Goal: Task Accomplishment & Management: Use online tool/utility

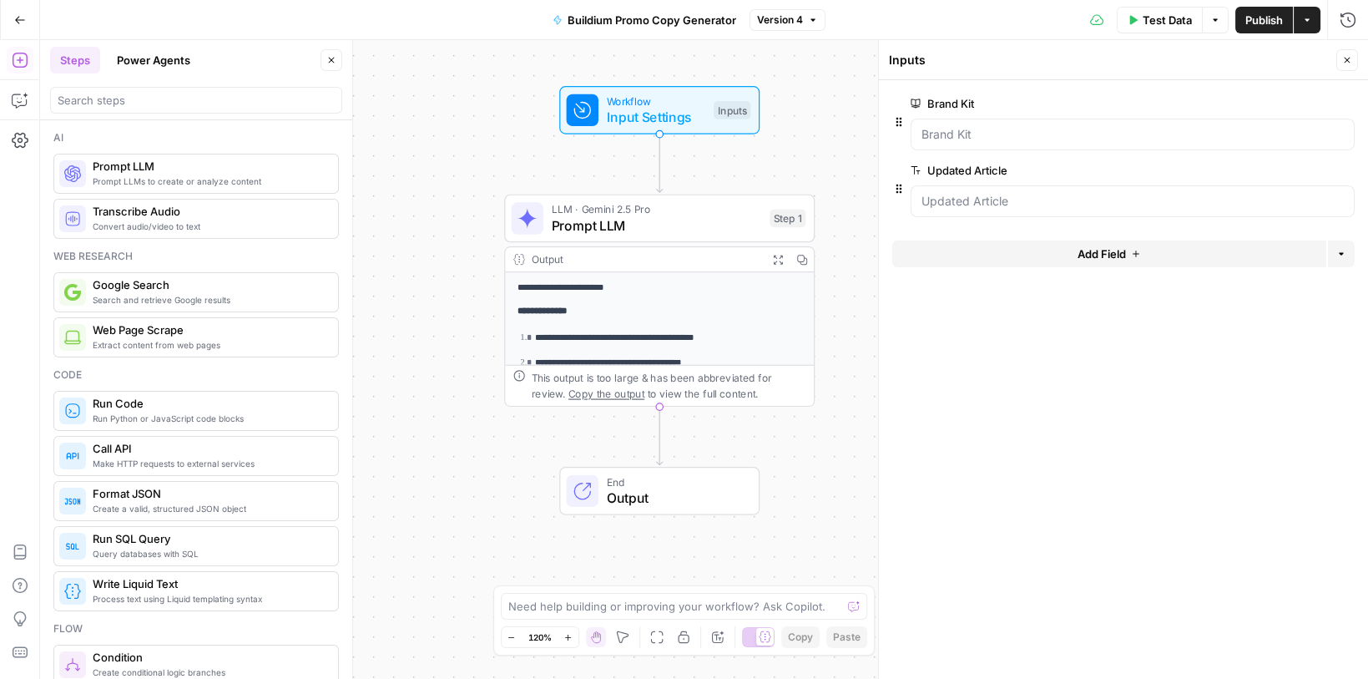
scroll to position [259, 0]
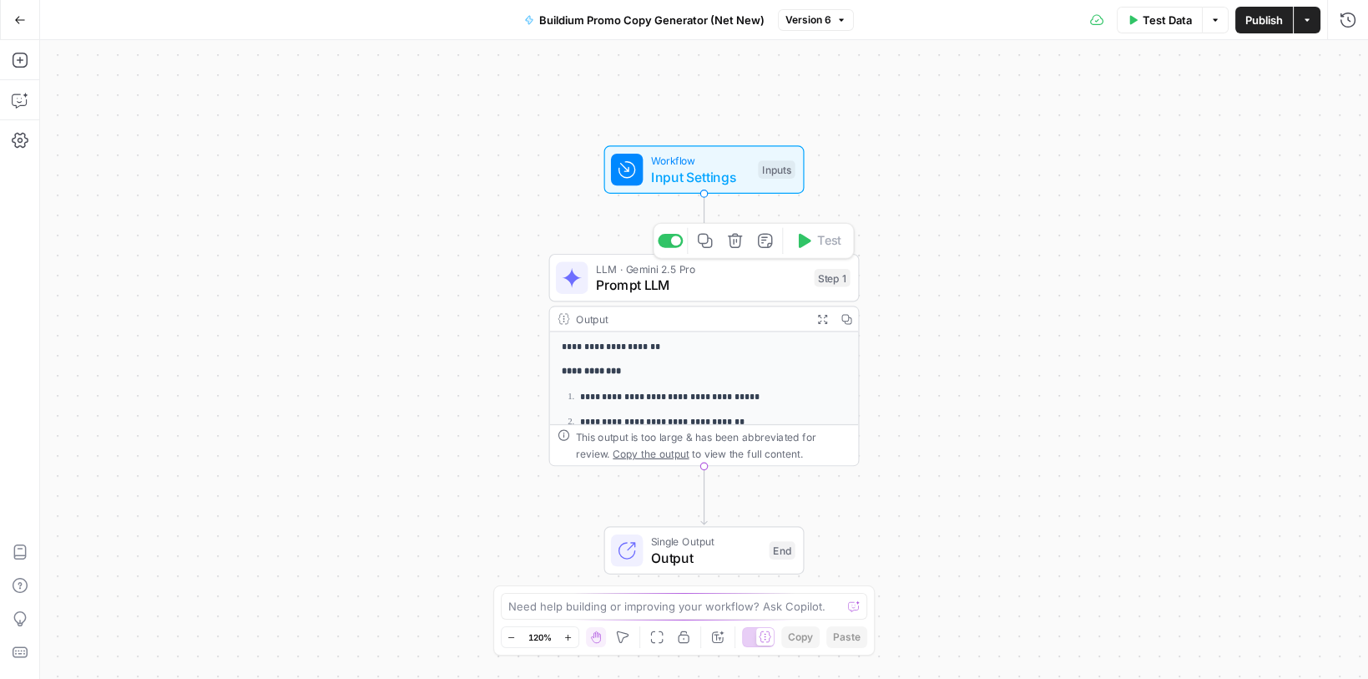
click at [609, 287] on span "Prompt LLM" at bounding box center [701, 285] width 210 height 20
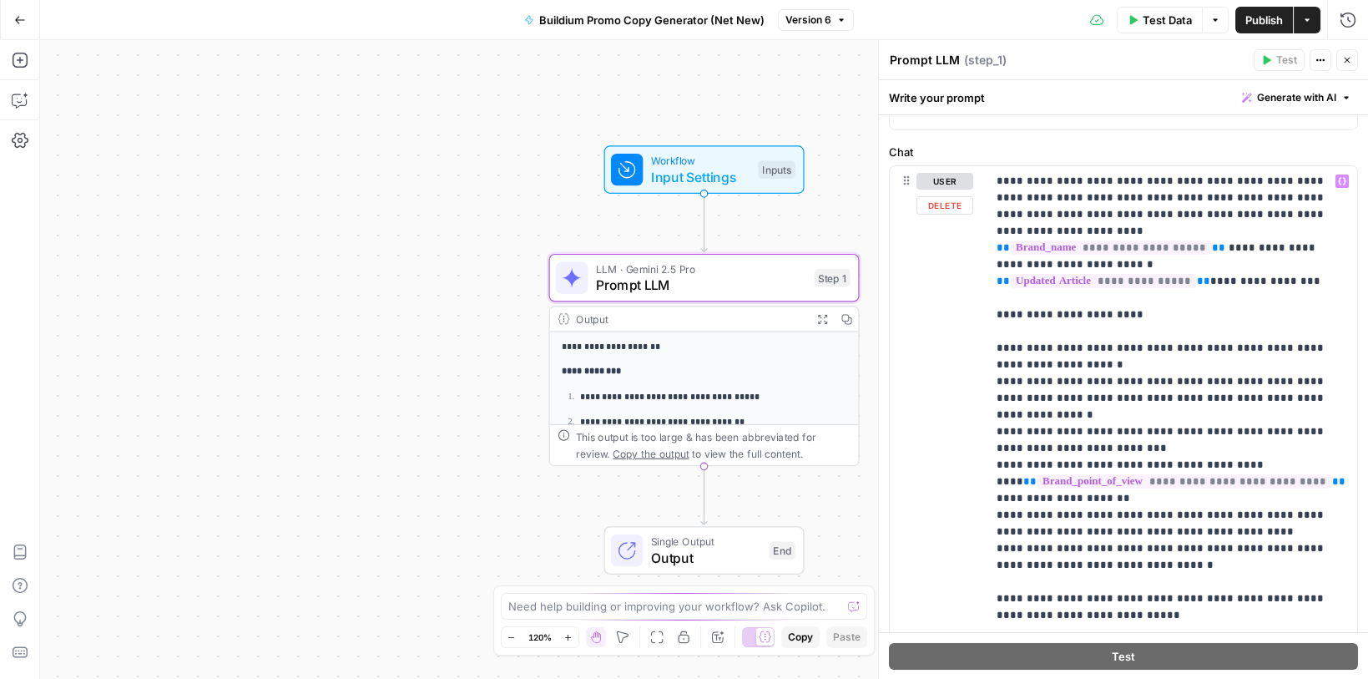
scroll to position [134, 0]
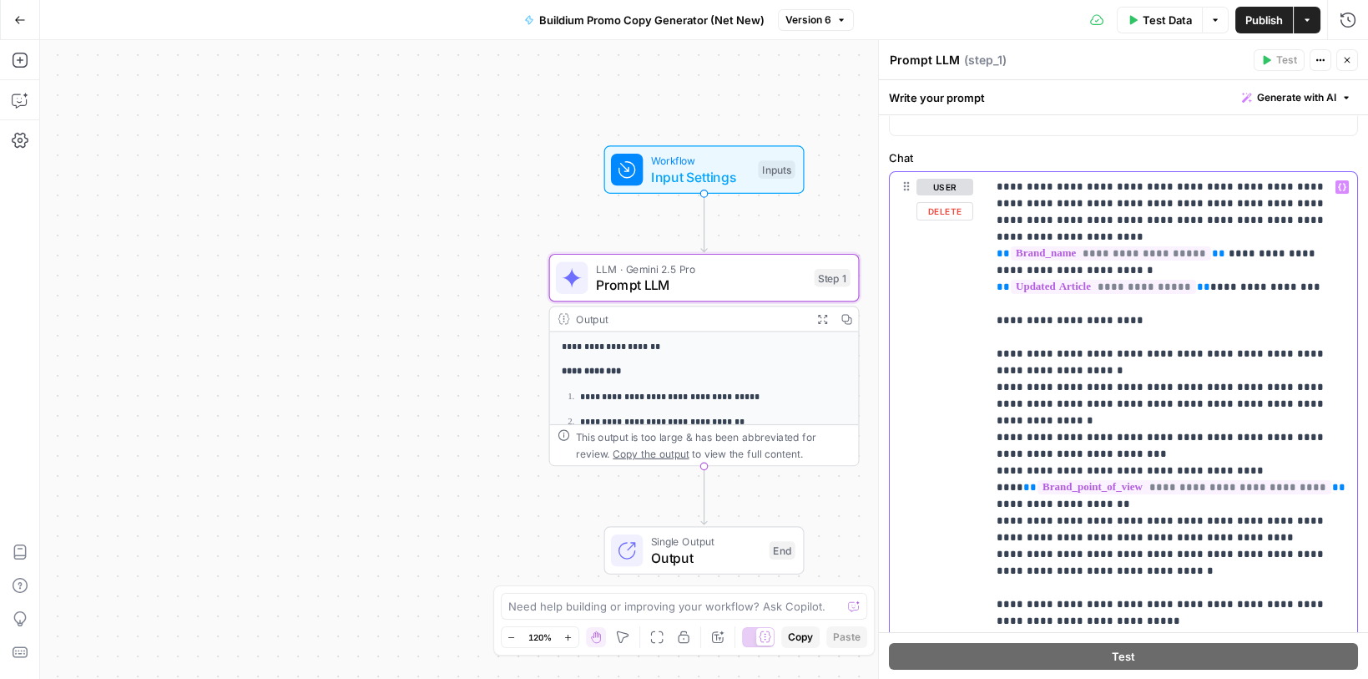
click at [1280, 333] on p "**********" at bounding box center [1172, 446] width 351 height 534
click at [1185, 183] on p "**********" at bounding box center [1172, 446] width 351 height 534
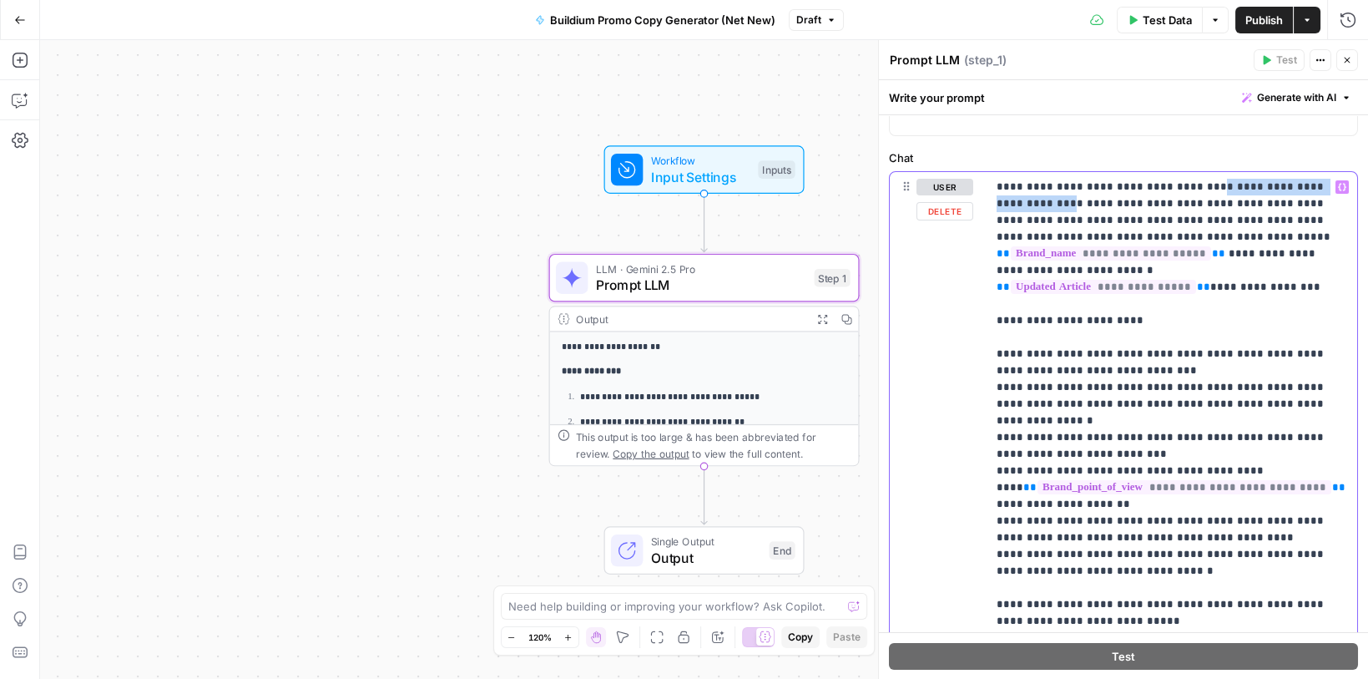
drag, startPoint x: 1185, startPoint y: 183, endPoint x: 1033, endPoint y: 203, distance: 153.2
click at [1033, 203] on p "**********" at bounding box center [1172, 454] width 351 height 551
copy p "**********"
click at [1033, 203] on p "**********" at bounding box center [1172, 454] width 351 height 551
click at [1204, 184] on p "**********" at bounding box center [1172, 454] width 351 height 551
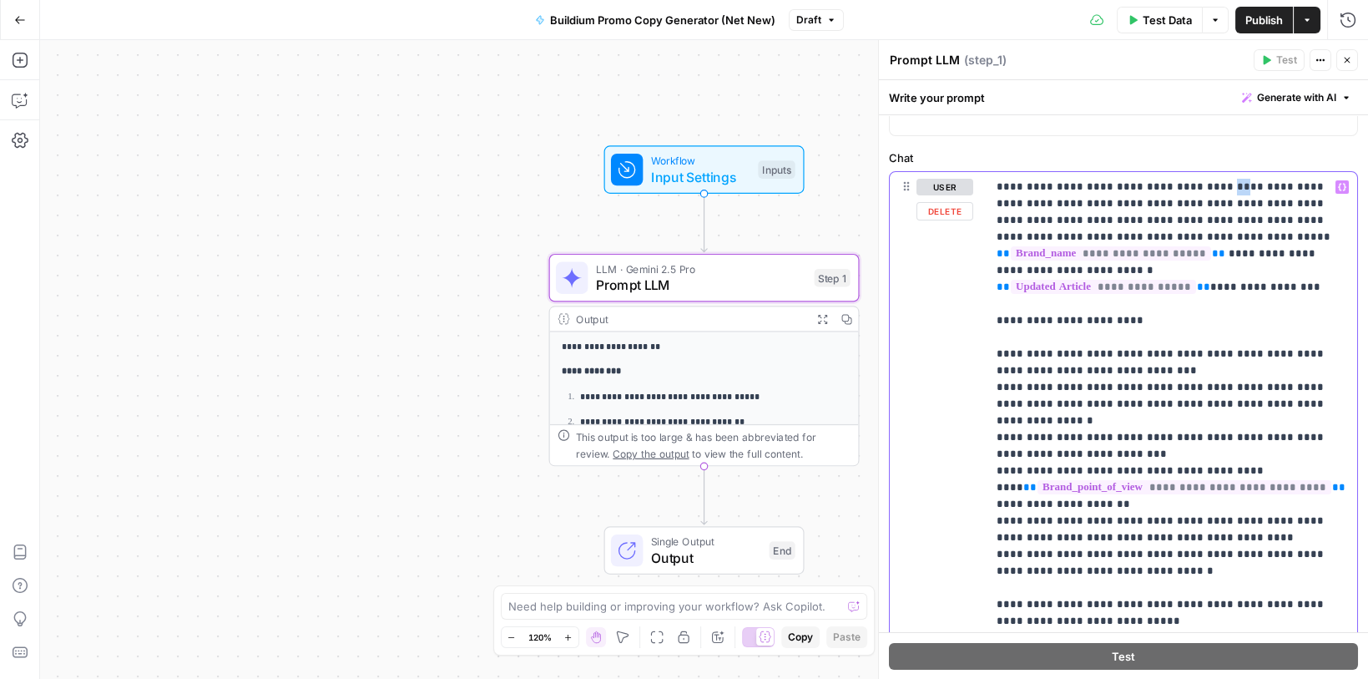
drag, startPoint x: 1197, startPoint y: 186, endPoint x: 1206, endPoint y: 184, distance: 9.5
click at [1206, 184] on p "**********" at bounding box center [1172, 454] width 351 height 551
drag, startPoint x: 1188, startPoint y: 185, endPoint x: 1036, endPoint y: 196, distance: 152.3
click at [1036, 196] on p "**********" at bounding box center [1172, 454] width 351 height 551
copy p "**********"
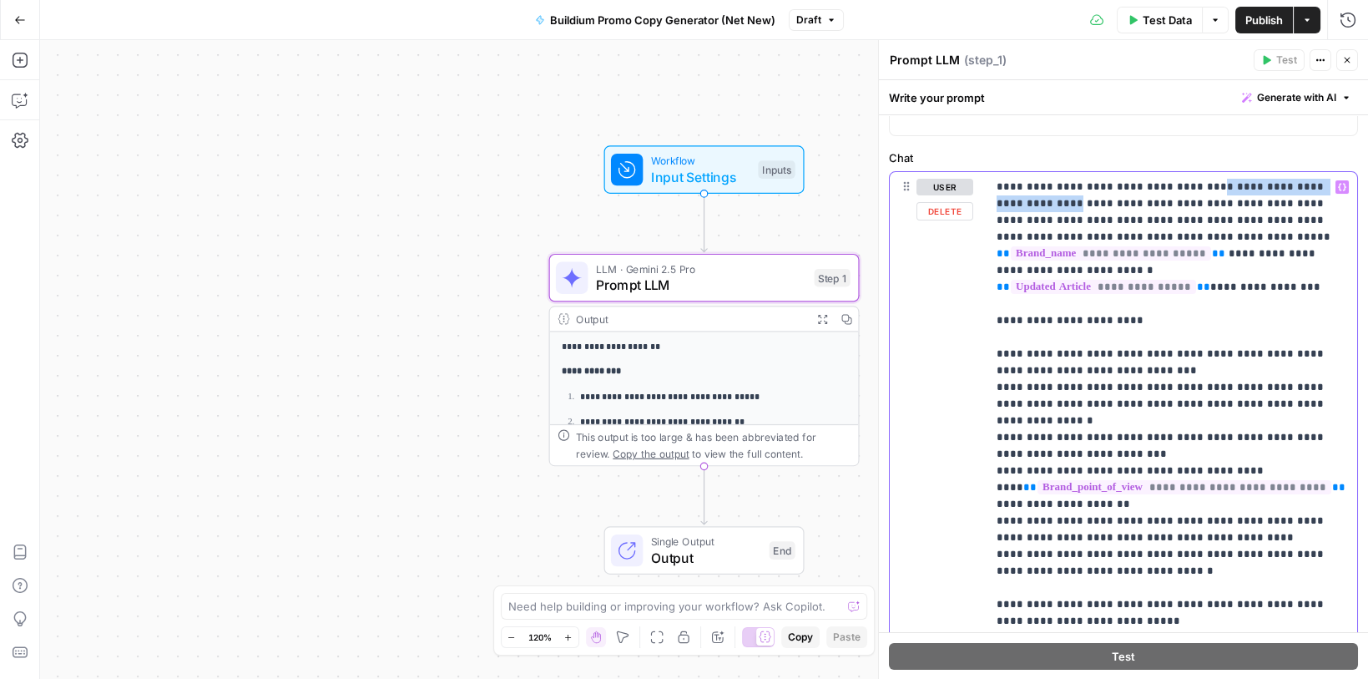
click at [1036, 196] on p "**********" at bounding box center [1172, 454] width 351 height 551
click at [1250, 20] on span "Publish" at bounding box center [1264, 20] width 38 height 17
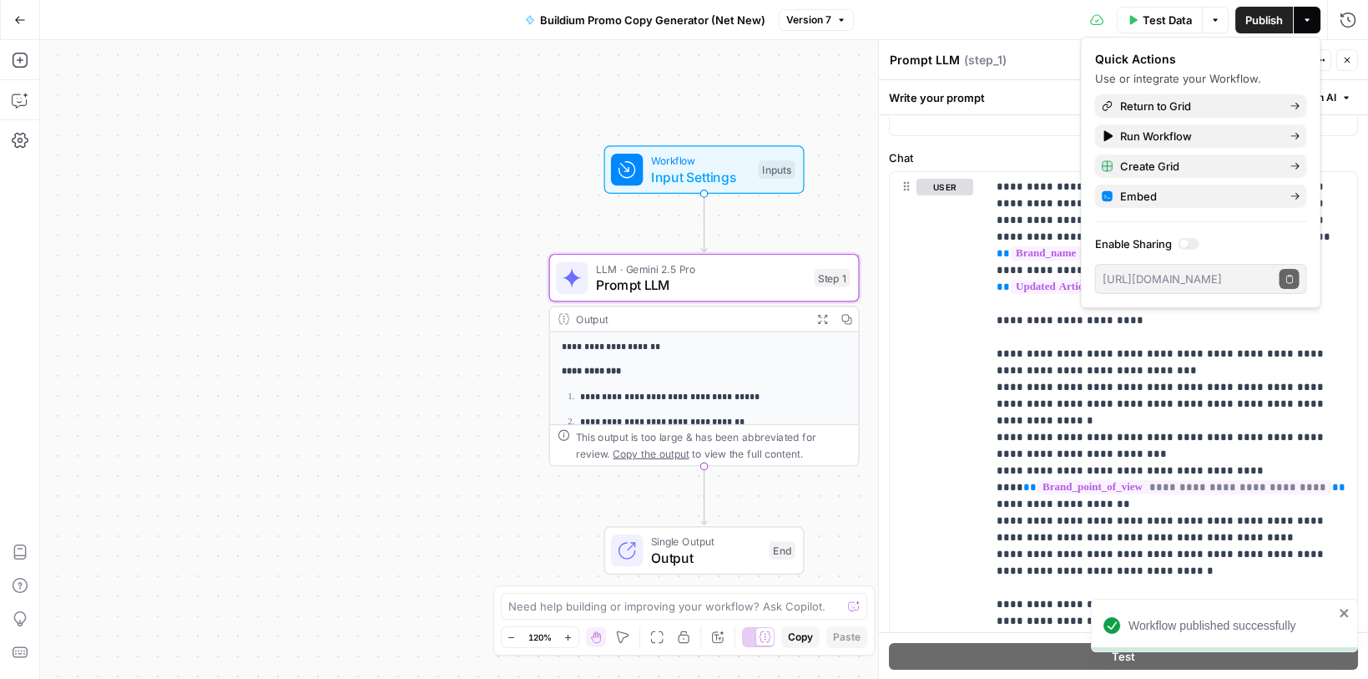
click at [17, 26] on button "Go Back" at bounding box center [20, 20] width 30 height 30
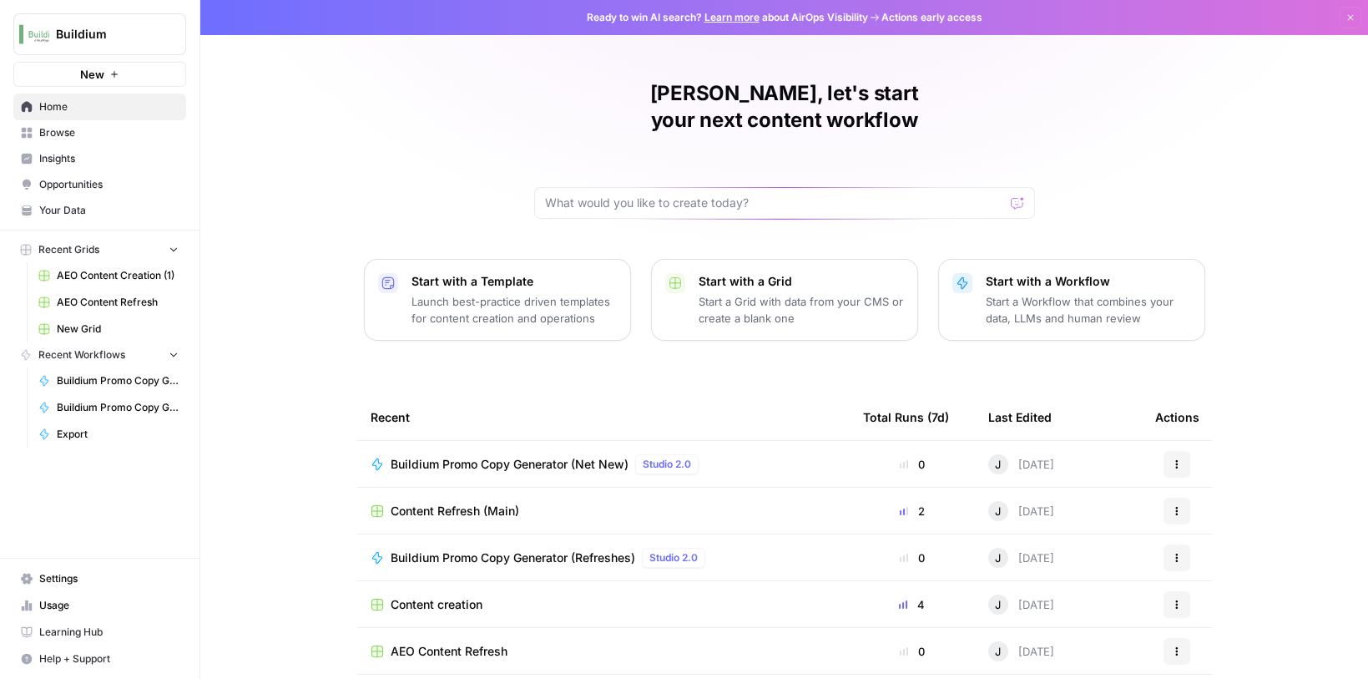
click at [62, 128] on span "Browse" at bounding box center [108, 132] width 139 height 15
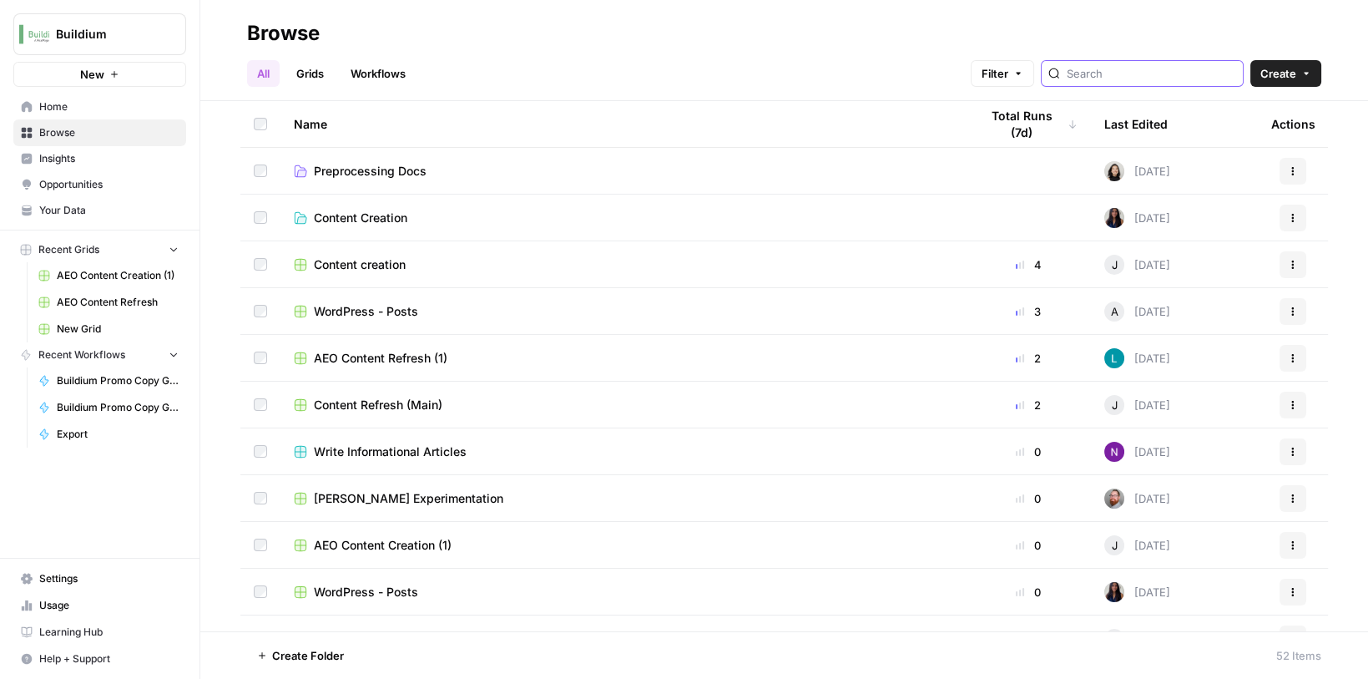
click at [1134, 68] on input "search" at bounding box center [1151, 73] width 169 height 17
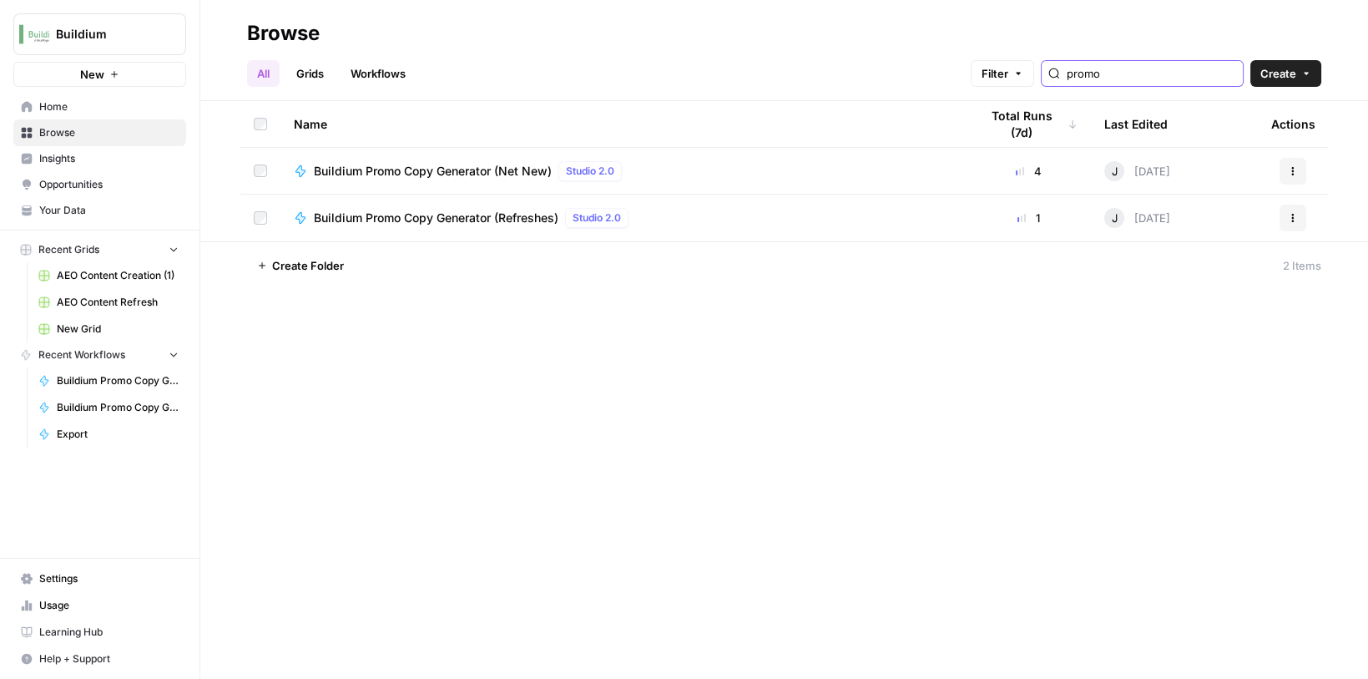
type input "promo"
click at [490, 222] on span "Buildium Promo Copy Generator (Refreshes)" at bounding box center [436, 218] width 245 height 17
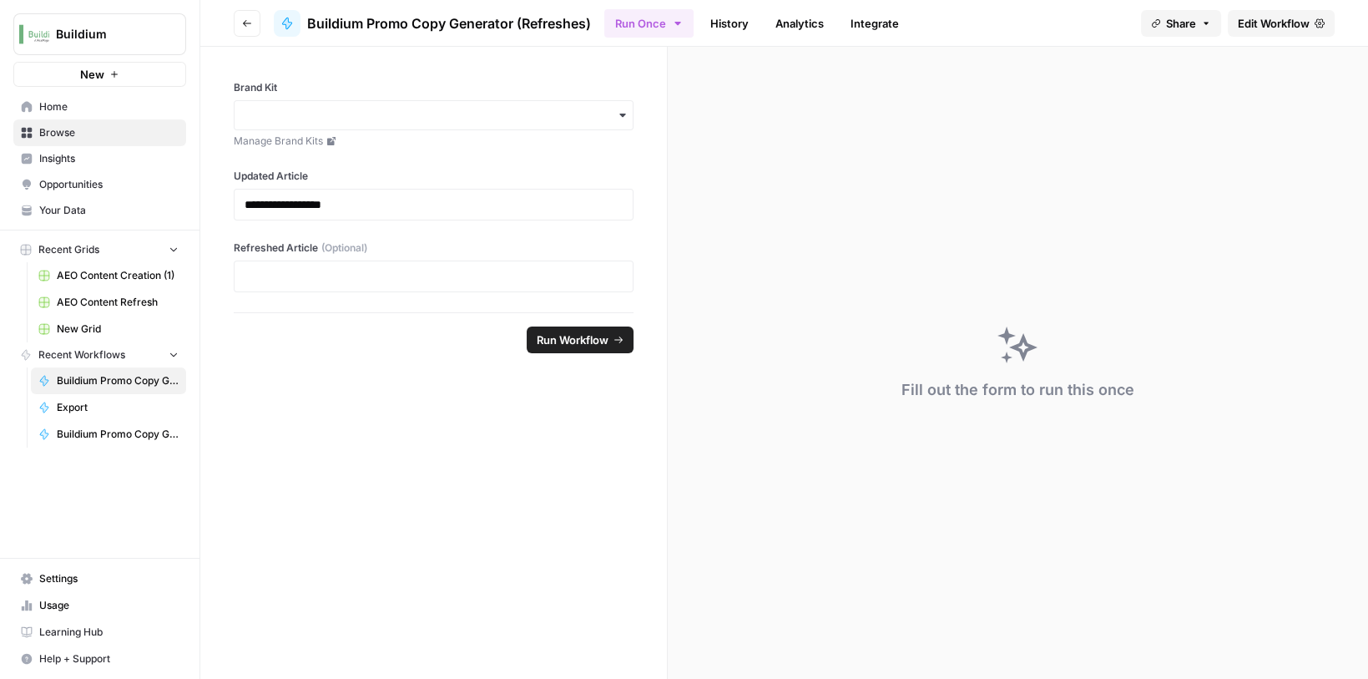
click at [1270, 16] on span "Edit Workflow" at bounding box center [1274, 23] width 72 height 17
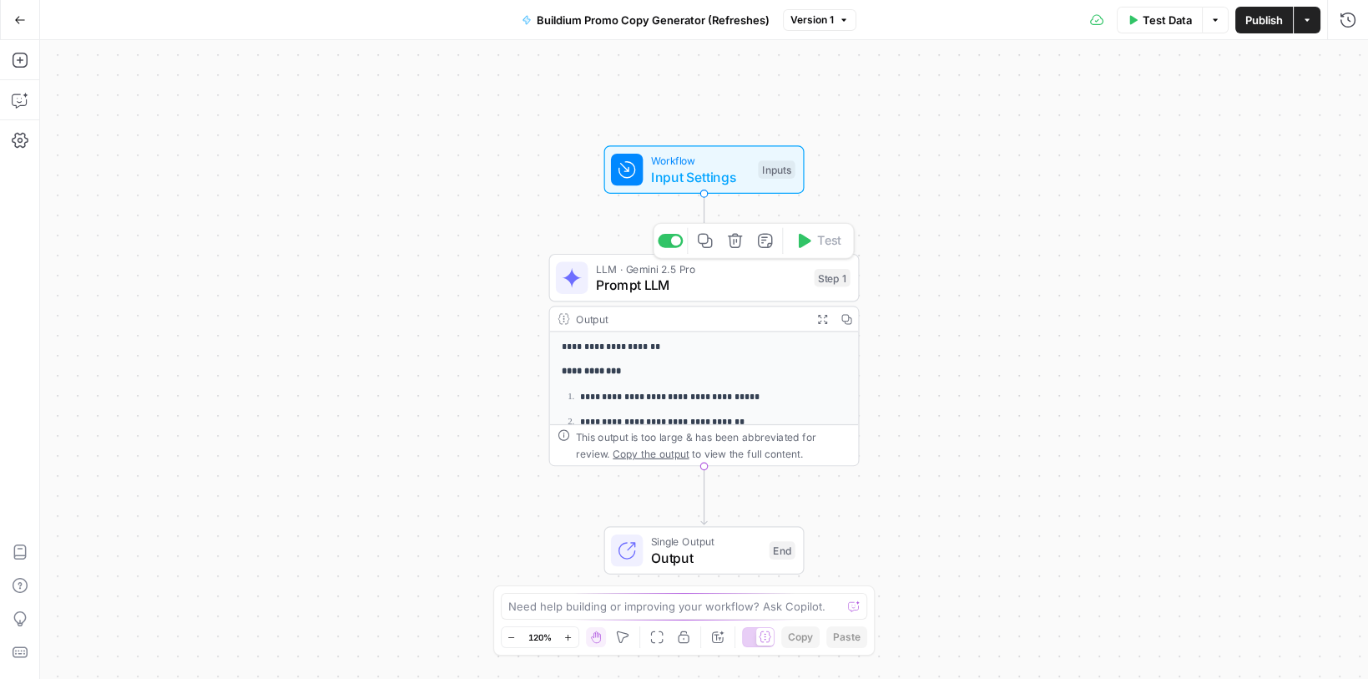
click at [719, 281] on span "Prompt LLM" at bounding box center [701, 285] width 210 height 20
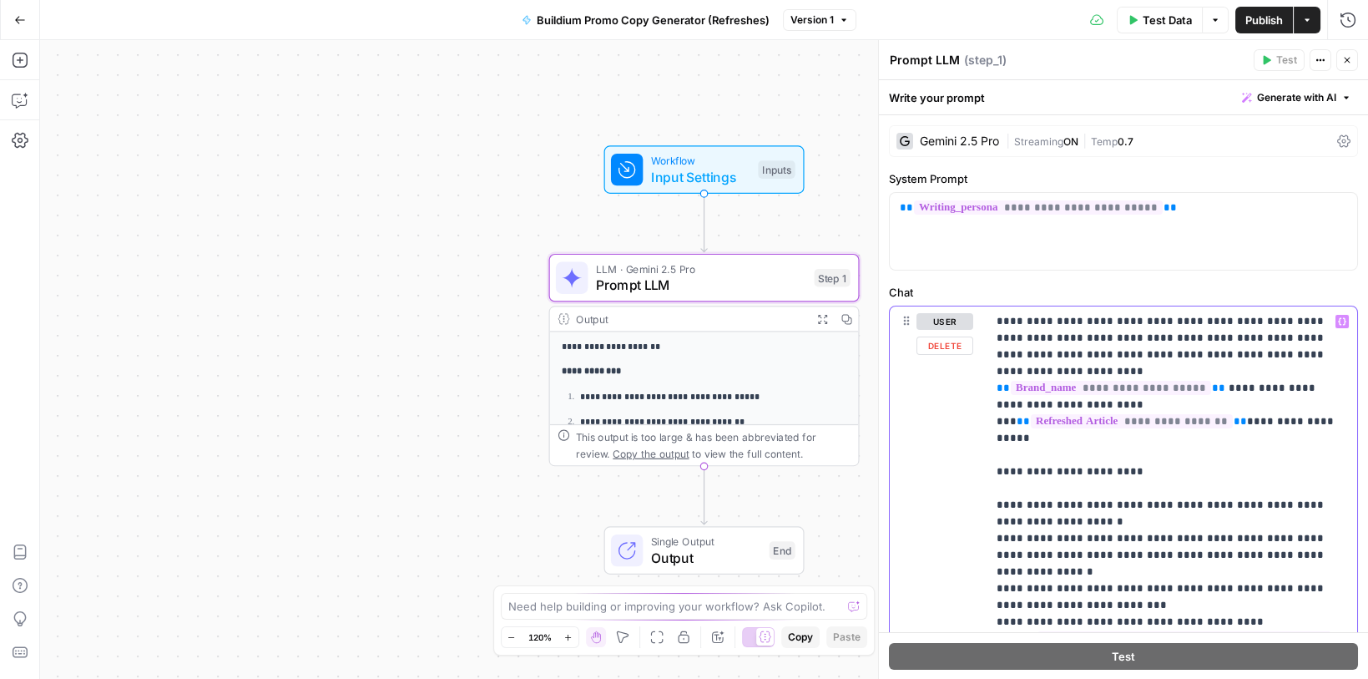
click at [1184, 321] on p "**********" at bounding box center [1172, 580] width 351 height 534
click at [1282, 482] on p "**********" at bounding box center [1172, 588] width 351 height 551
click at [1246, 14] on span "Publish" at bounding box center [1264, 20] width 38 height 17
click at [14, 28] on button "Go Back" at bounding box center [20, 20] width 30 height 30
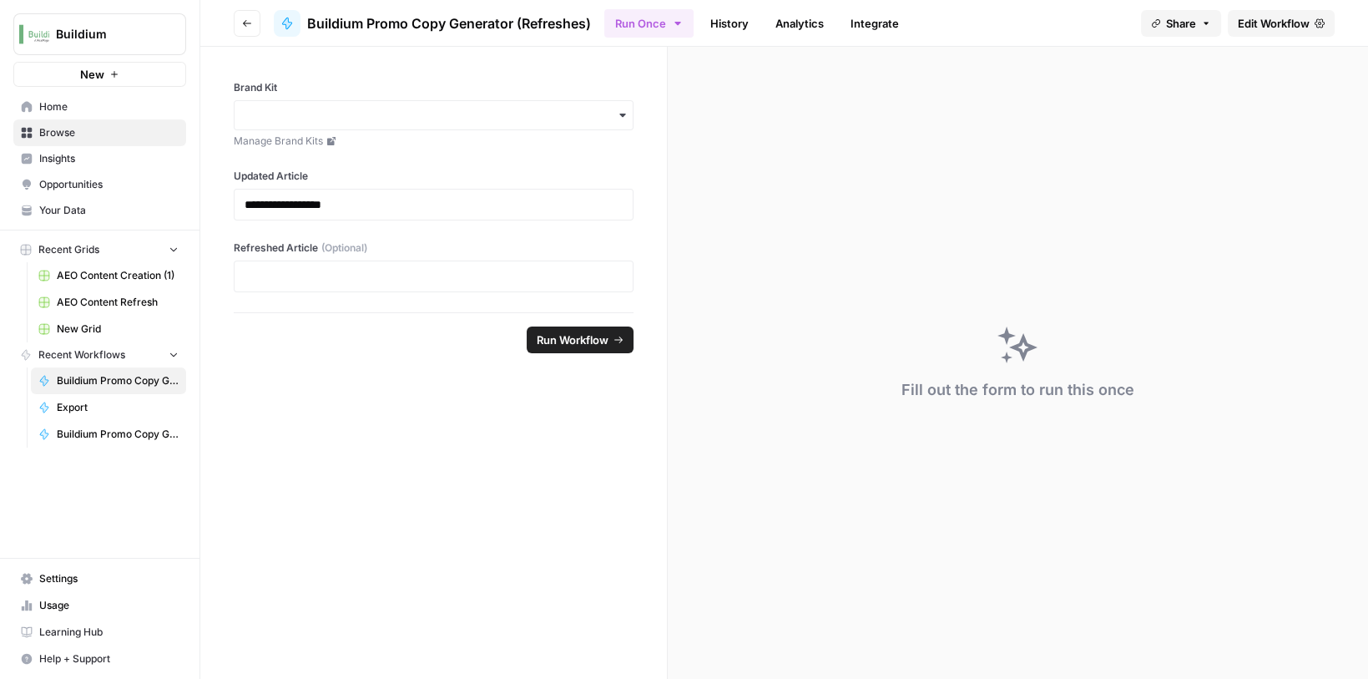
click at [55, 131] on span "Browse" at bounding box center [108, 132] width 139 height 15
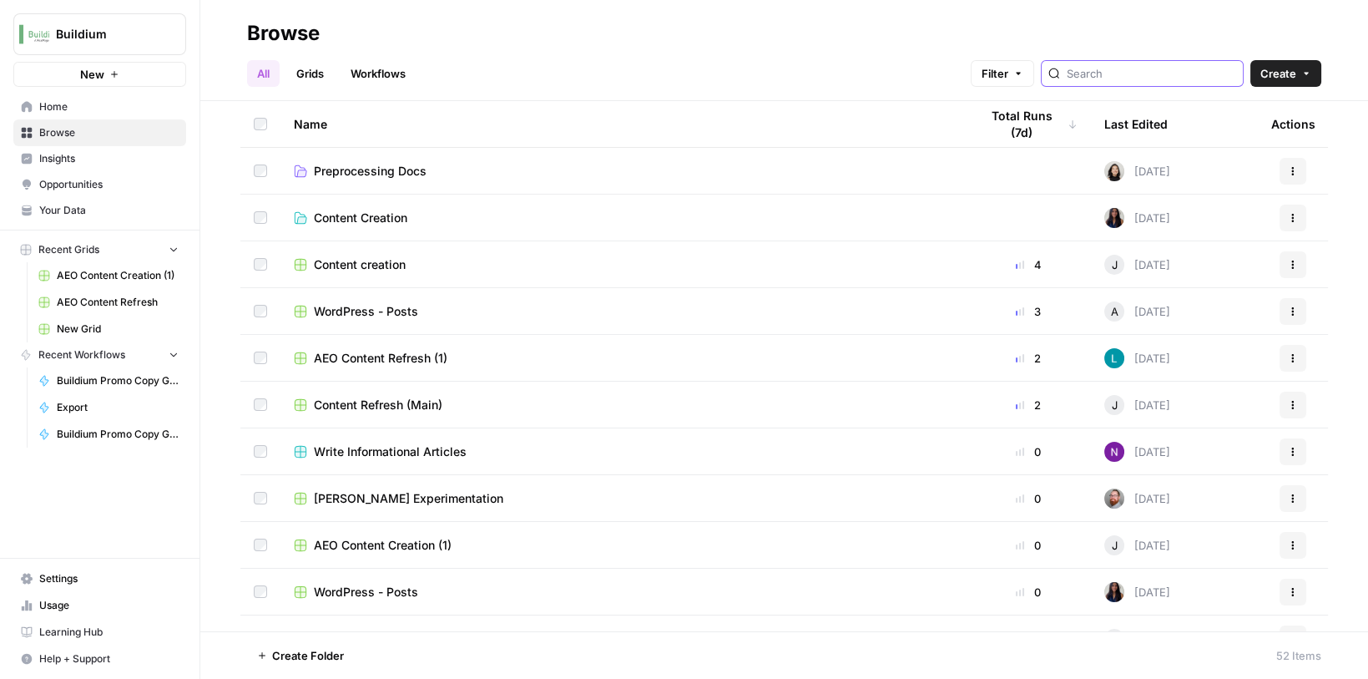
click at [1147, 80] on input "search" at bounding box center [1151, 73] width 169 height 17
type input "prom"
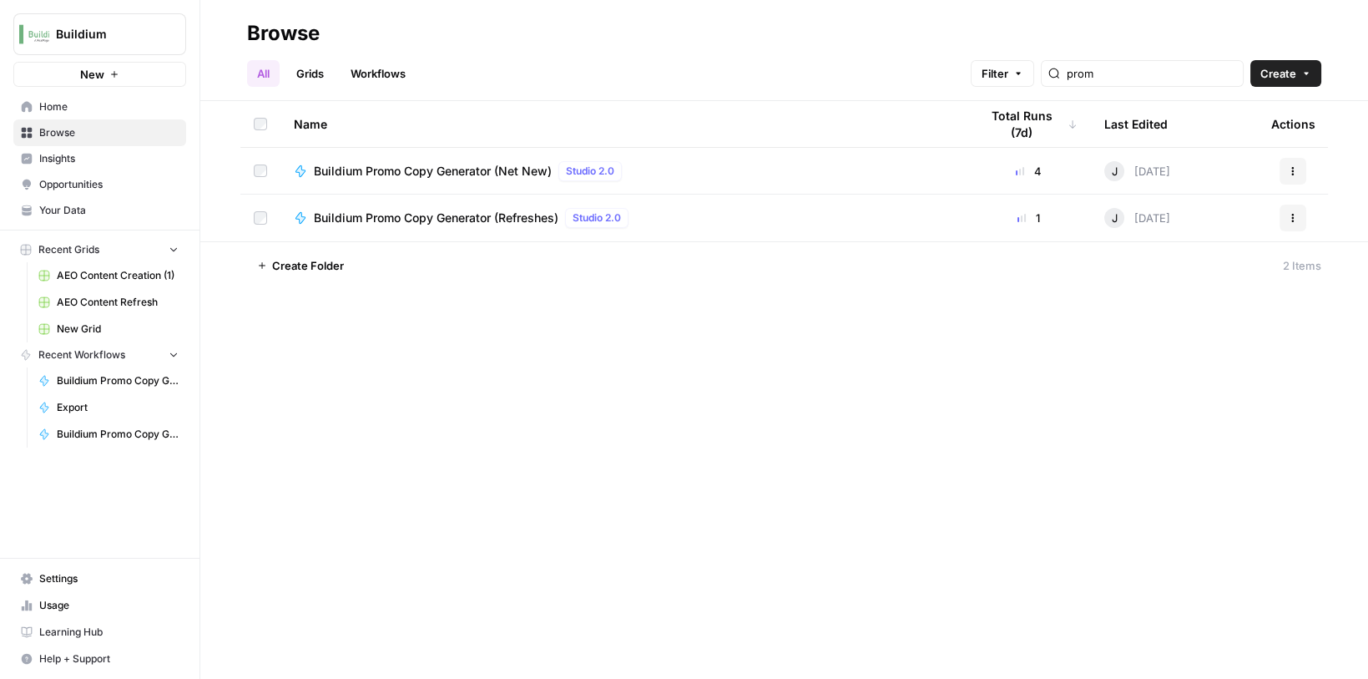
click at [456, 169] on span "Buildium Promo Copy Generator (Net New)" at bounding box center [433, 171] width 238 height 17
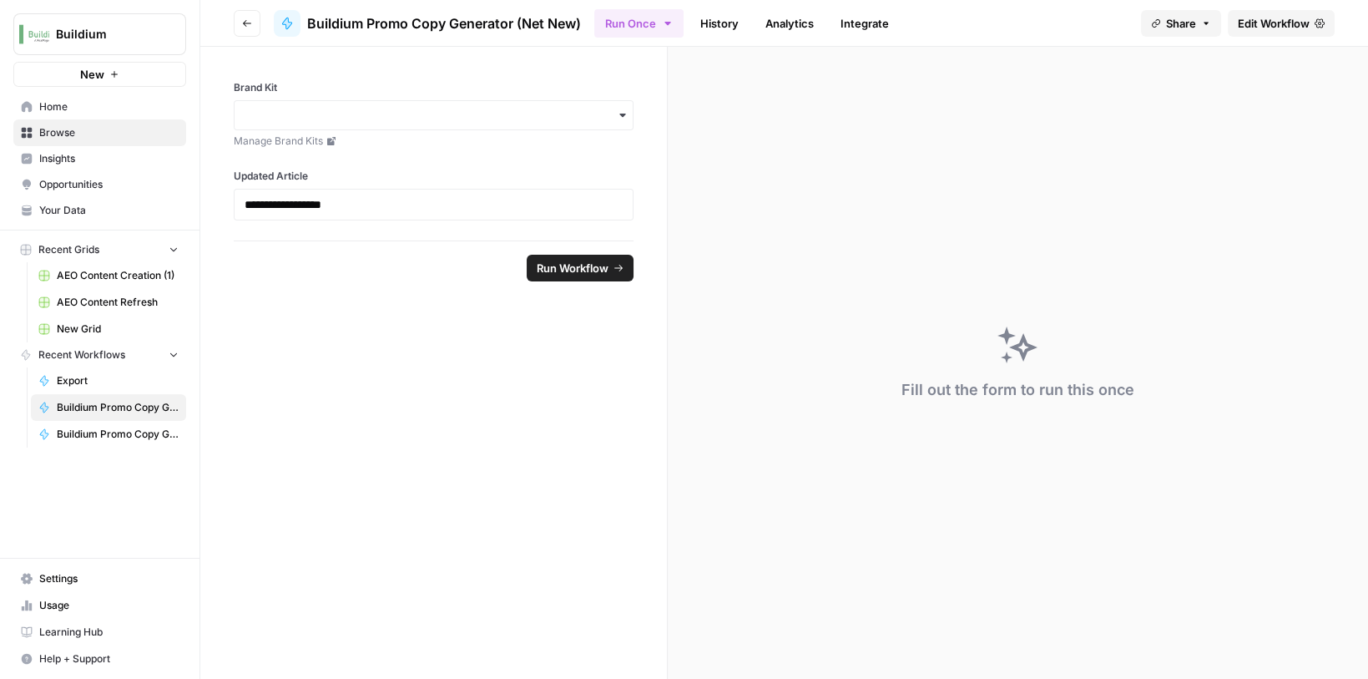
click at [1244, 16] on span "Edit Workflow" at bounding box center [1274, 23] width 72 height 17
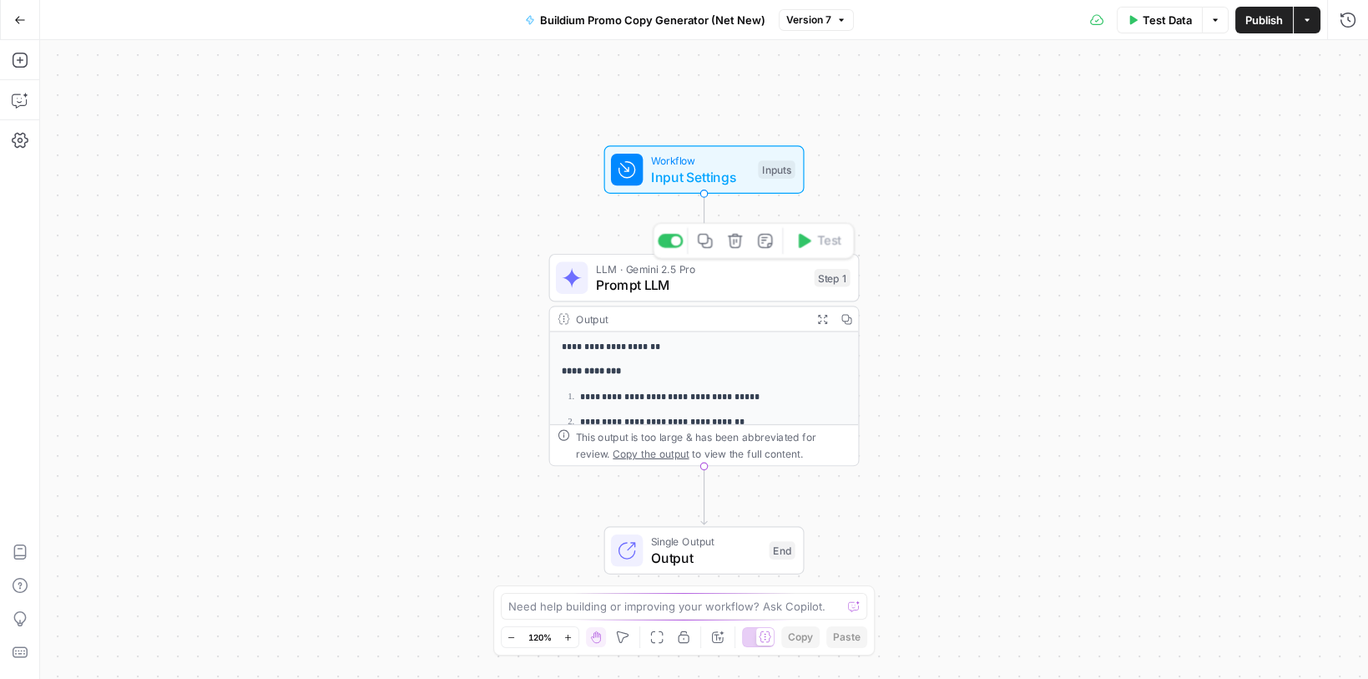
click at [729, 270] on span "LLM · Gemini 2.5 Pro" at bounding box center [701, 268] width 210 height 16
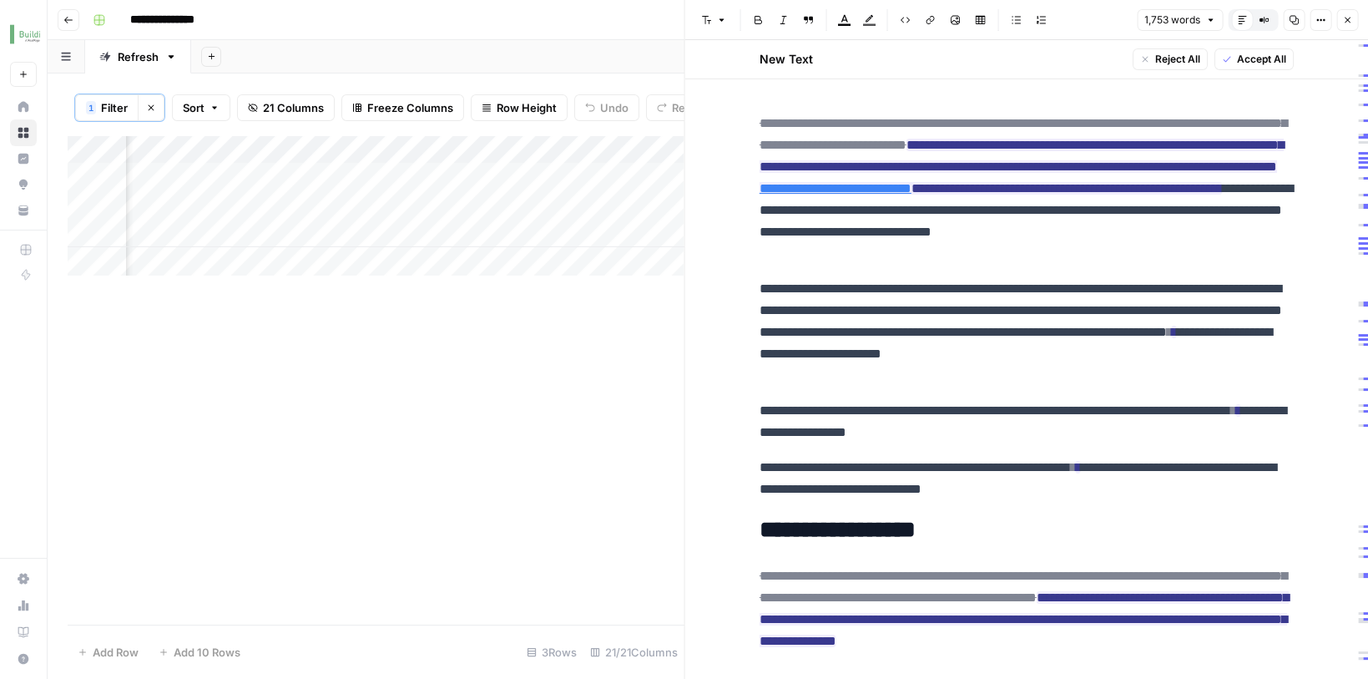
scroll to position [0, 2784]
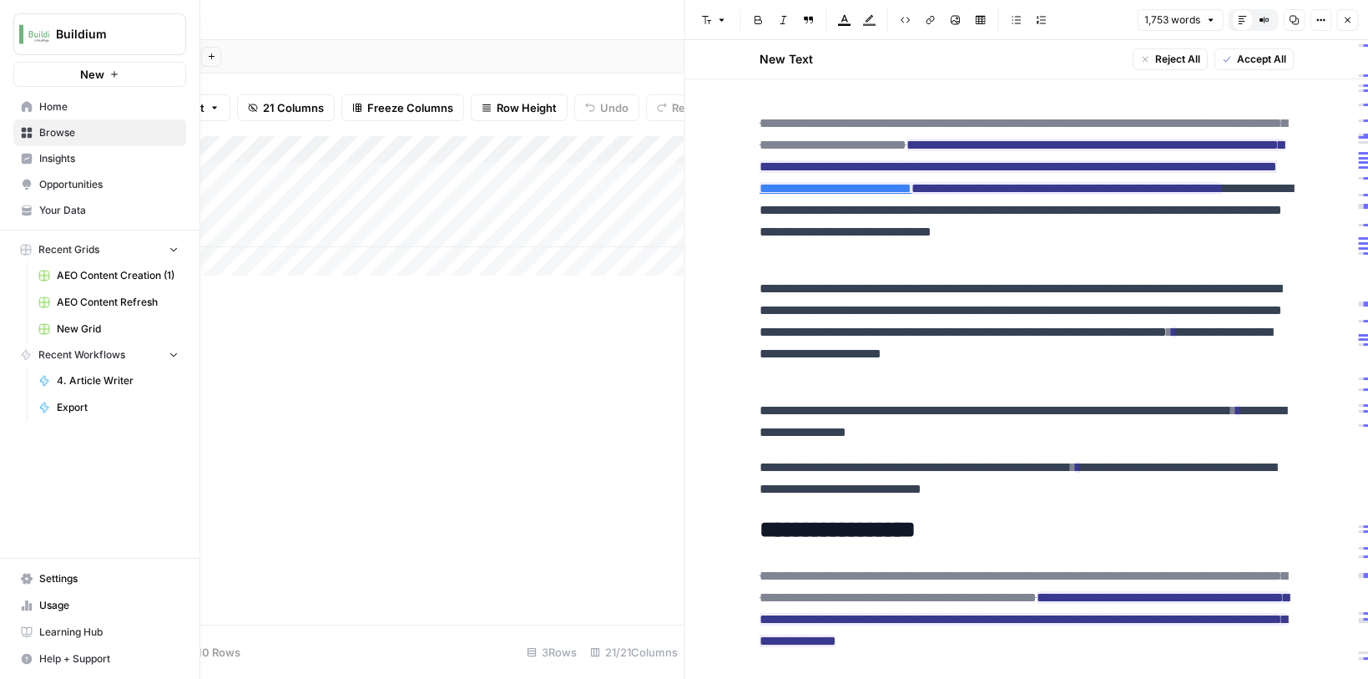
click at [57, 134] on span "Browse" at bounding box center [108, 132] width 139 height 15
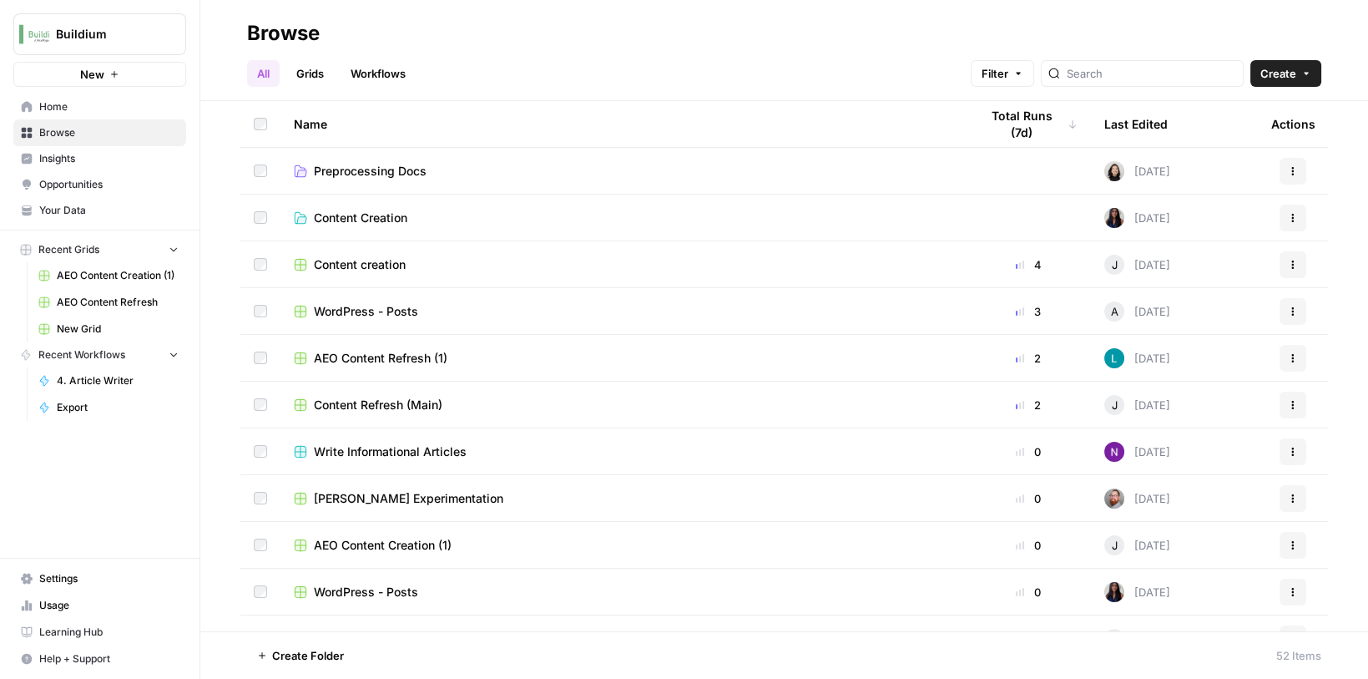
click at [381, 262] on span "Content creation" at bounding box center [360, 264] width 92 height 17
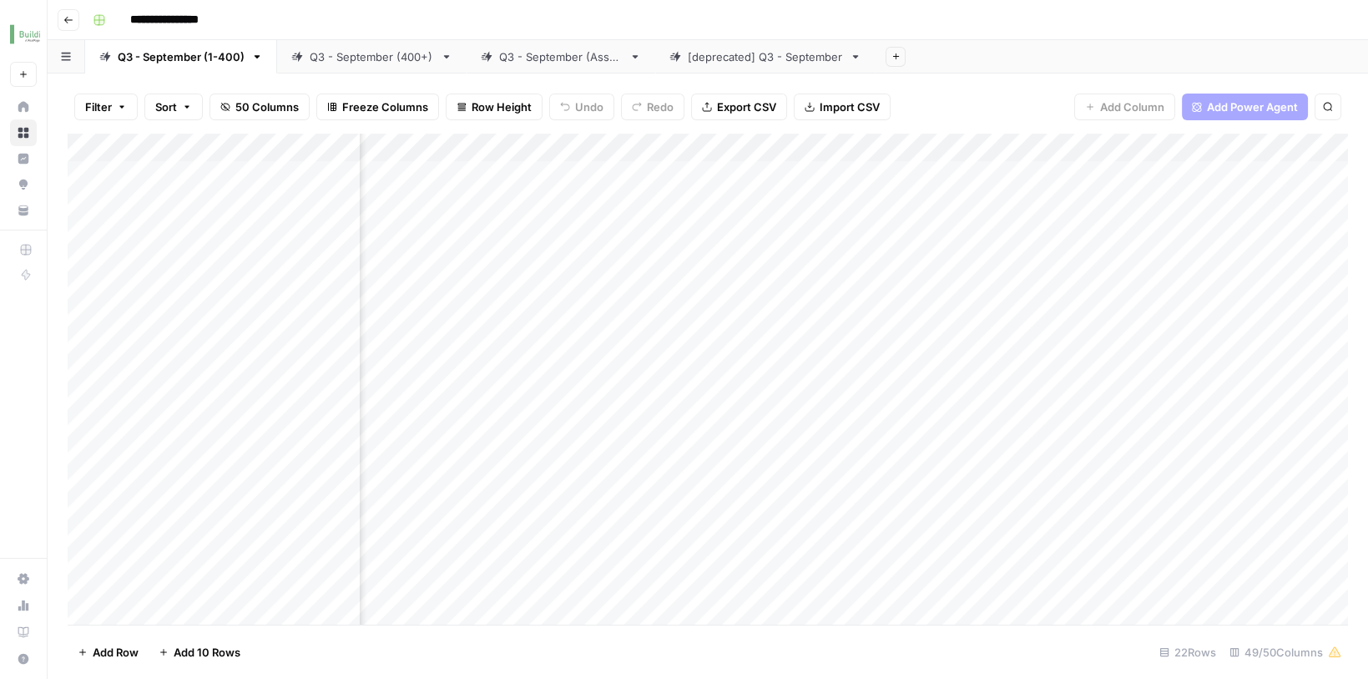
scroll to position [0, 1258]
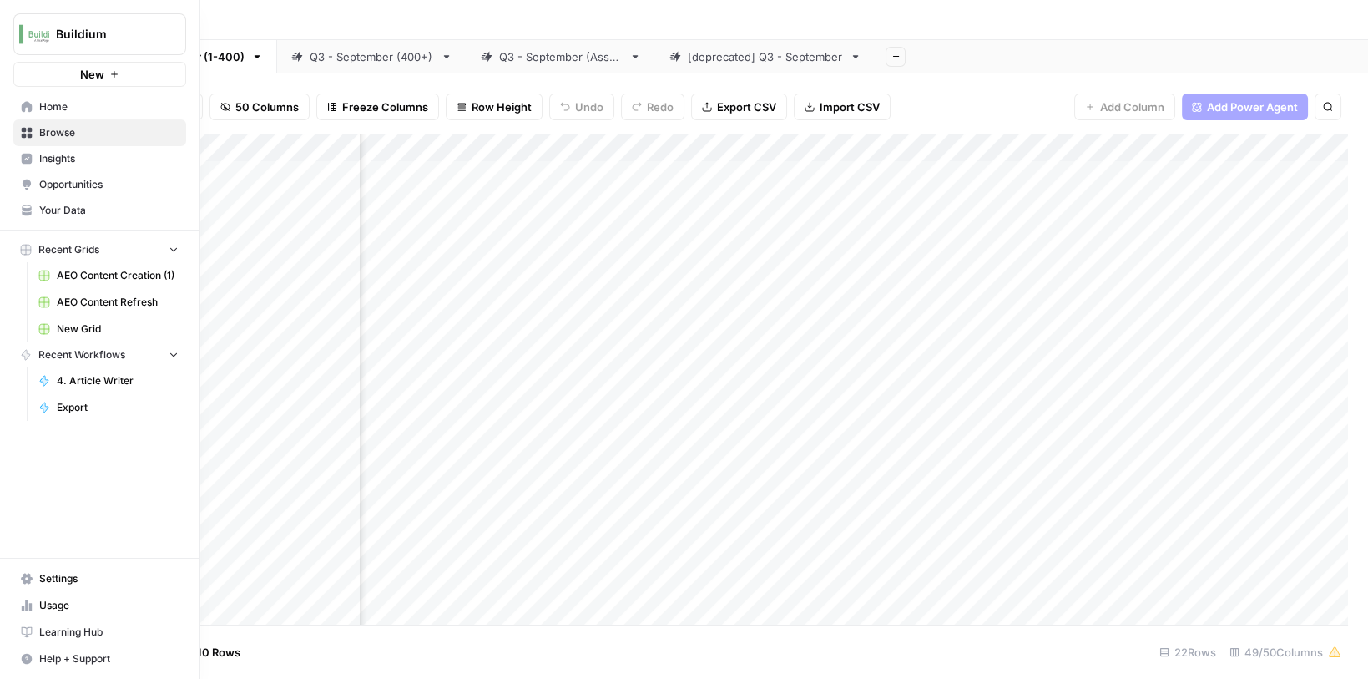
click at [42, 107] on span "Home" at bounding box center [108, 106] width 139 height 15
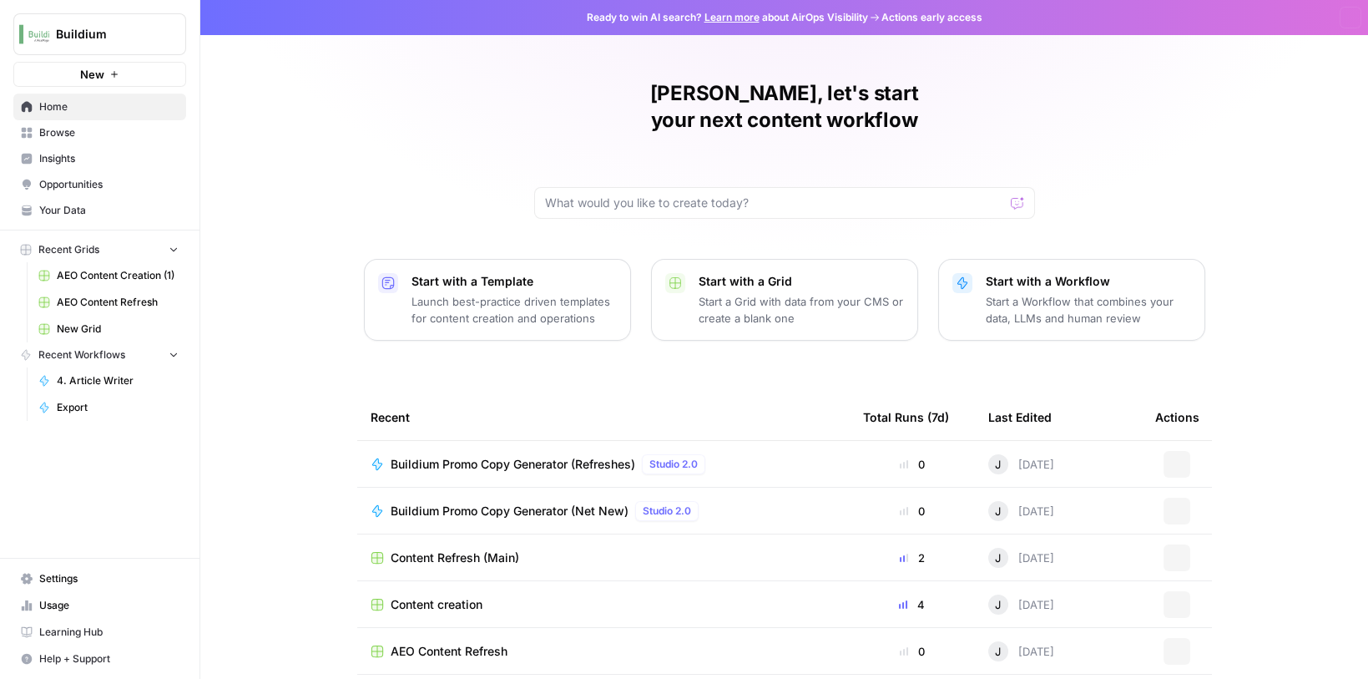
click at [48, 130] on span "Browse" at bounding box center [108, 132] width 139 height 15
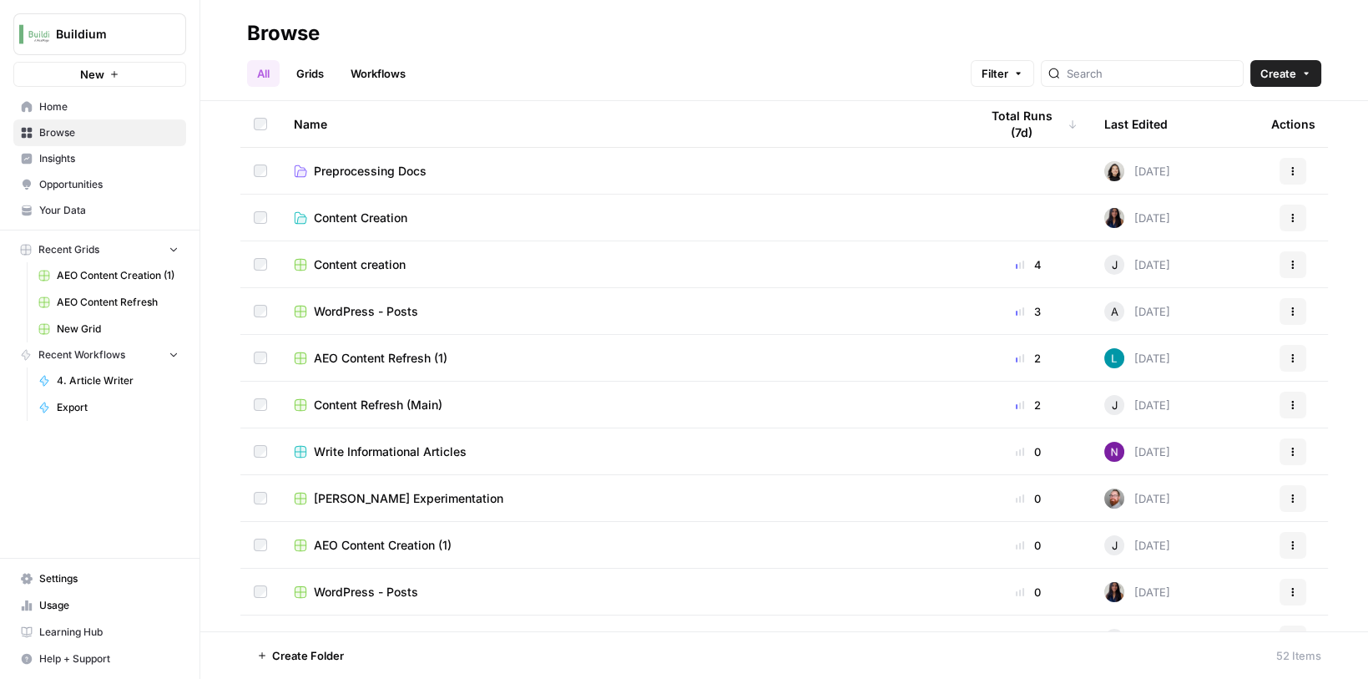
click at [62, 205] on span "Your Data" at bounding box center [108, 210] width 139 height 15
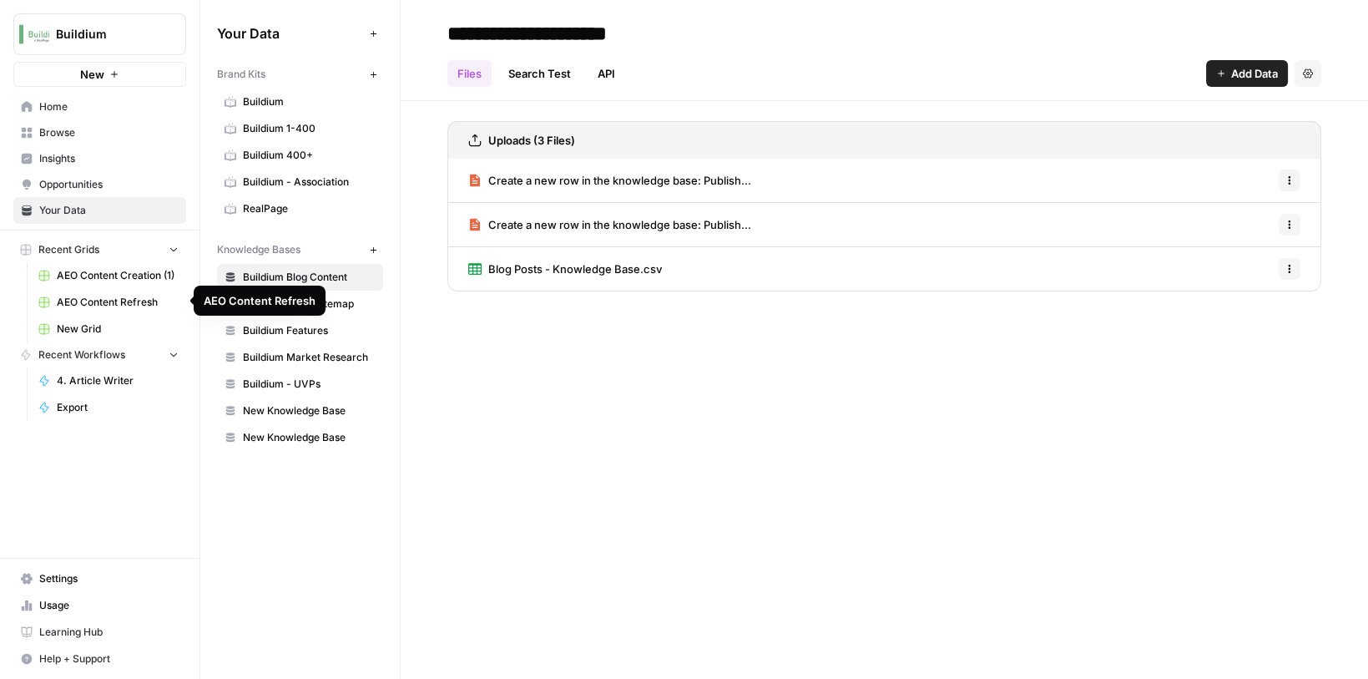
click at [73, 290] on link "AEO Content Refresh" at bounding box center [108, 302] width 155 height 27
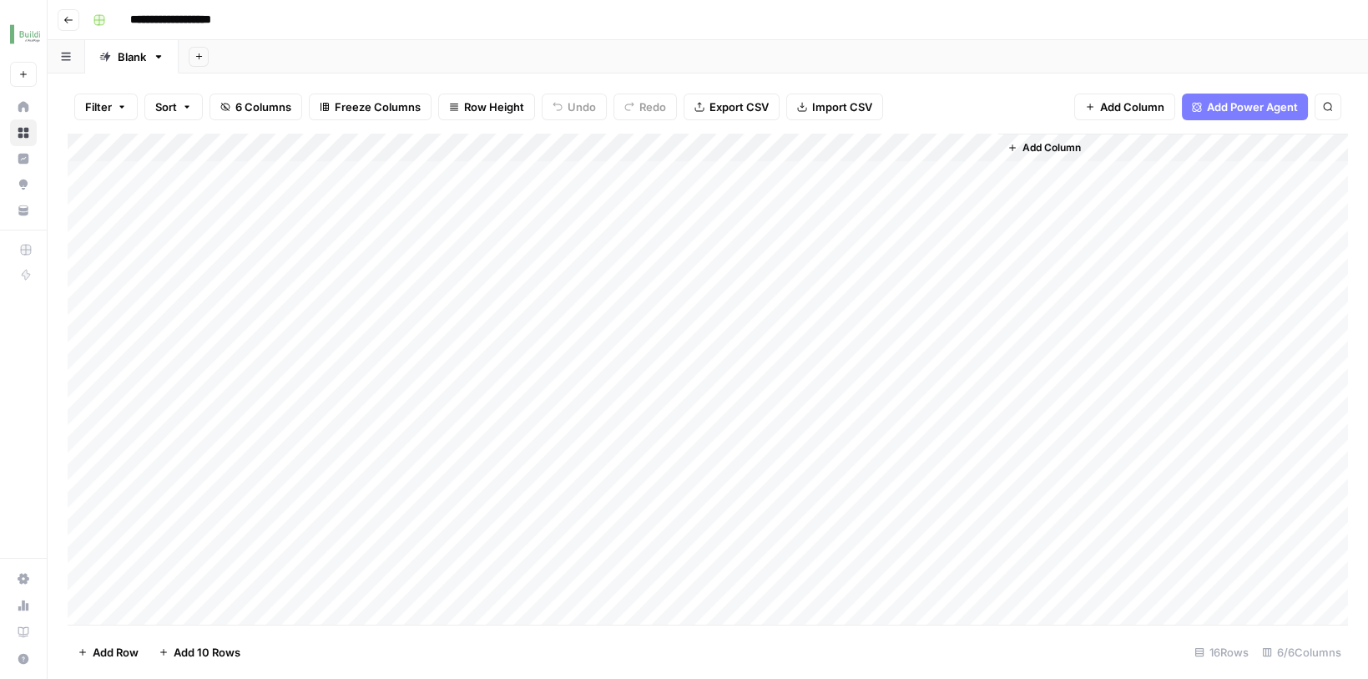
click at [1047, 140] on span "Add Column" at bounding box center [1051, 147] width 58 height 15
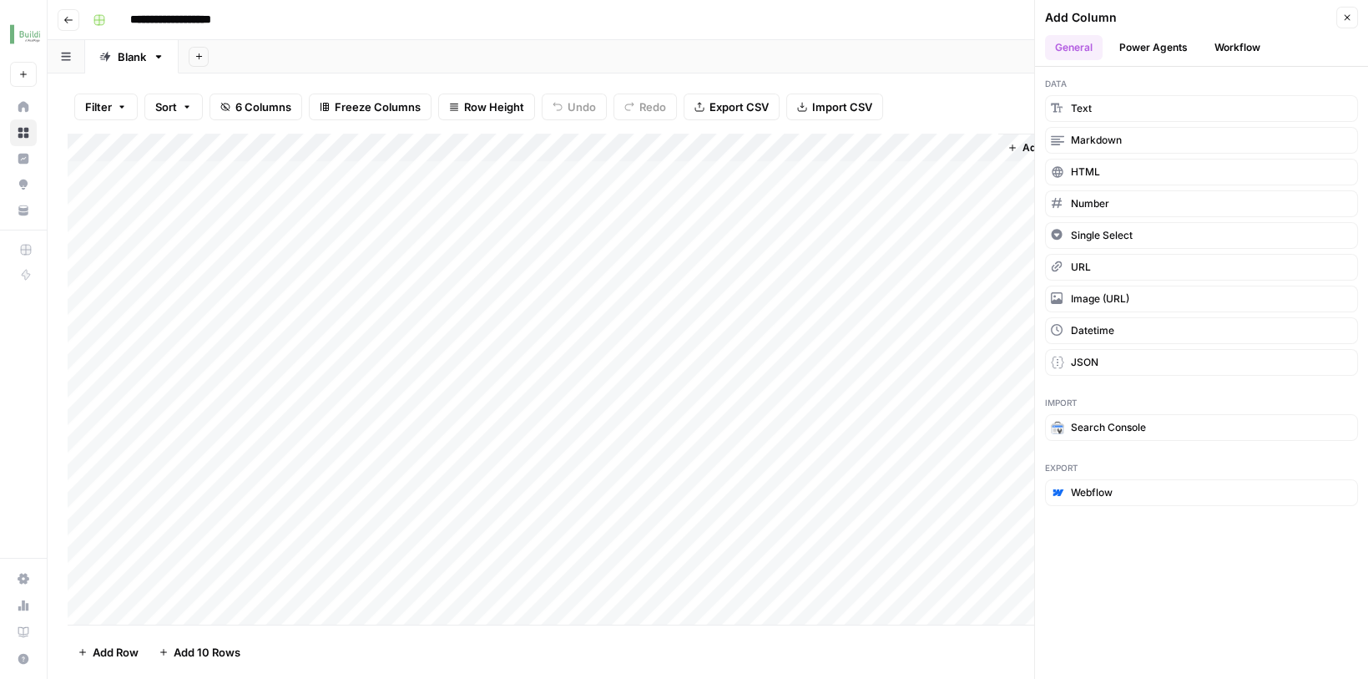
click at [1152, 55] on button "Power Agents" at bounding box center [1153, 47] width 88 height 25
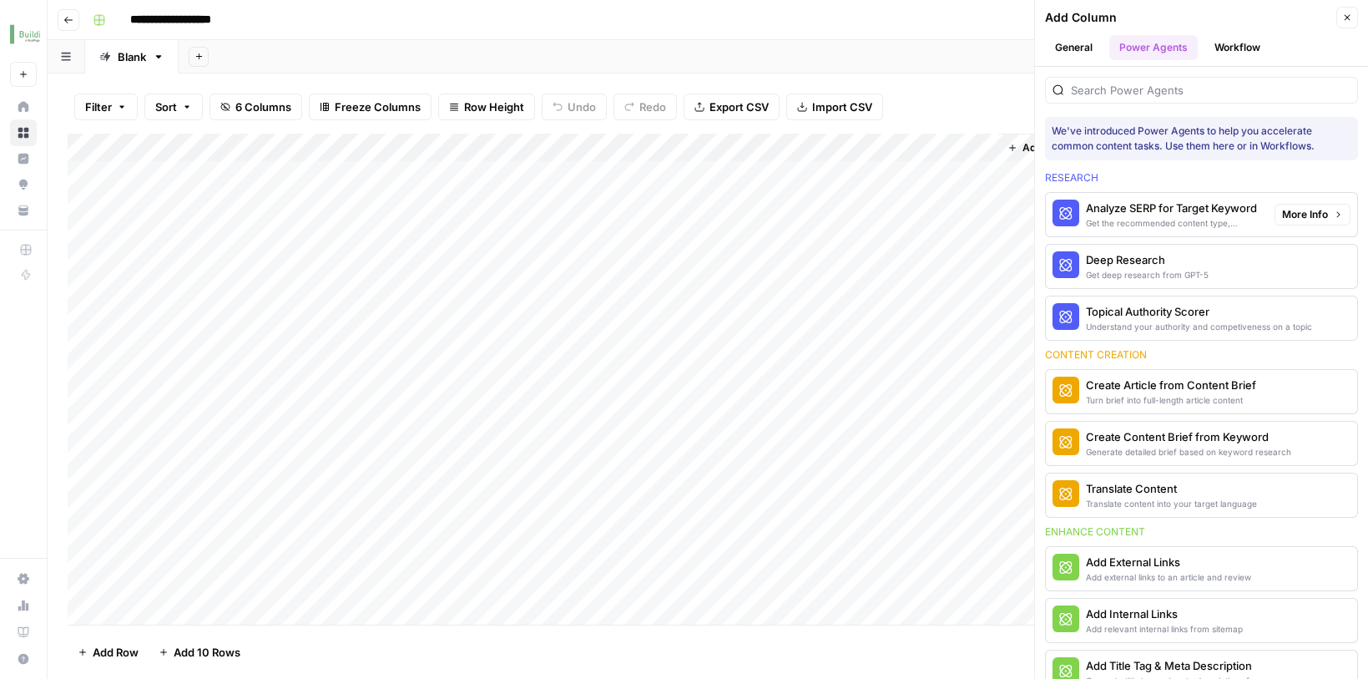
click at [1291, 210] on span "More Info" at bounding box center [1305, 214] width 46 height 15
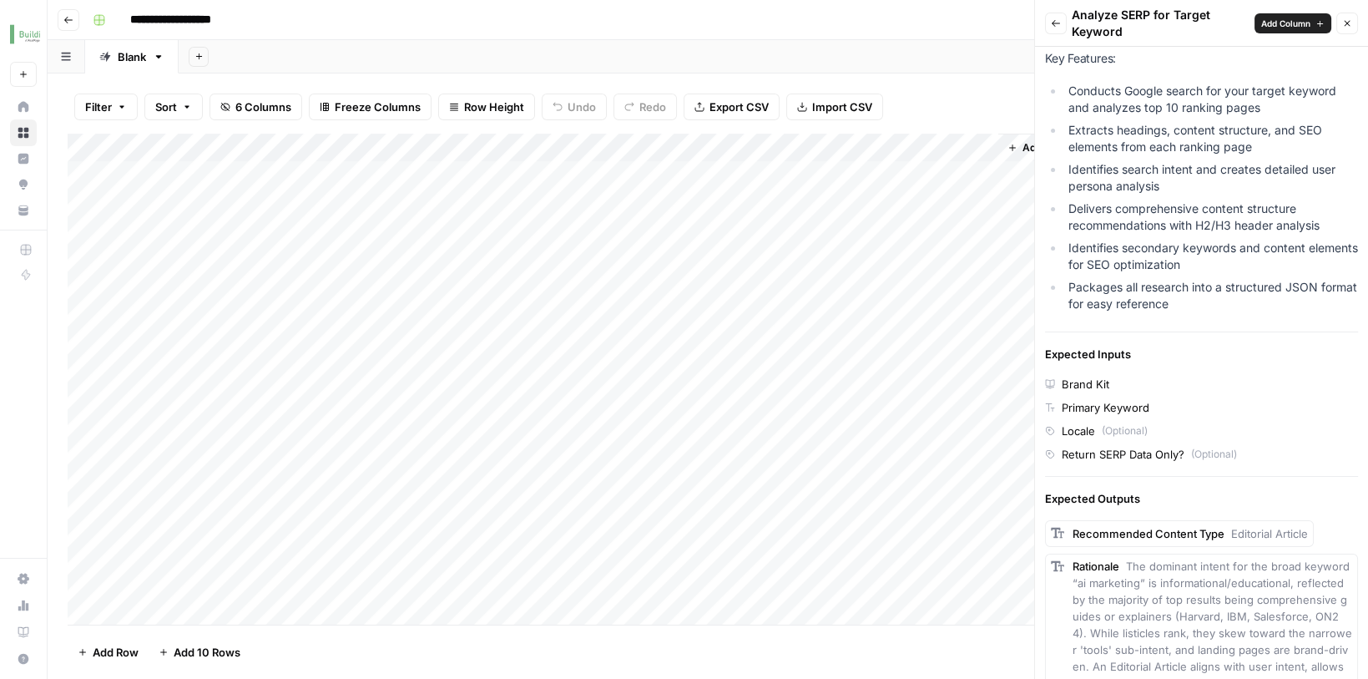
scroll to position [274, 0]
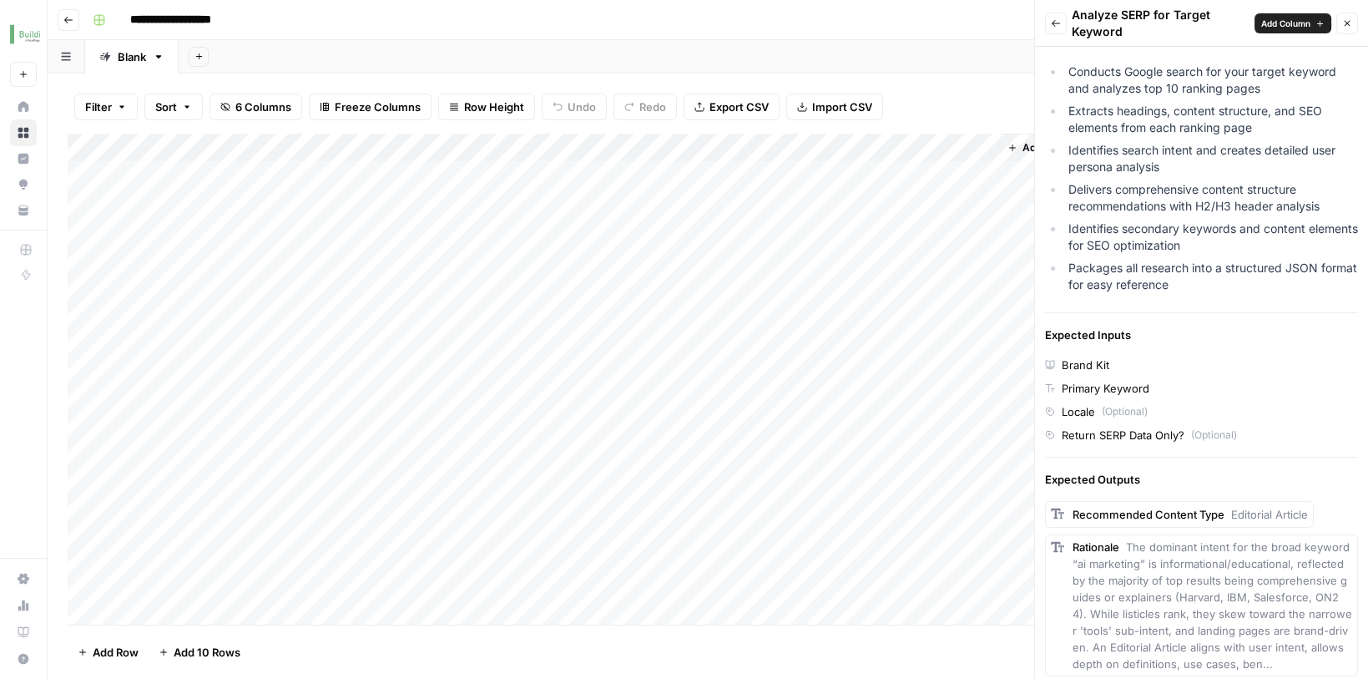
click at [1057, 28] on button "Back" at bounding box center [1056, 24] width 22 height 22
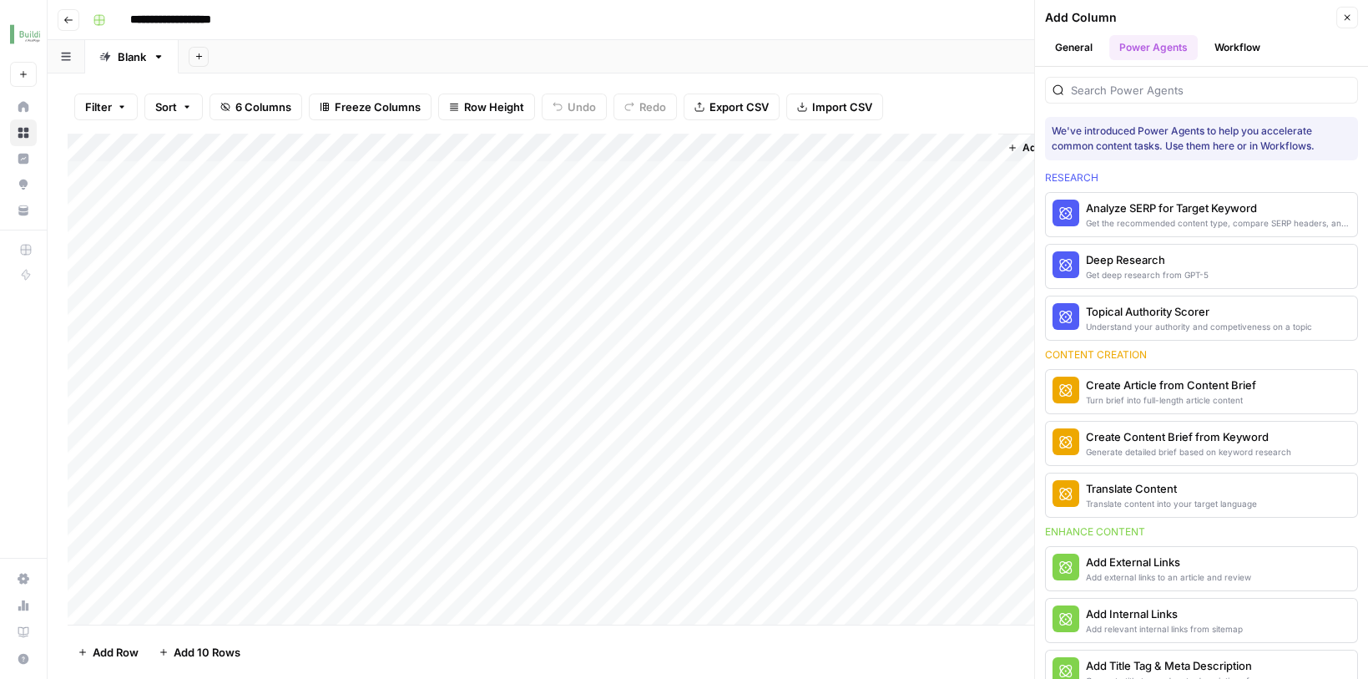
scroll to position [0, 0]
click at [1290, 436] on span "More Info" at bounding box center [1305, 443] width 46 height 15
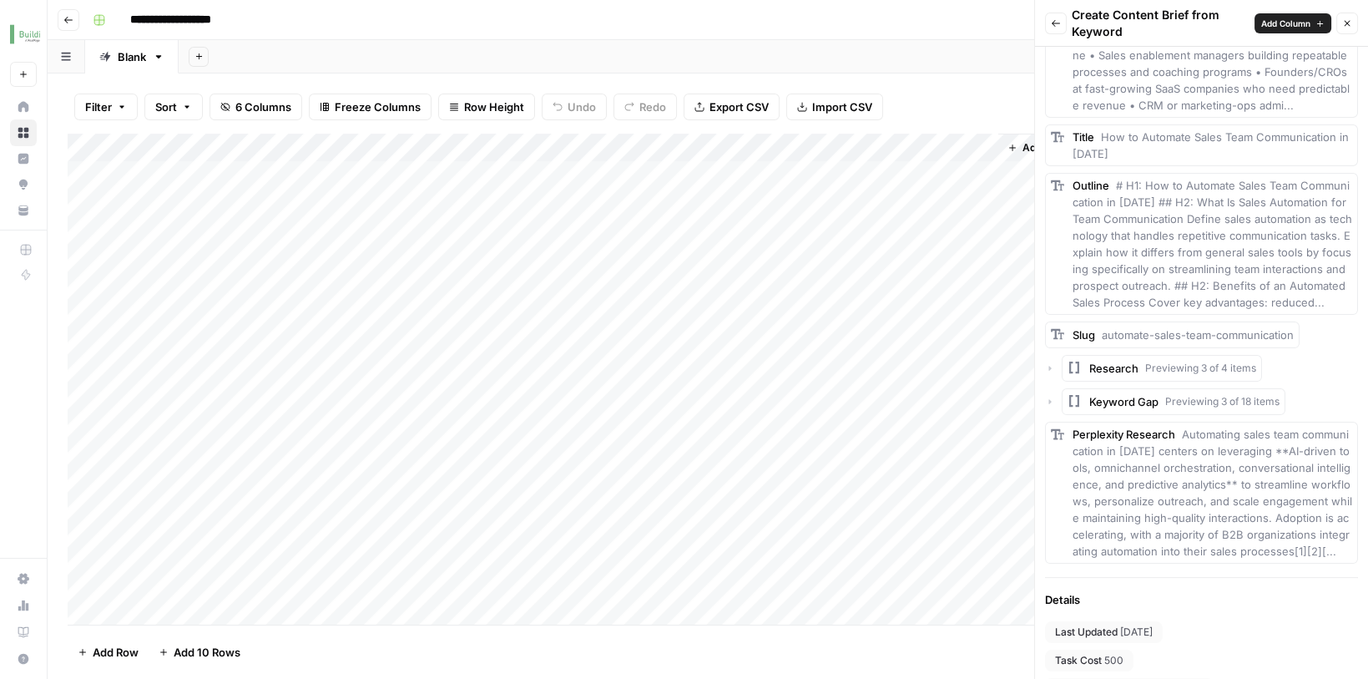
scroll to position [929, 0]
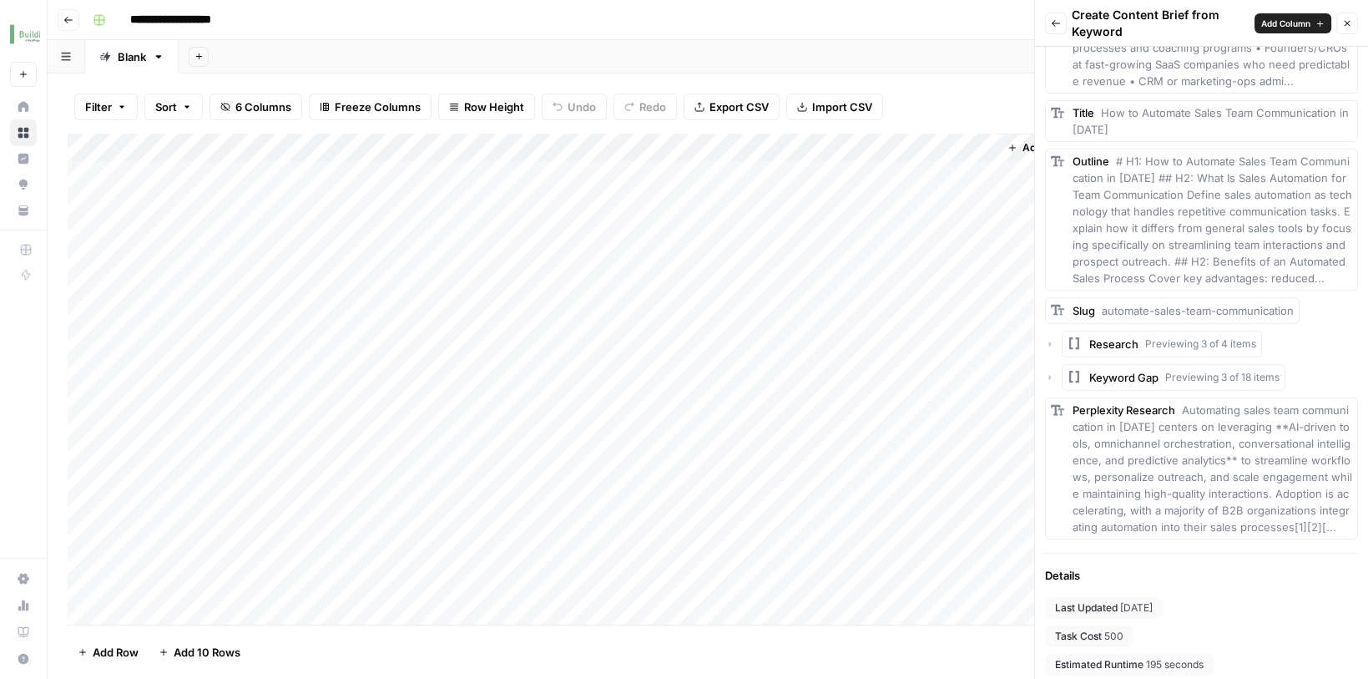
click at [662, 143] on div "Add Column" at bounding box center [708, 382] width 1280 height 496
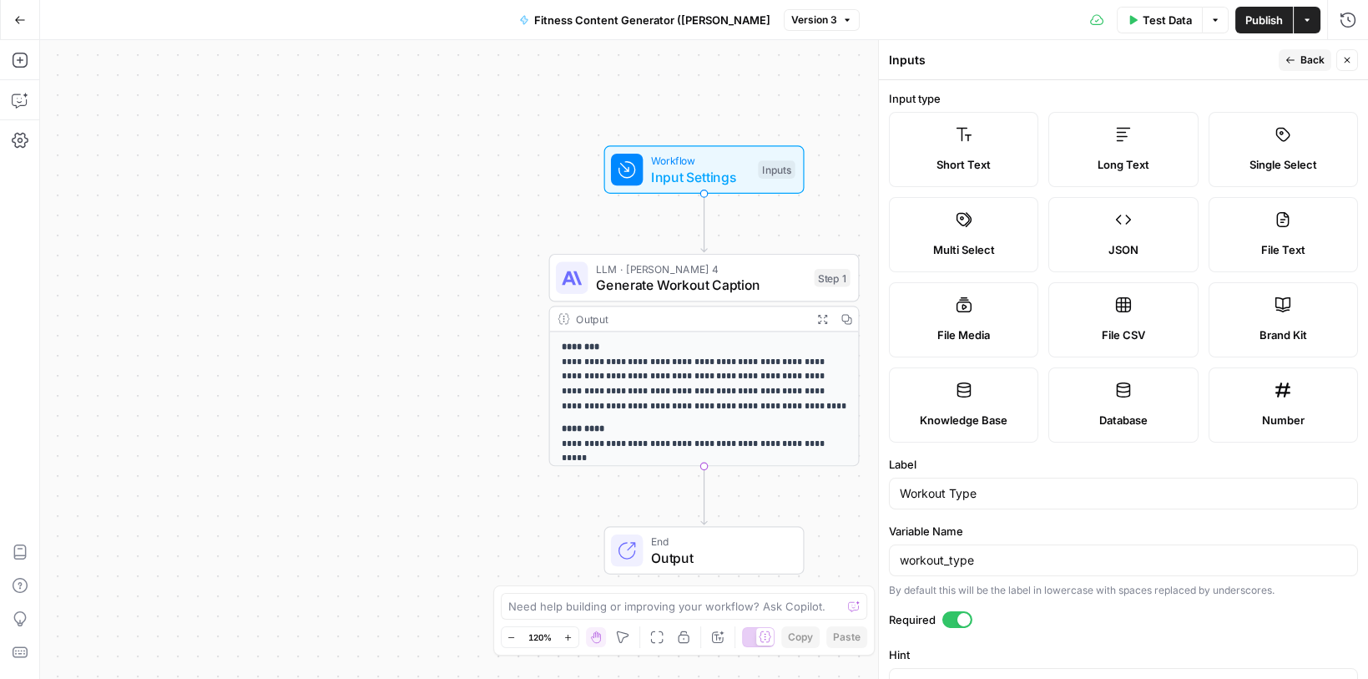
scroll to position [224, 0]
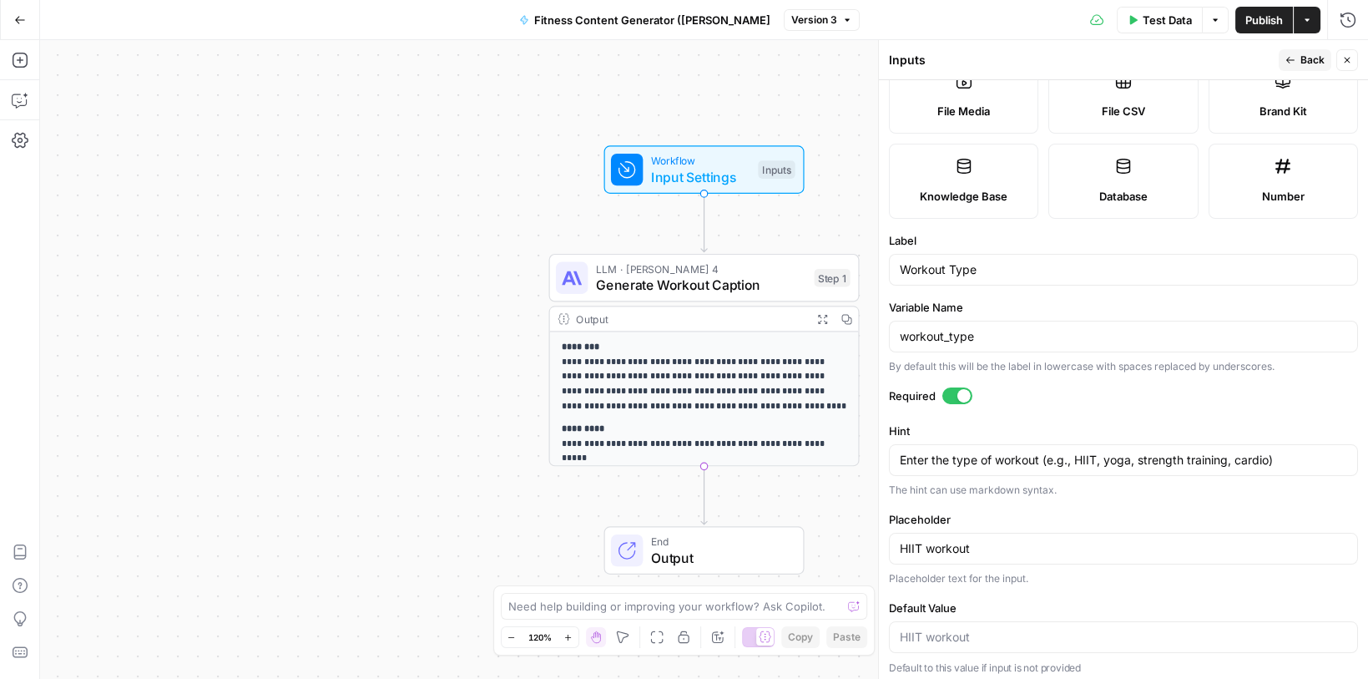
click at [15, 18] on icon "button" at bounding box center [20, 20] width 12 height 12
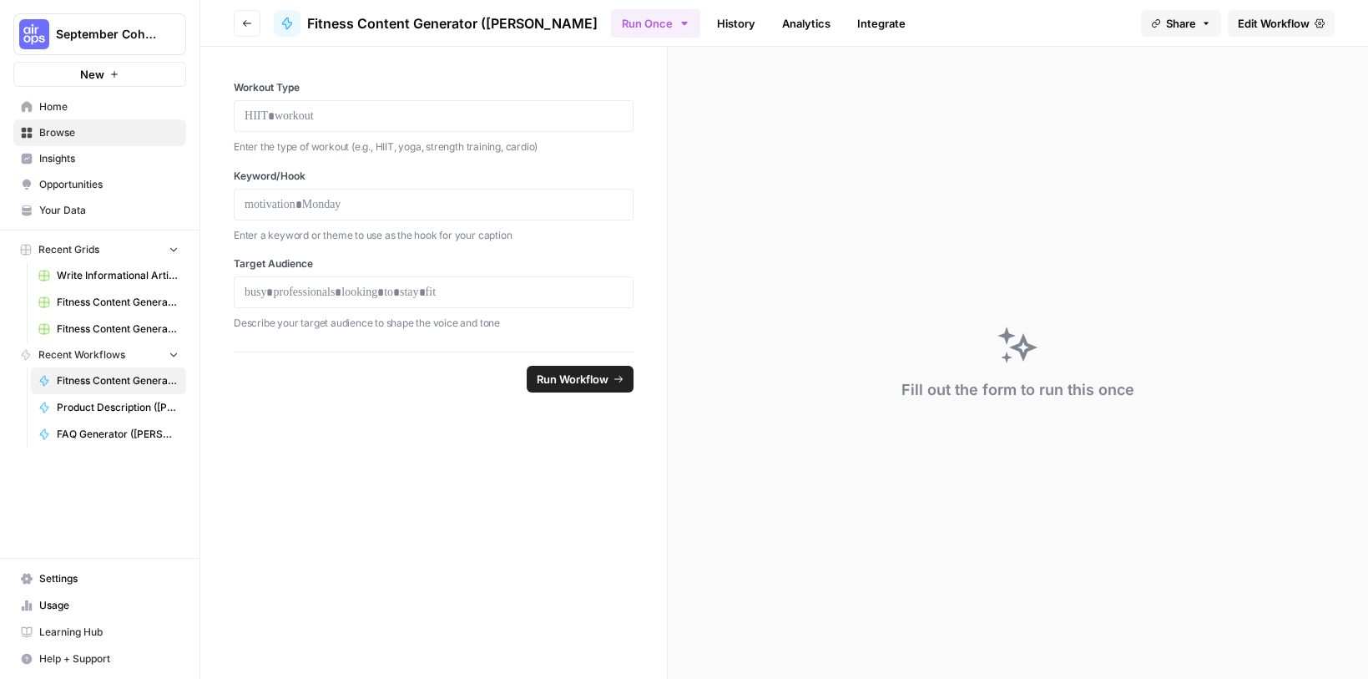
click at [55, 108] on span "Home" at bounding box center [108, 106] width 139 height 15
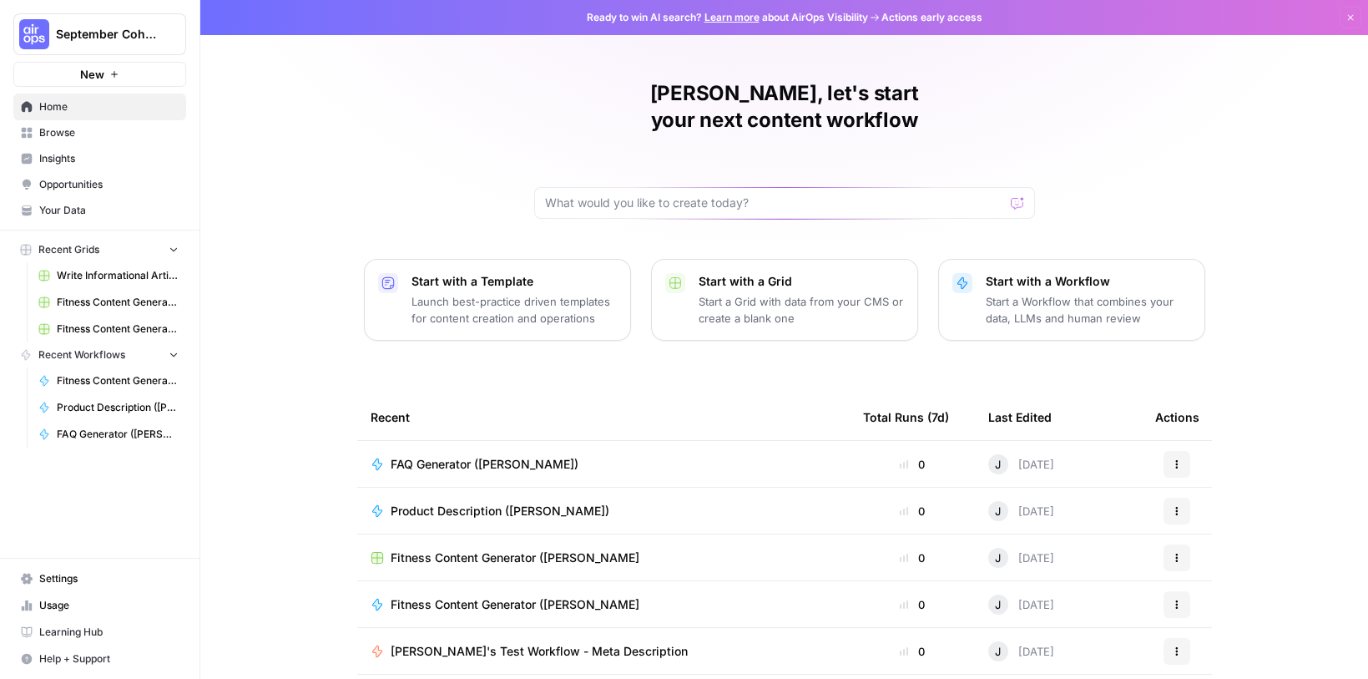
click at [83, 200] on link "Your Data" at bounding box center [99, 210] width 173 height 27
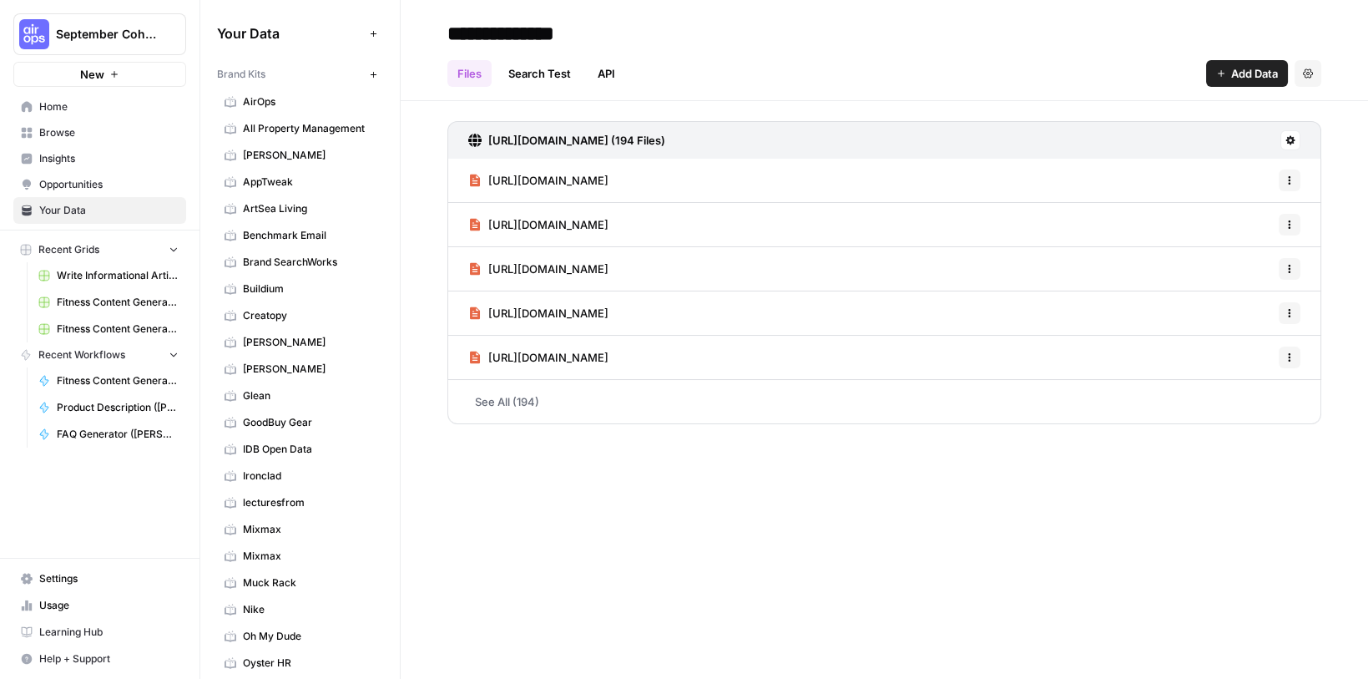
click at [369, 75] on icon "button" at bounding box center [373, 74] width 9 height 9
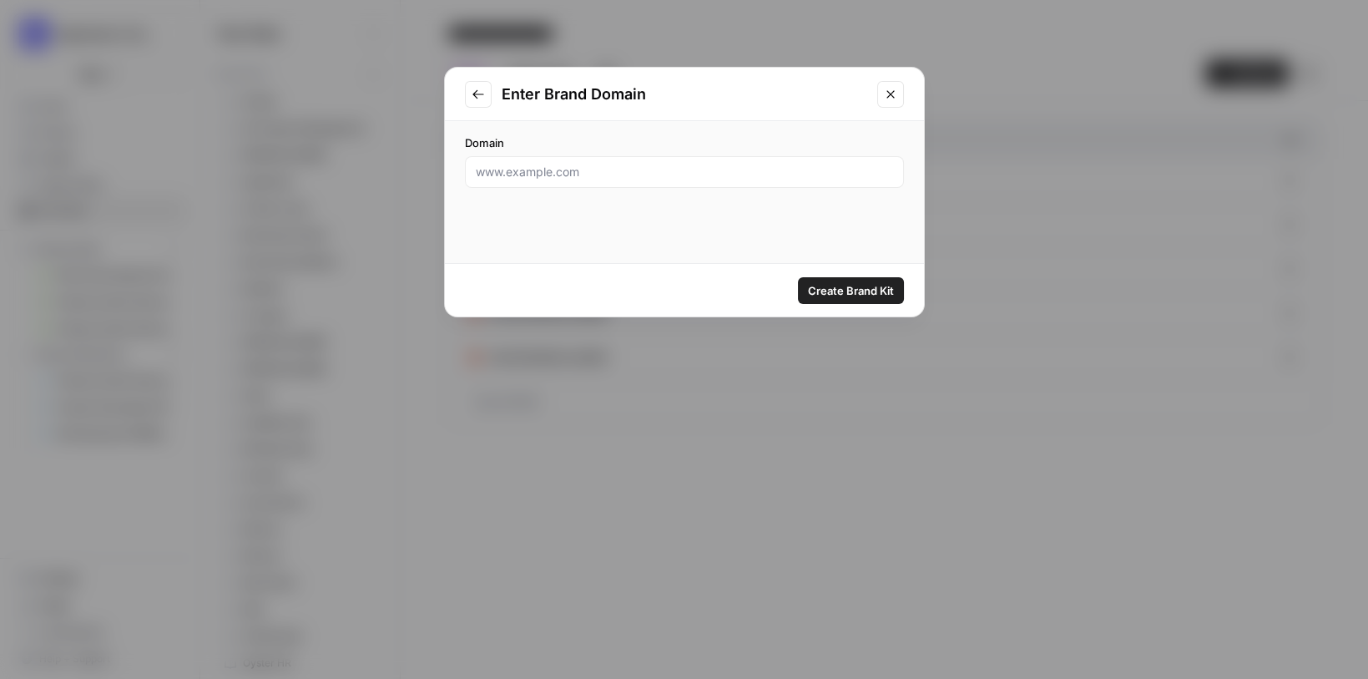
click at [477, 96] on icon "Go to previous step" at bounding box center [478, 94] width 13 height 13
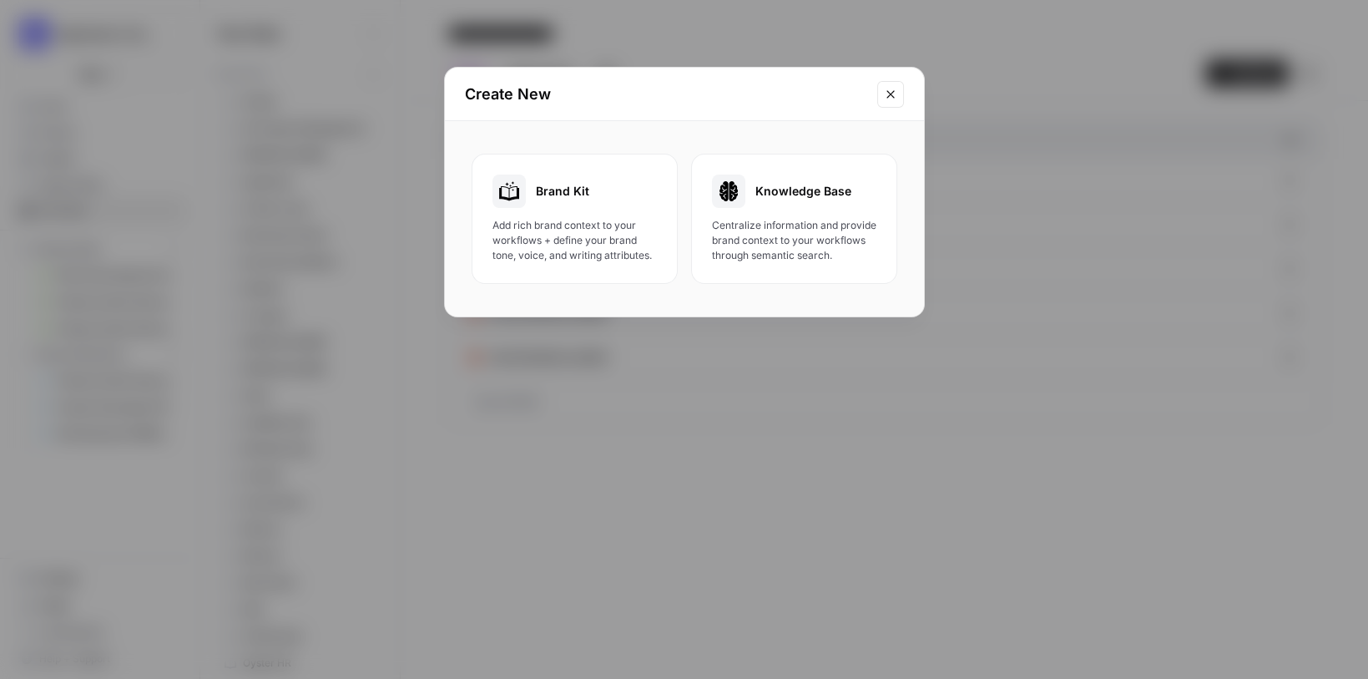
click at [877, 93] on button "Close modal" at bounding box center [890, 94] width 27 height 27
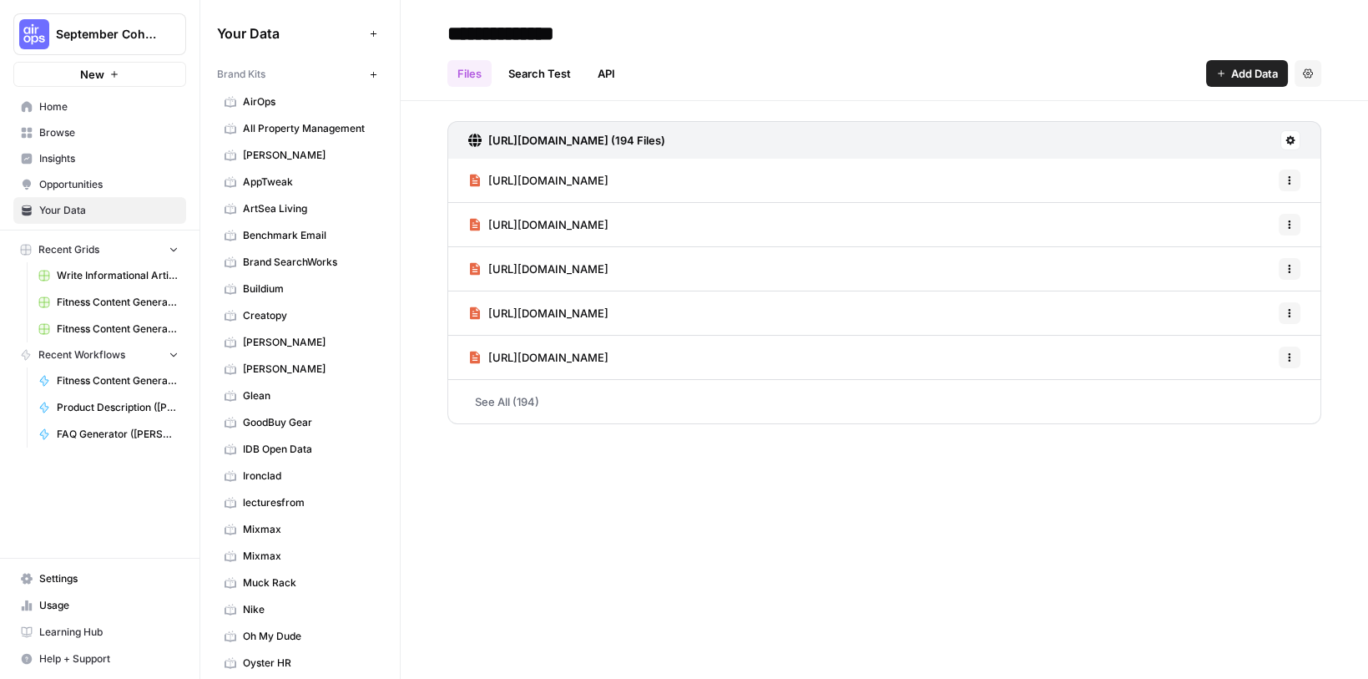
click at [149, 81] on button "New" at bounding box center [99, 74] width 173 height 25
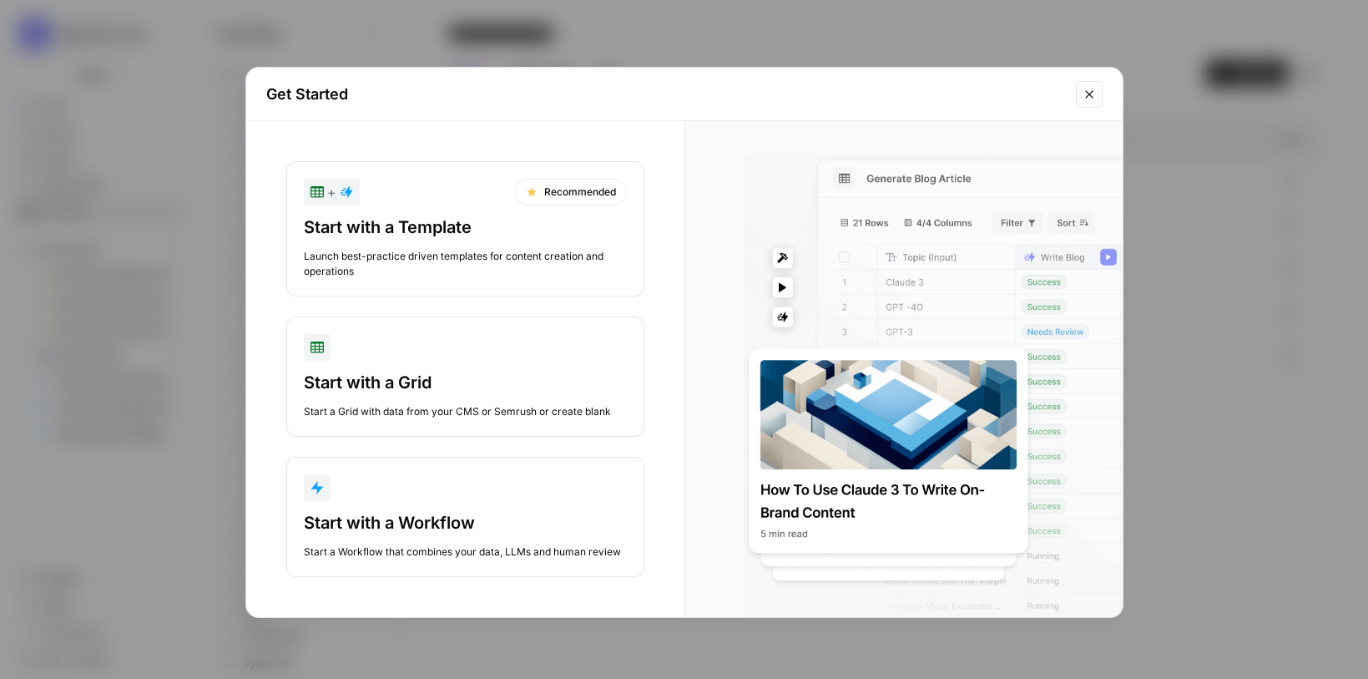
click at [1083, 98] on icon "Close modal" at bounding box center [1089, 94] width 13 height 13
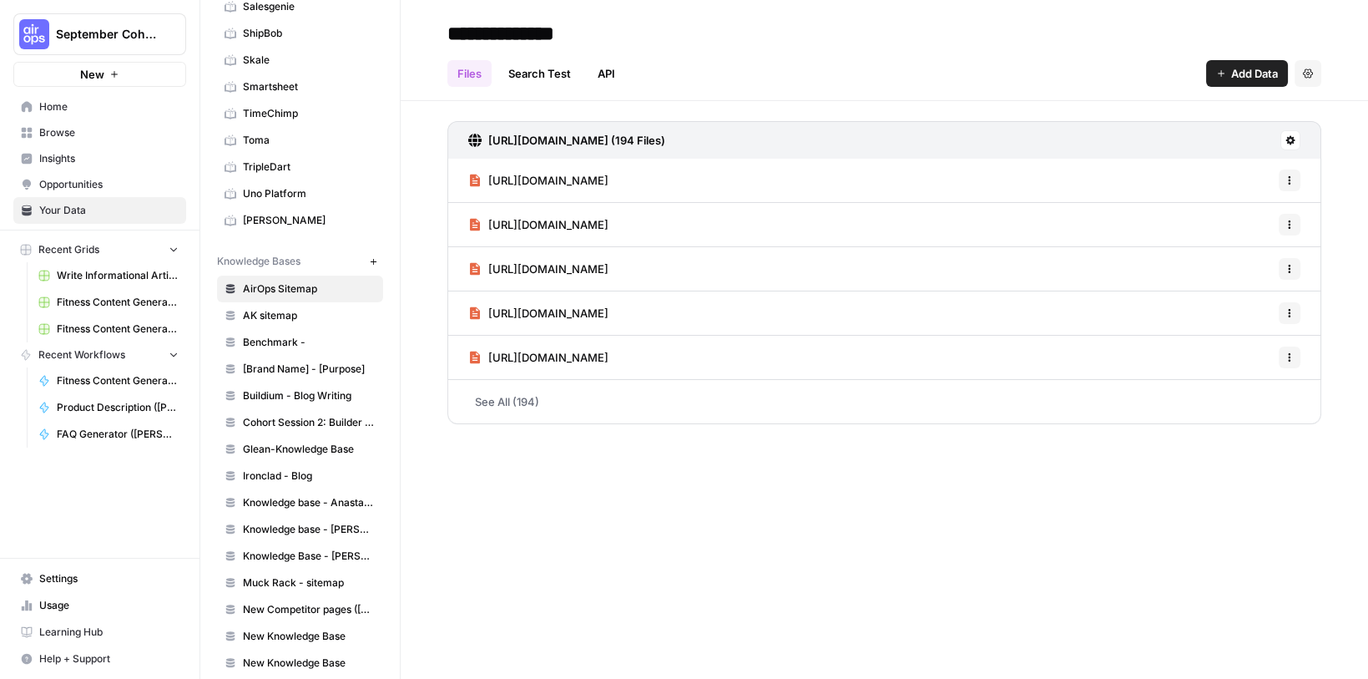
scroll to position [755, 0]
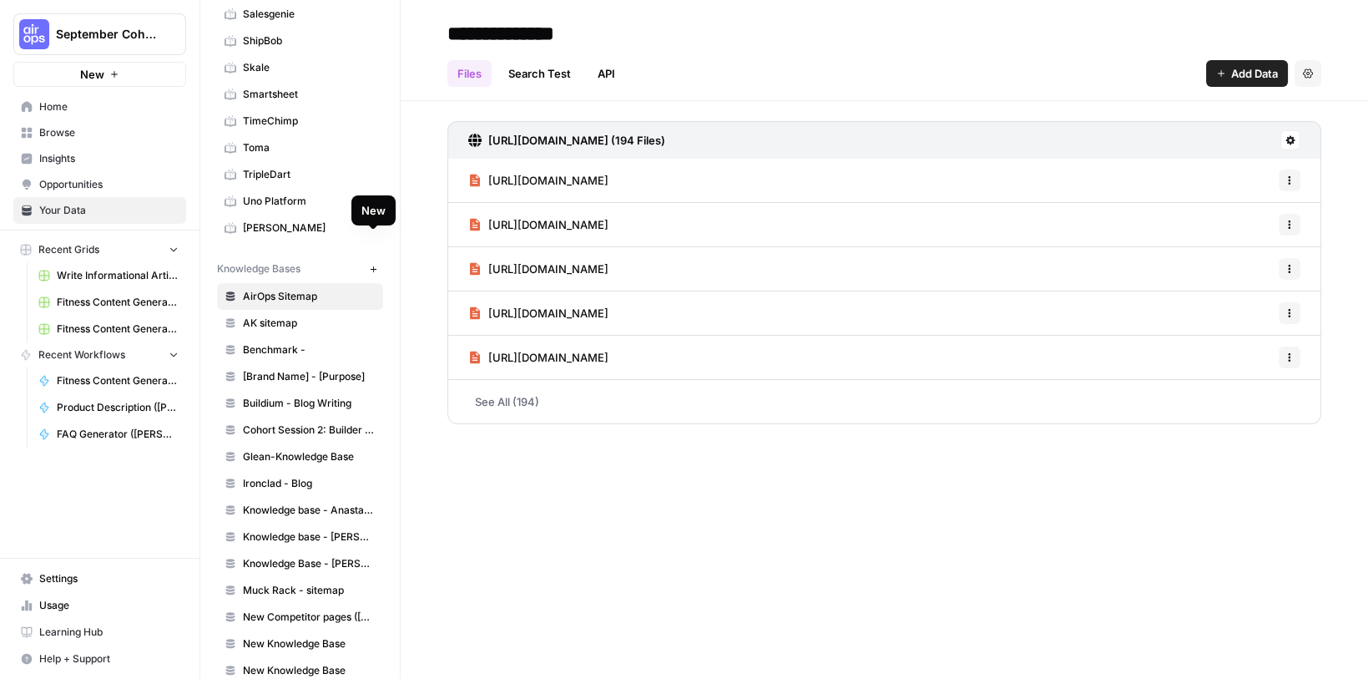
click at [375, 265] on icon "button" at bounding box center [373, 269] width 9 height 9
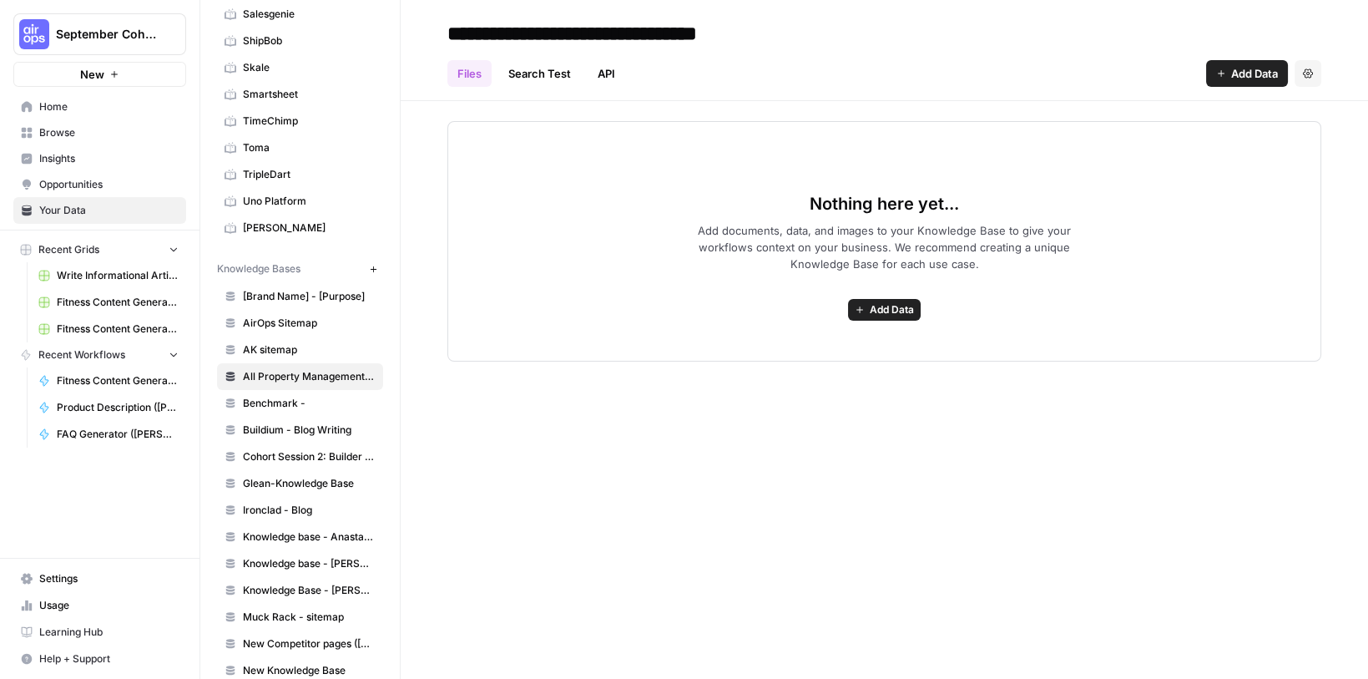
type input "**********"
click at [739, 271] on div "Nothing here yet... Add documents, data, and images to your Knowledge Base to g…" at bounding box center [884, 241] width 874 height 240
click at [895, 304] on span "Add Data" at bounding box center [892, 309] width 44 height 15
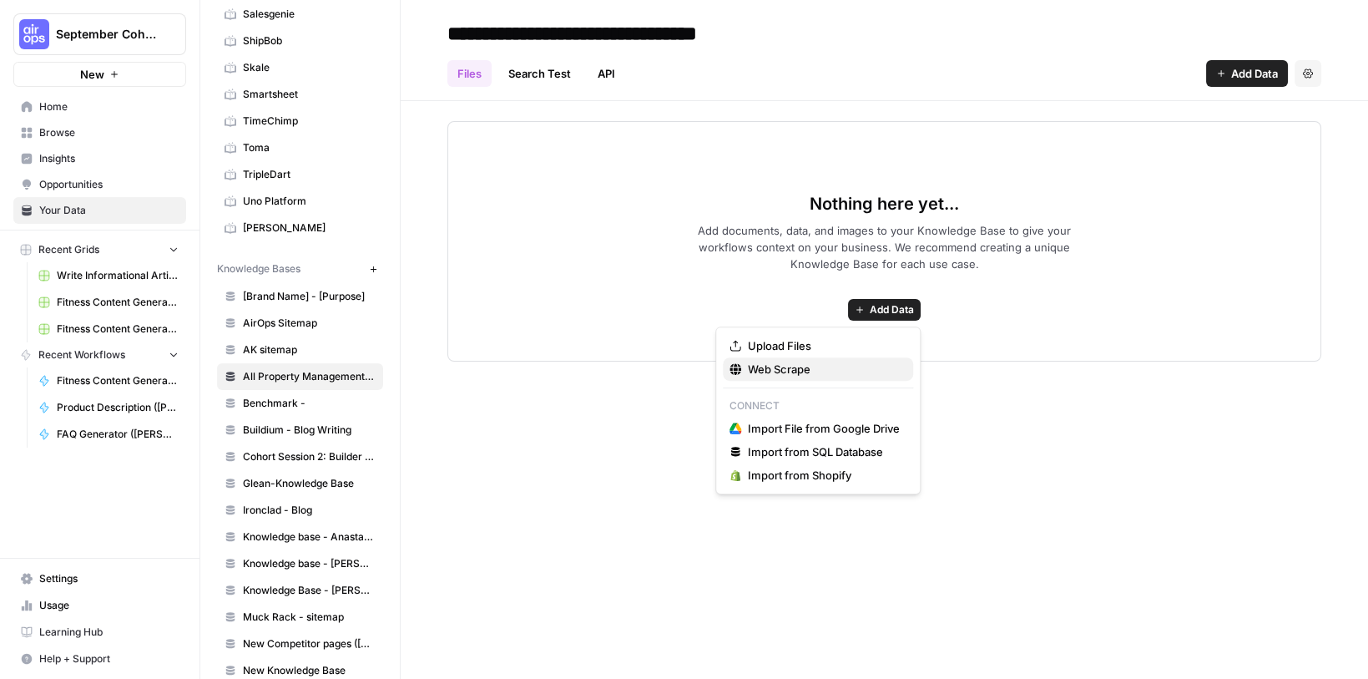
click at [770, 365] on span "Web Scrape" at bounding box center [824, 369] width 152 height 17
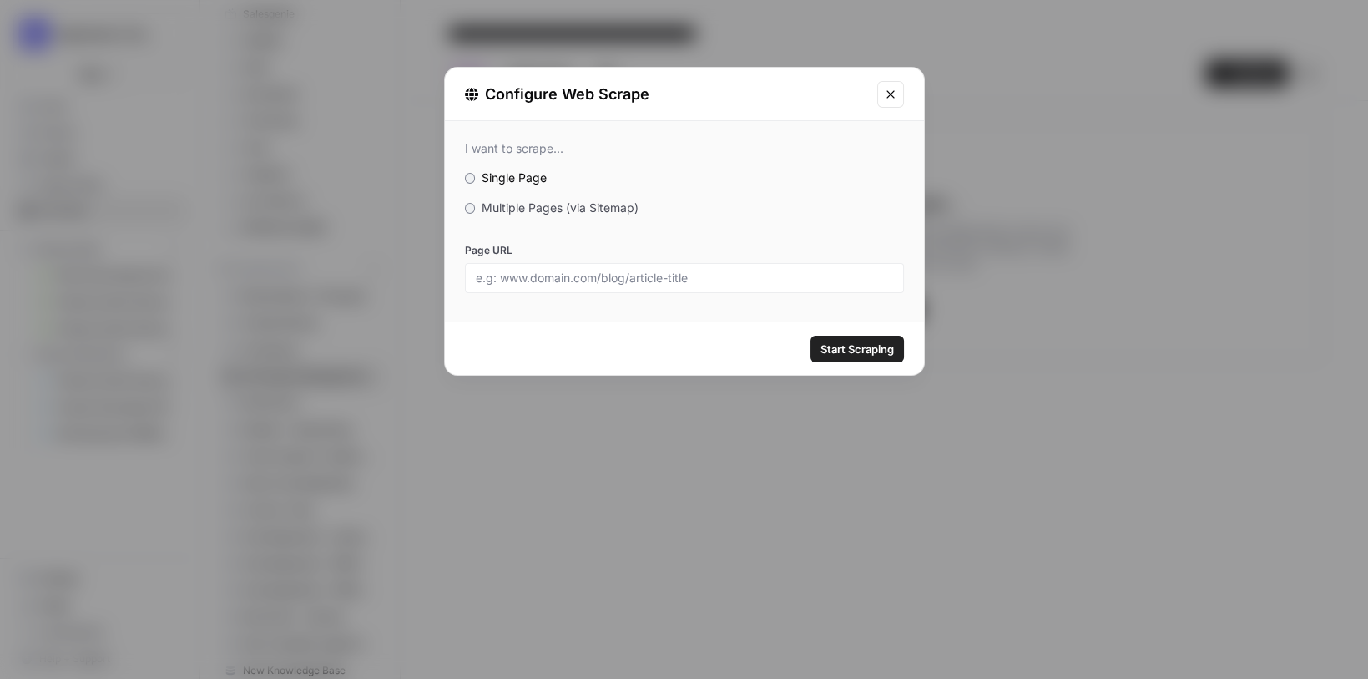
click at [477, 208] on label "Multiple Pages (via Sitemap)" at bounding box center [684, 207] width 439 height 17
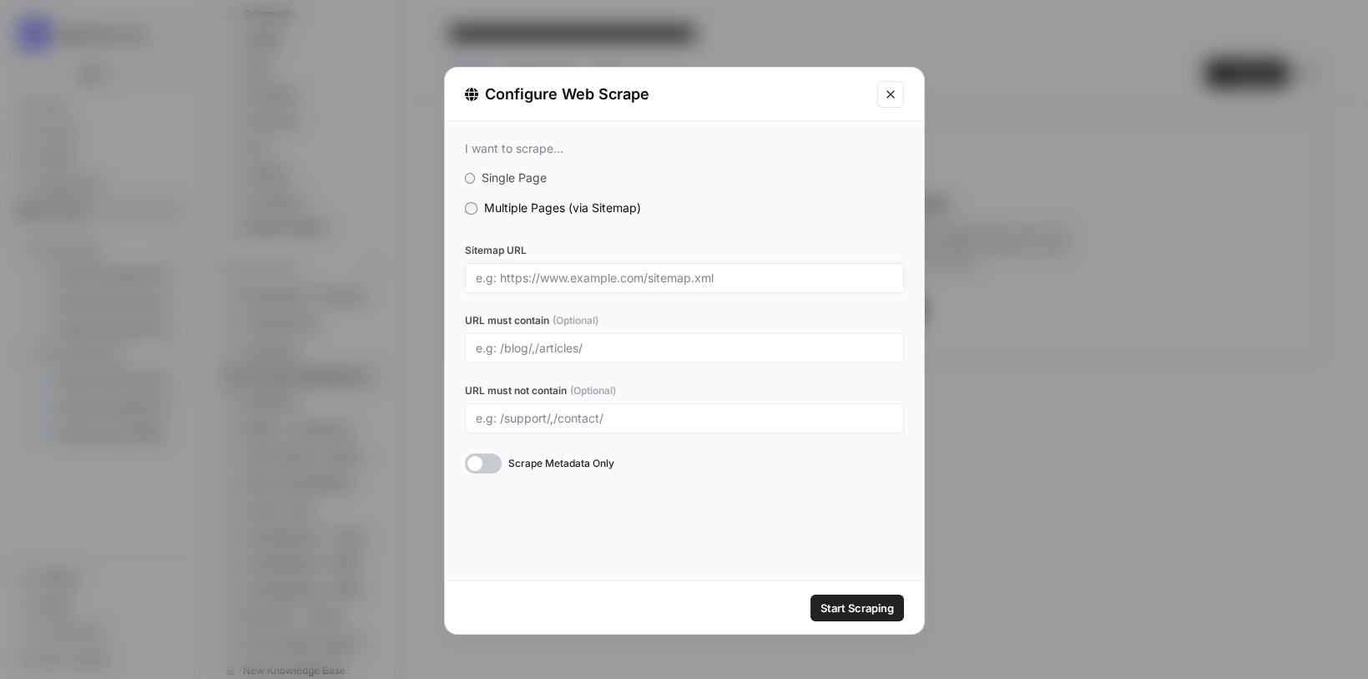
click at [599, 279] on input "Sitemap URL" at bounding box center [684, 277] width 417 height 15
type input "https://www.allpropertymanagement.com/sitemap.xml"
click at [532, 356] on div at bounding box center [684, 348] width 439 height 30
click at [544, 344] on input "URL must contain (Optional)" at bounding box center [684, 348] width 417 height 15
type input "/blog/"
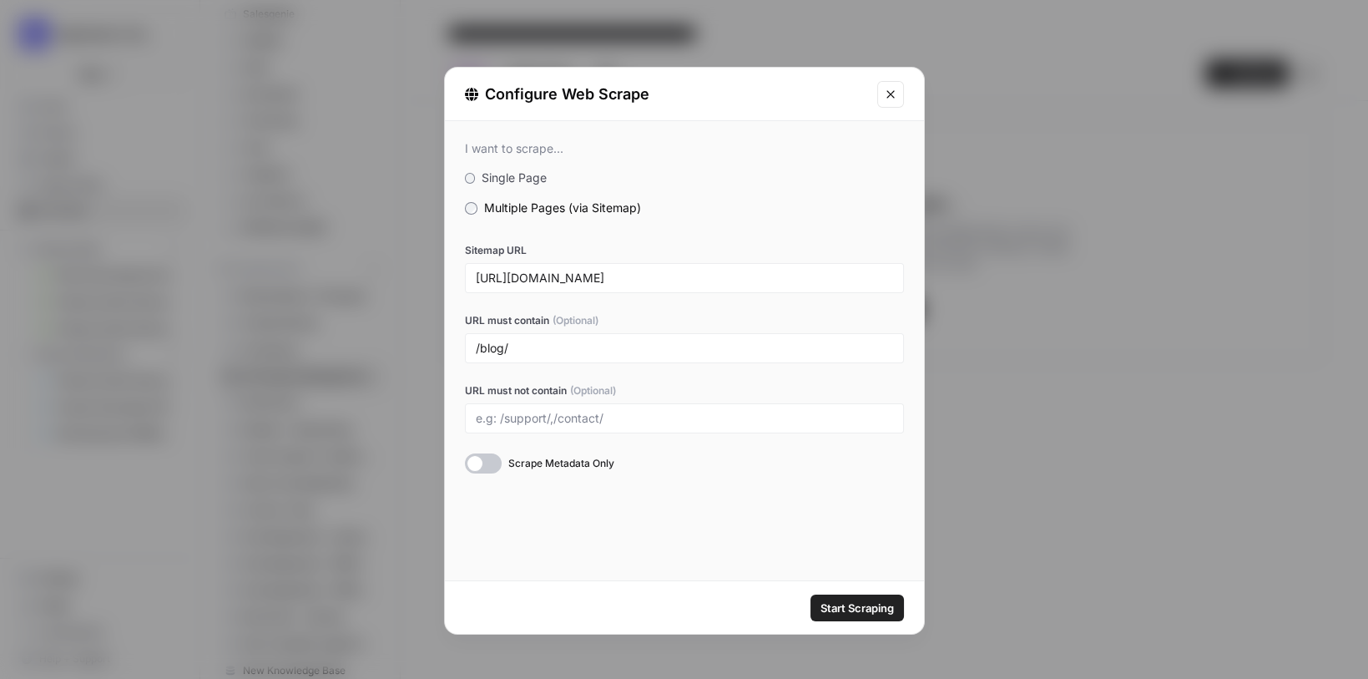
click at [822, 604] on span "Start Scraping" at bounding box center [856, 607] width 73 height 17
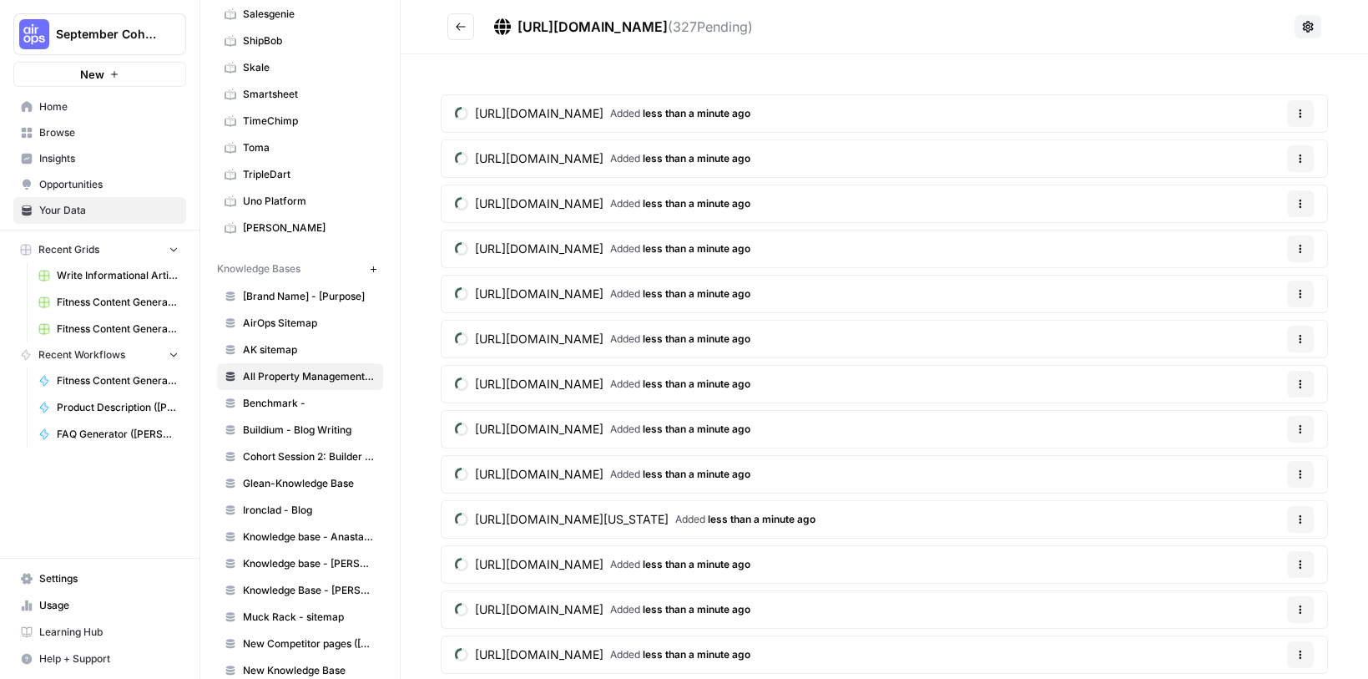
click at [458, 34] on button "Go back" at bounding box center [460, 26] width 27 height 27
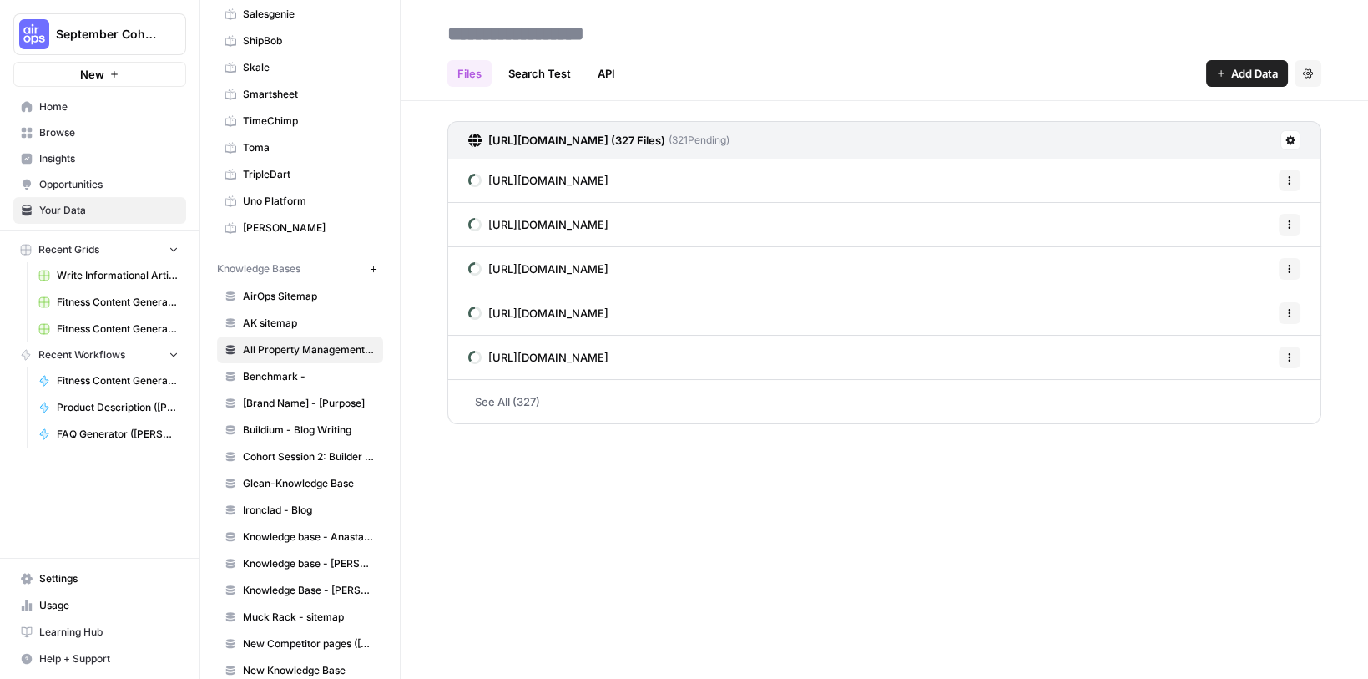
click at [325, 342] on span "All Property Management - Sitemap" at bounding box center [309, 349] width 133 height 15
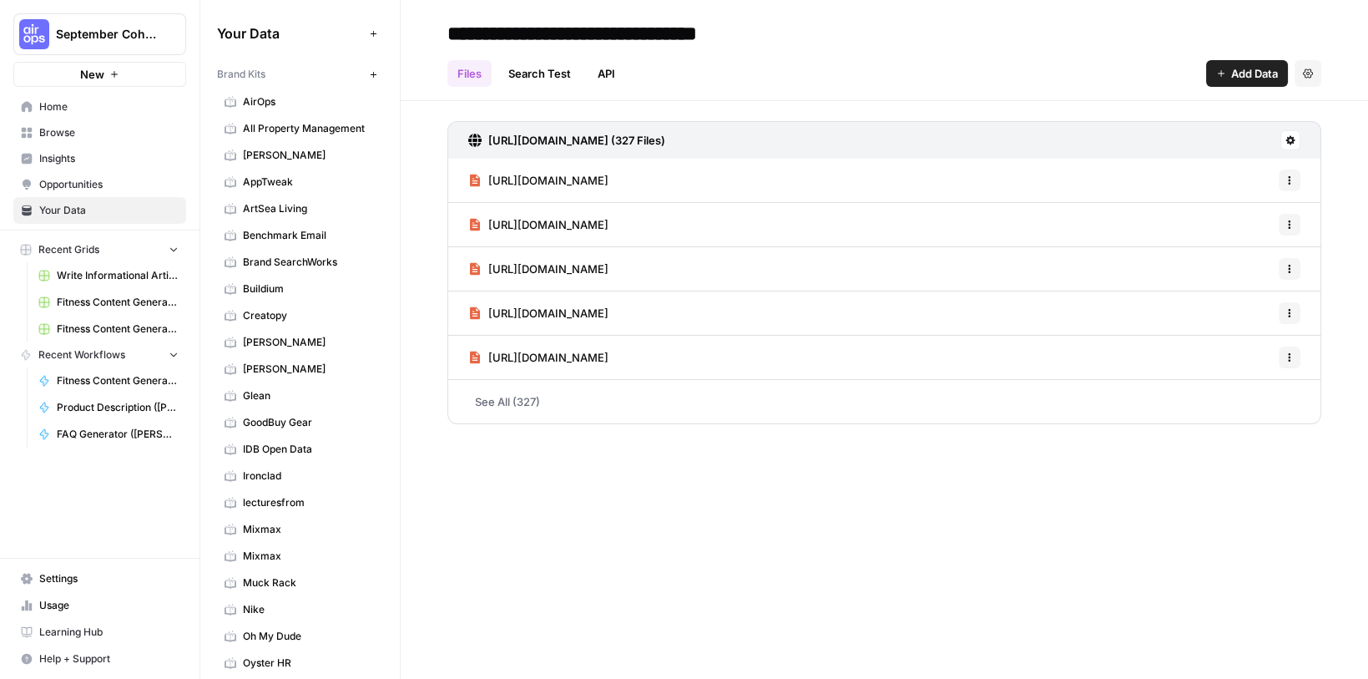
click at [281, 132] on span "All Property Management" at bounding box center [309, 128] width 133 height 15
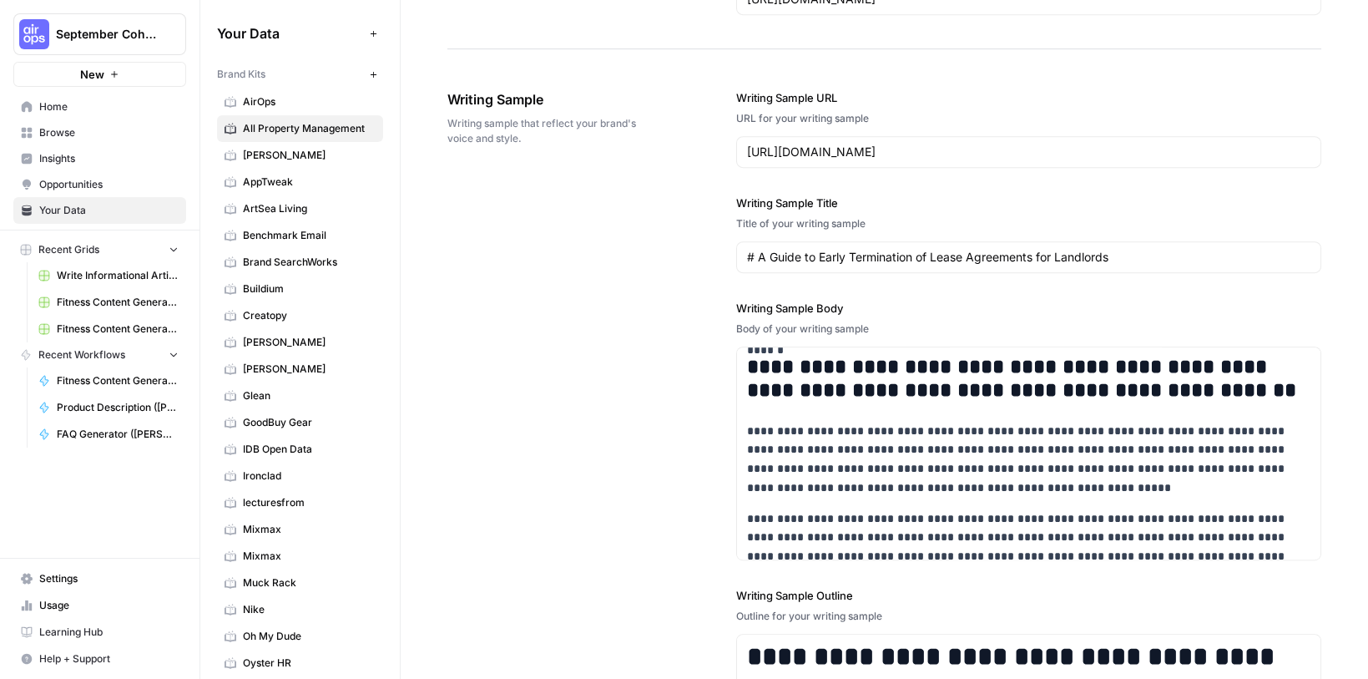
scroll to position [2186, 0]
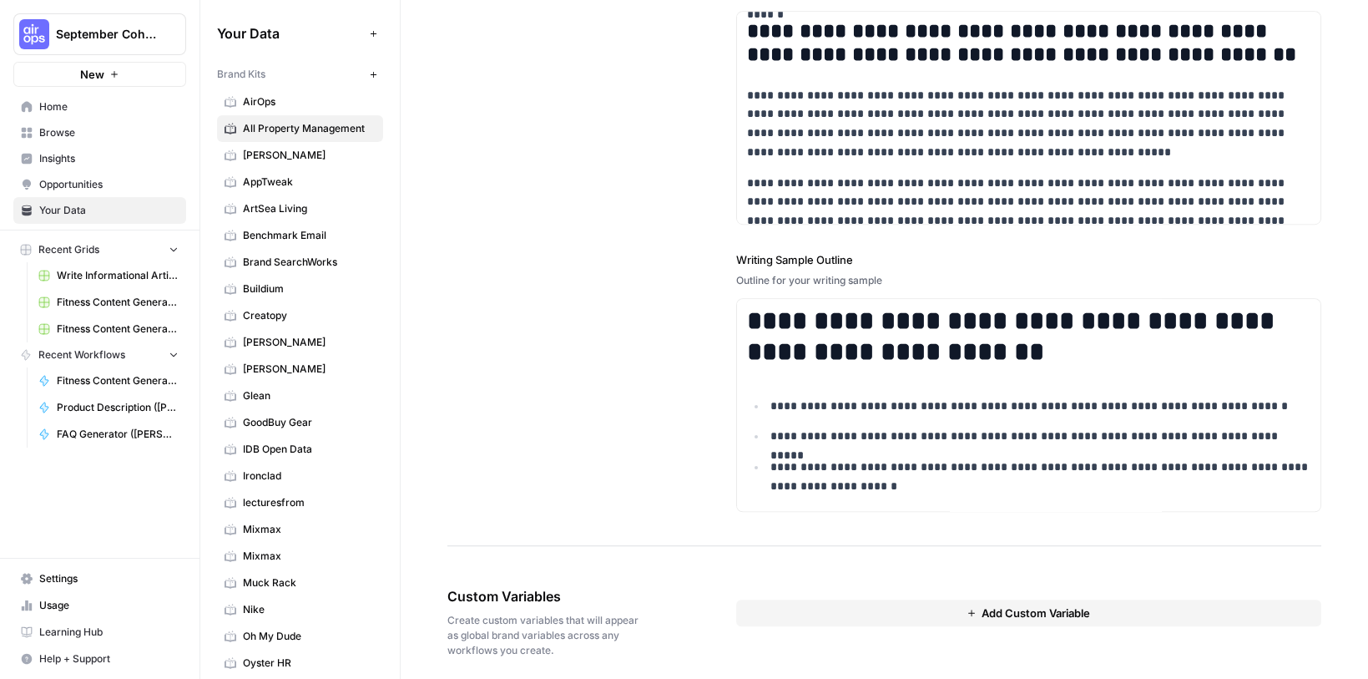
click at [830, 599] on button "Add Custom Variable" at bounding box center [1028, 612] width 585 height 27
click at [811, 636] on input "text" at bounding box center [1028, 643] width 535 height 15
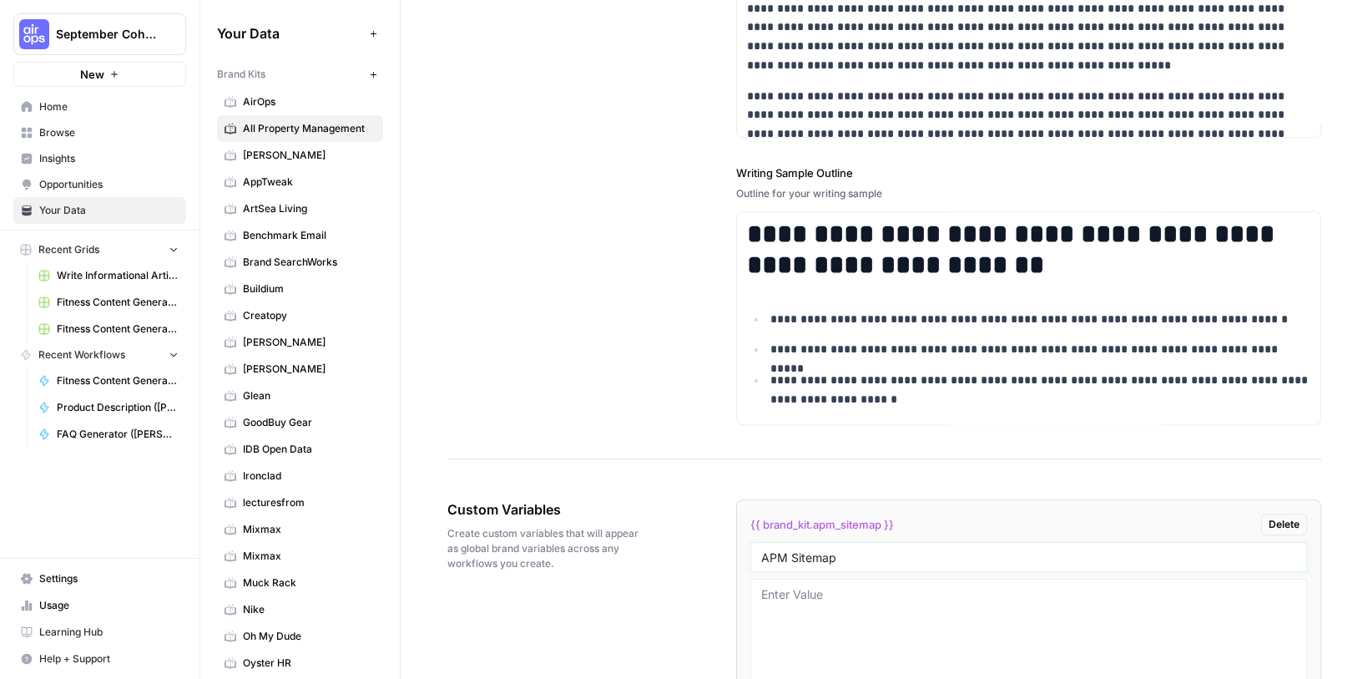
scroll to position [2289, 0]
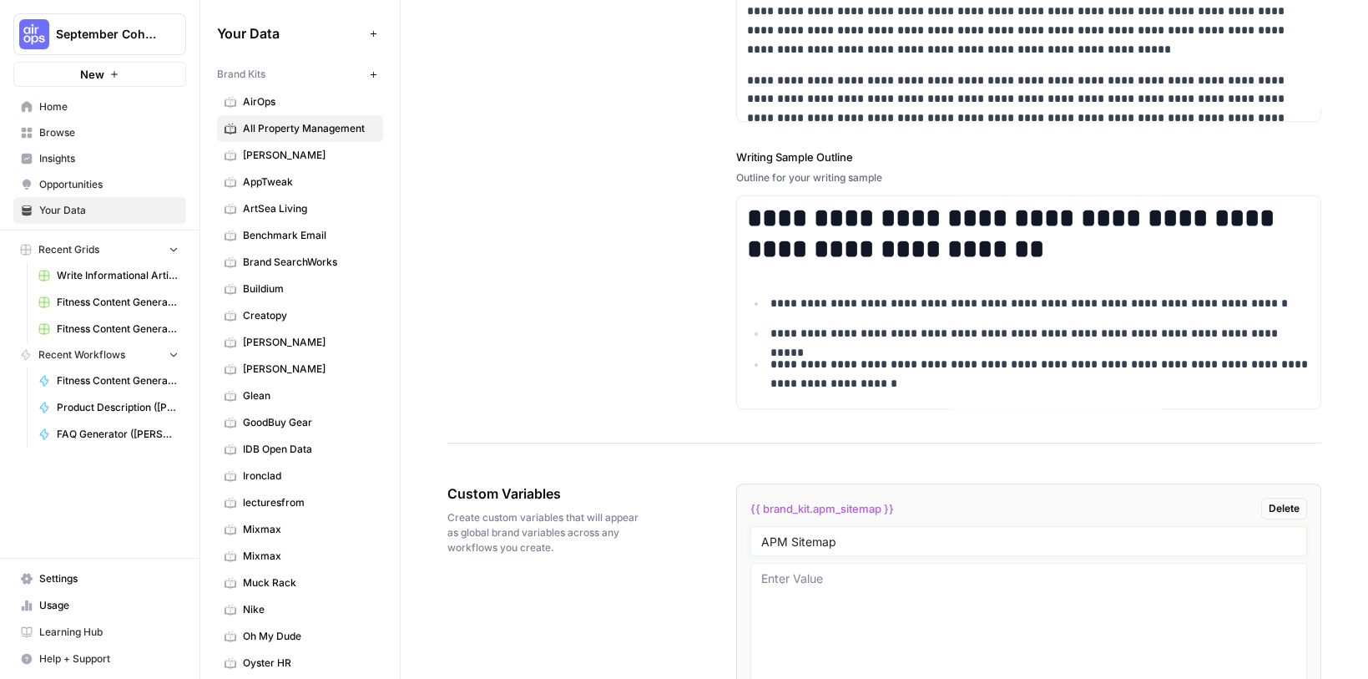
type input "APM Sitemap"
click at [815, 578] on textarea at bounding box center [1028, 629] width 535 height 119
paste textarea "12938"
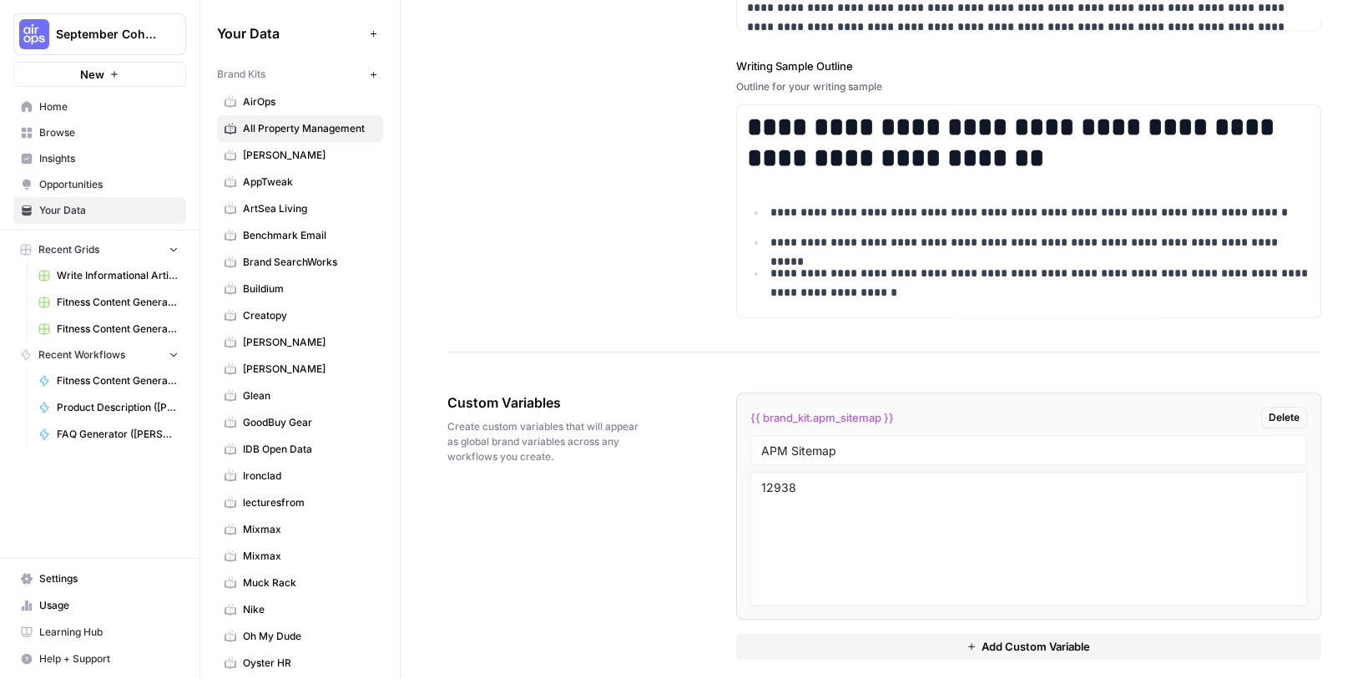
type textarea "12938"
click at [662, 544] on div "Custom Variables Create custom variables that will appear as global brand varia…" at bounding box center [884, 526] width 874 height 334
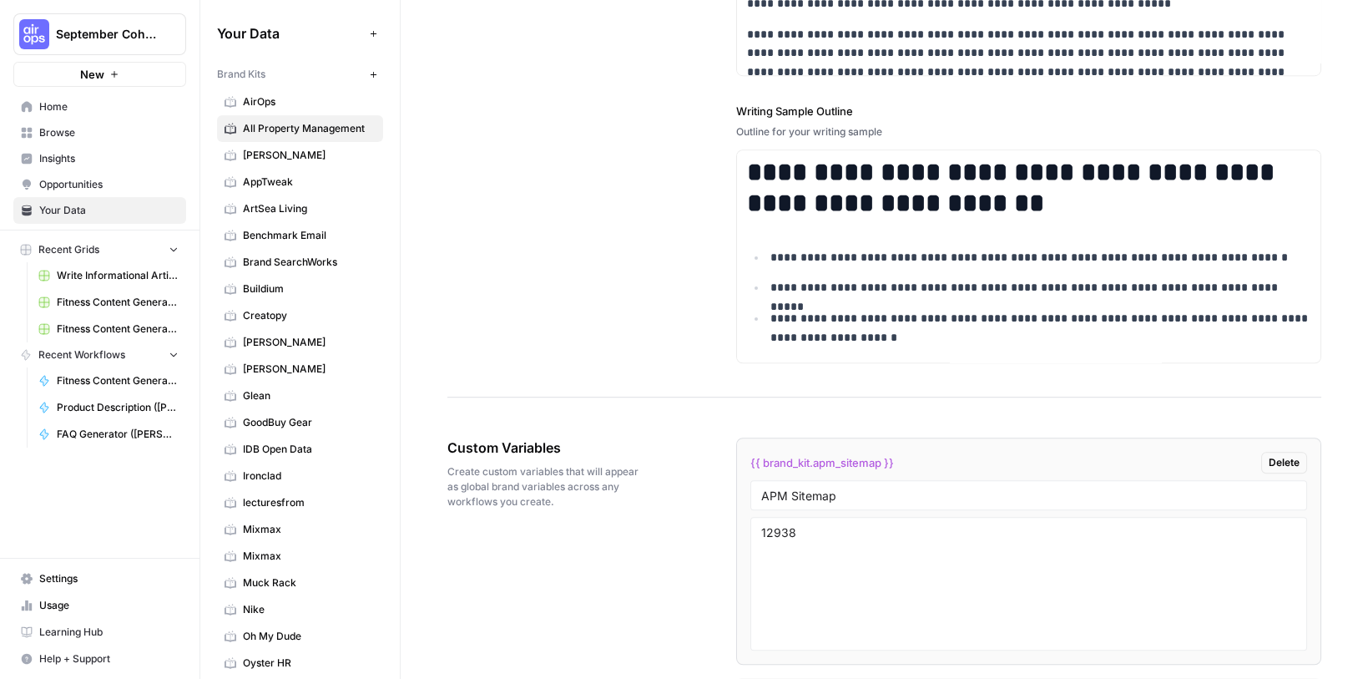
scroll to position [2327, 0]
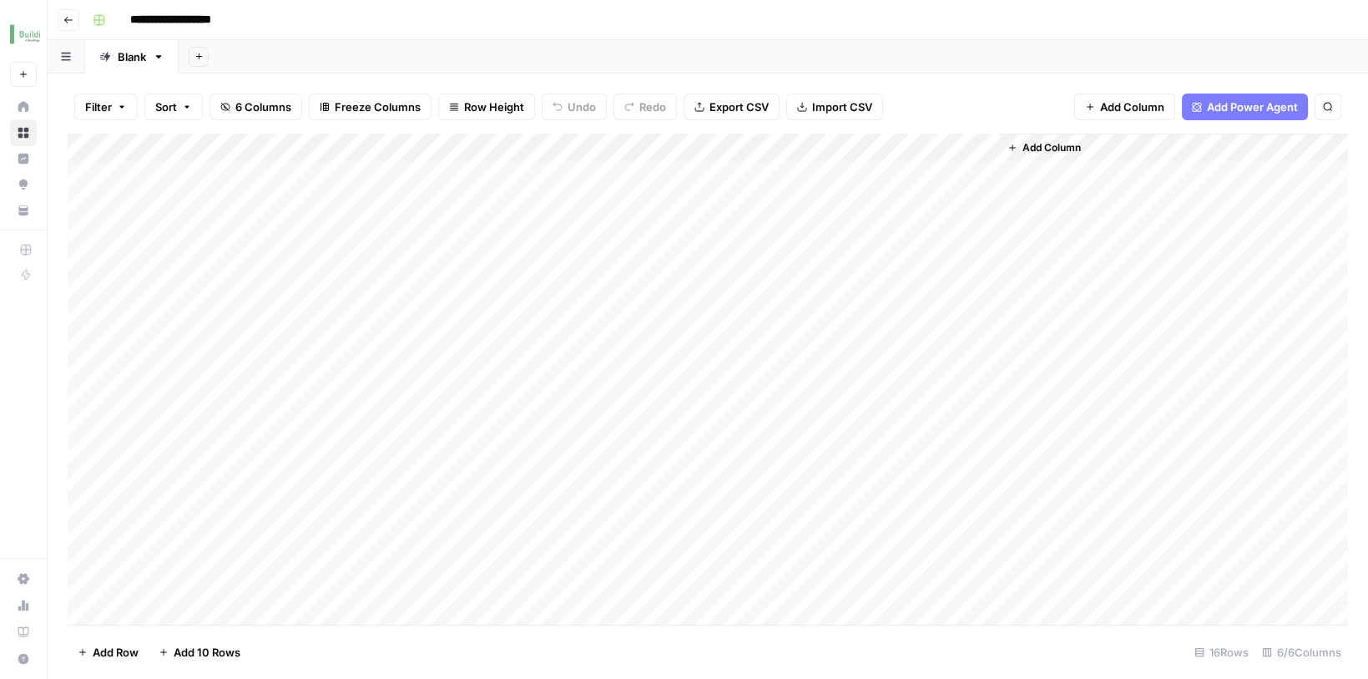
click at [1053, 149] on span "Add Column" at bounding box center [1051, 147] width 58 height 15
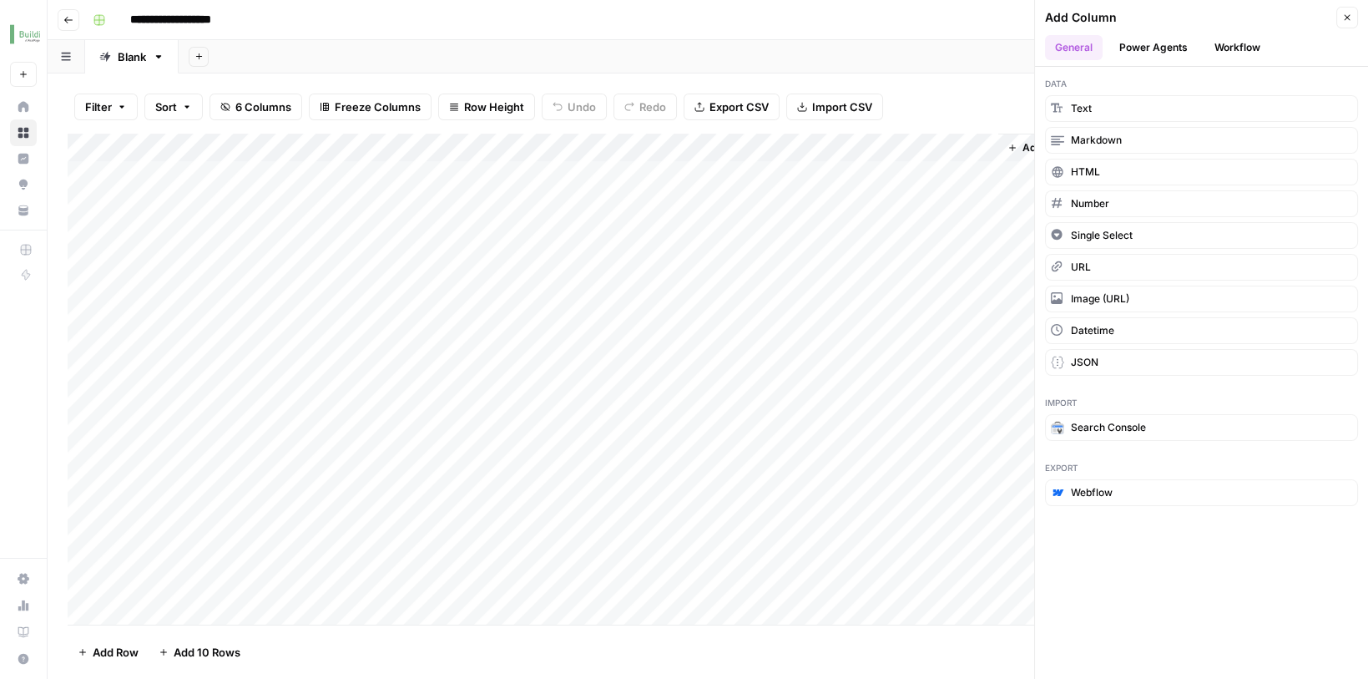
click at [1150, 38] on button "Power Agents" at bounding box center [1153, 47] width 88 height 25
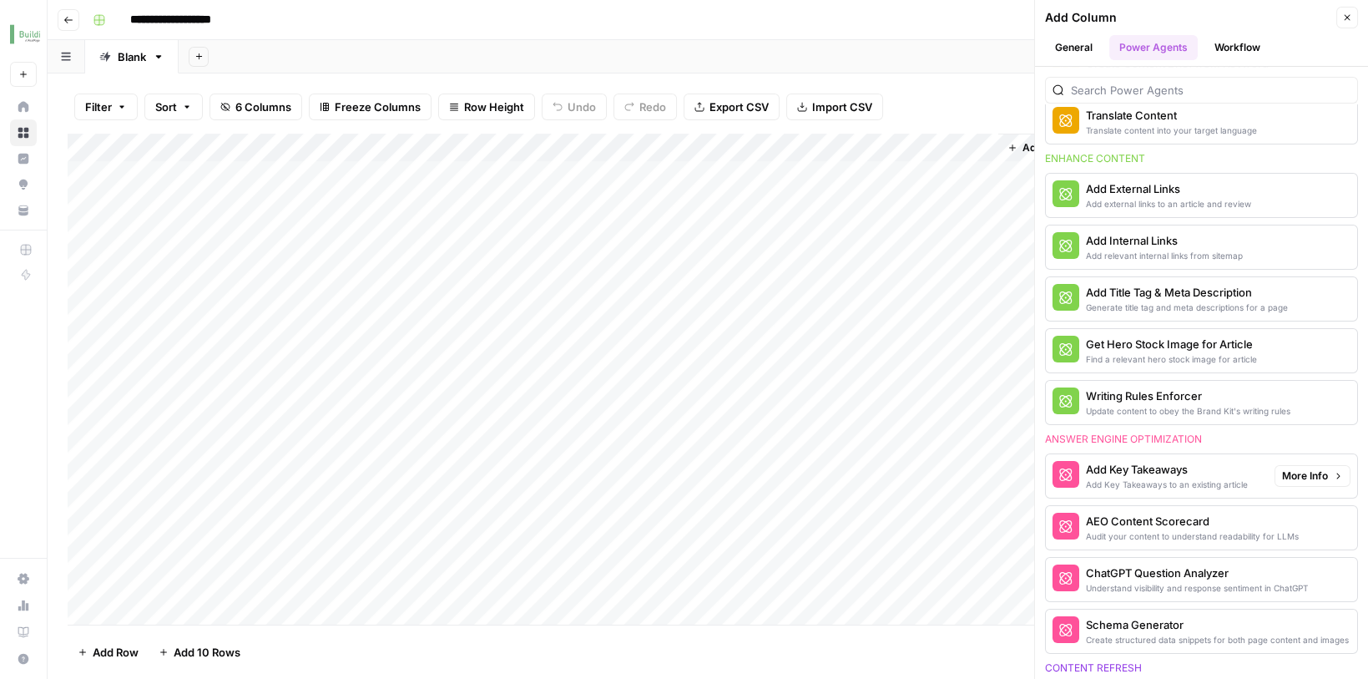
scroll to position [376, 0]
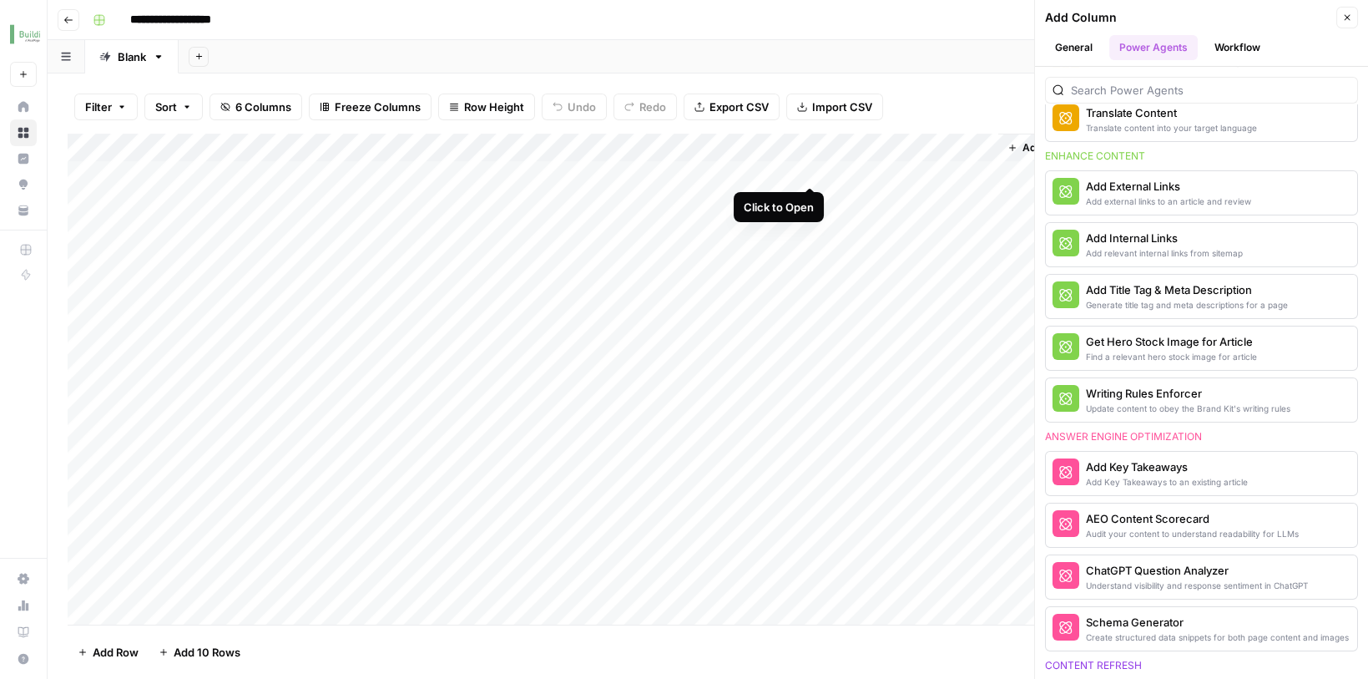
click at [810, 169] on div "Add Column" at bounding box center [708, 382] width 1280 height 496
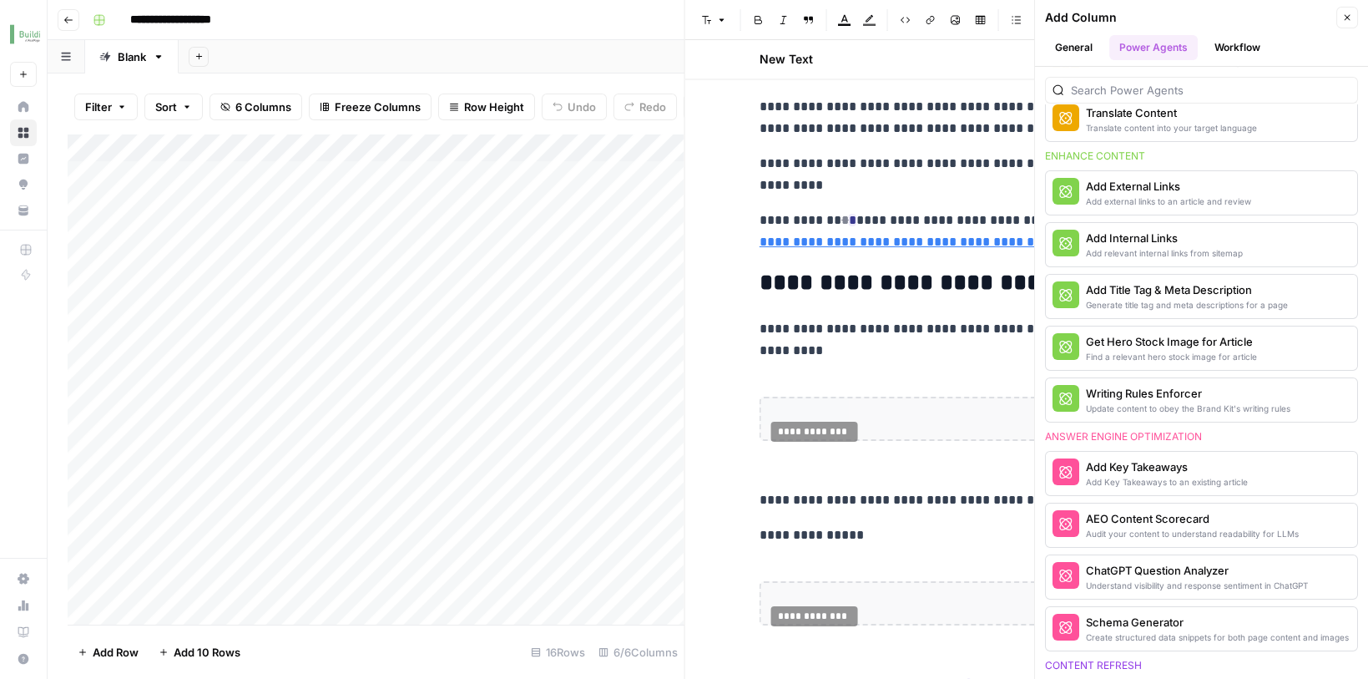
scroll to position [5659, 0]
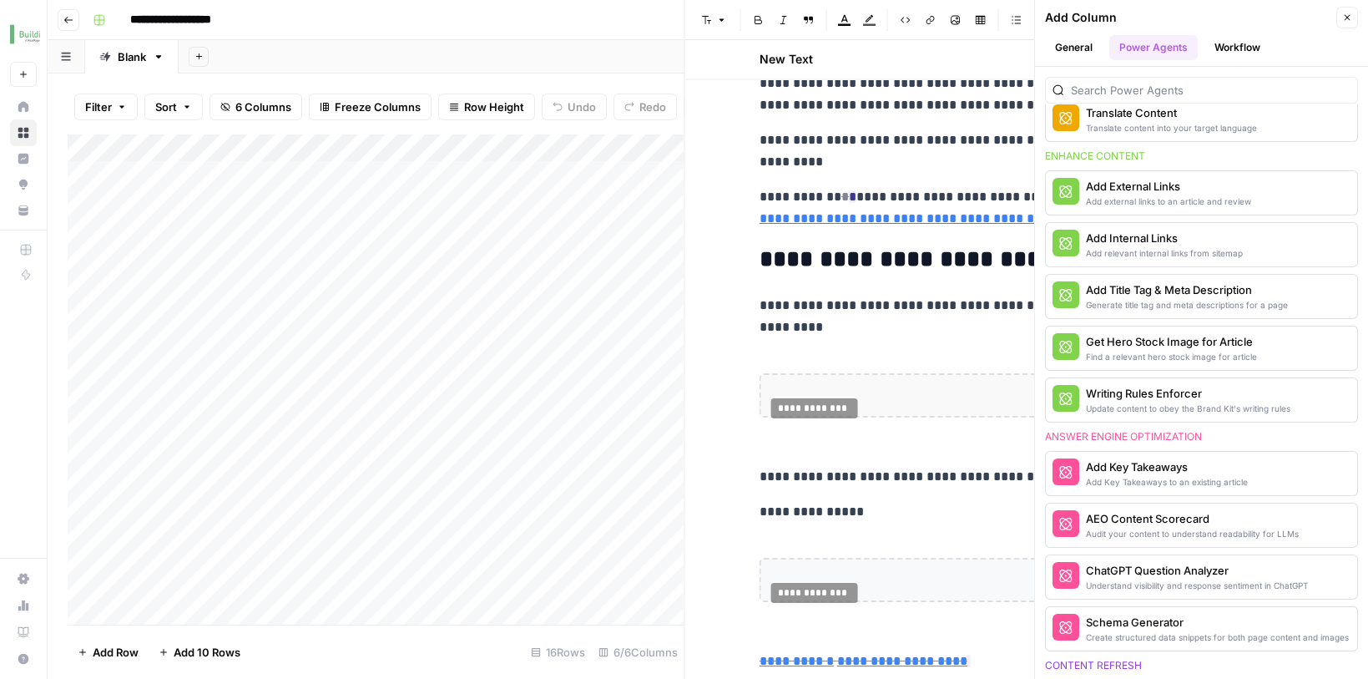
click at [1345, 16] on icon "button" at bounding box center [1347, 18] width 10 height 10
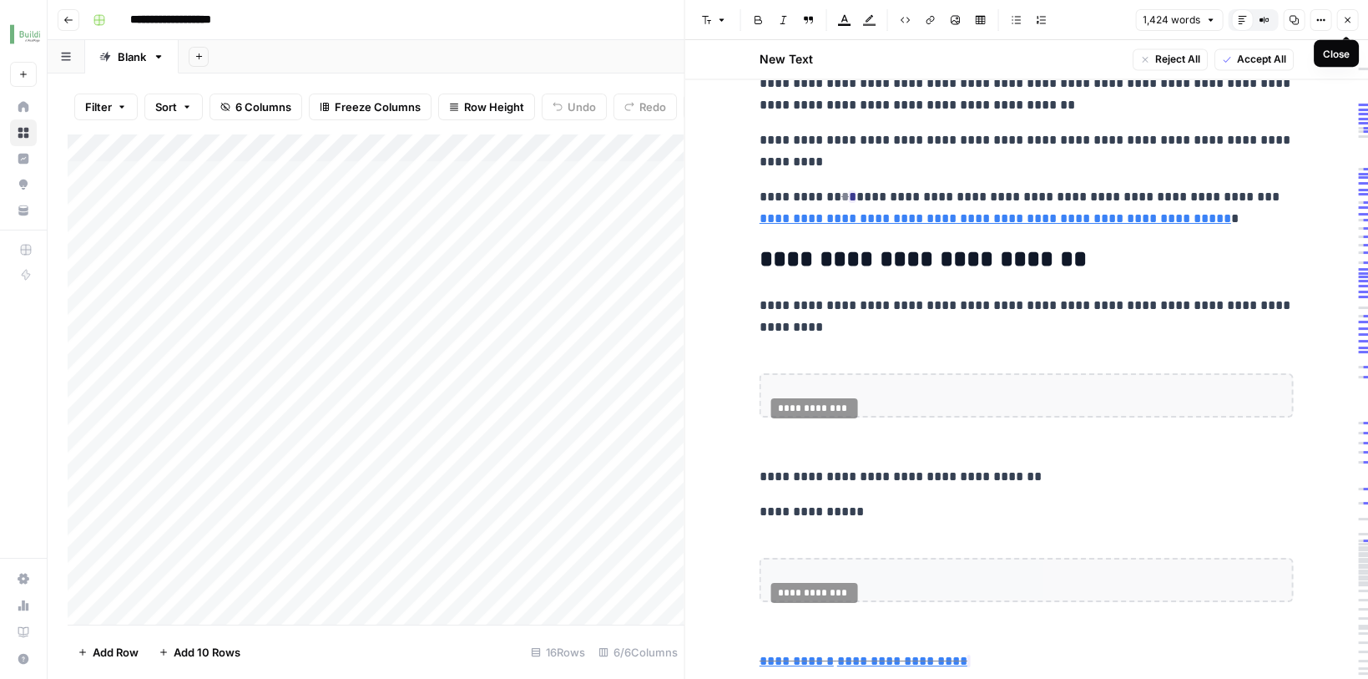
click at [1351, 26] on button "Close" at bounding box center [1347, 20] width 22 height 22
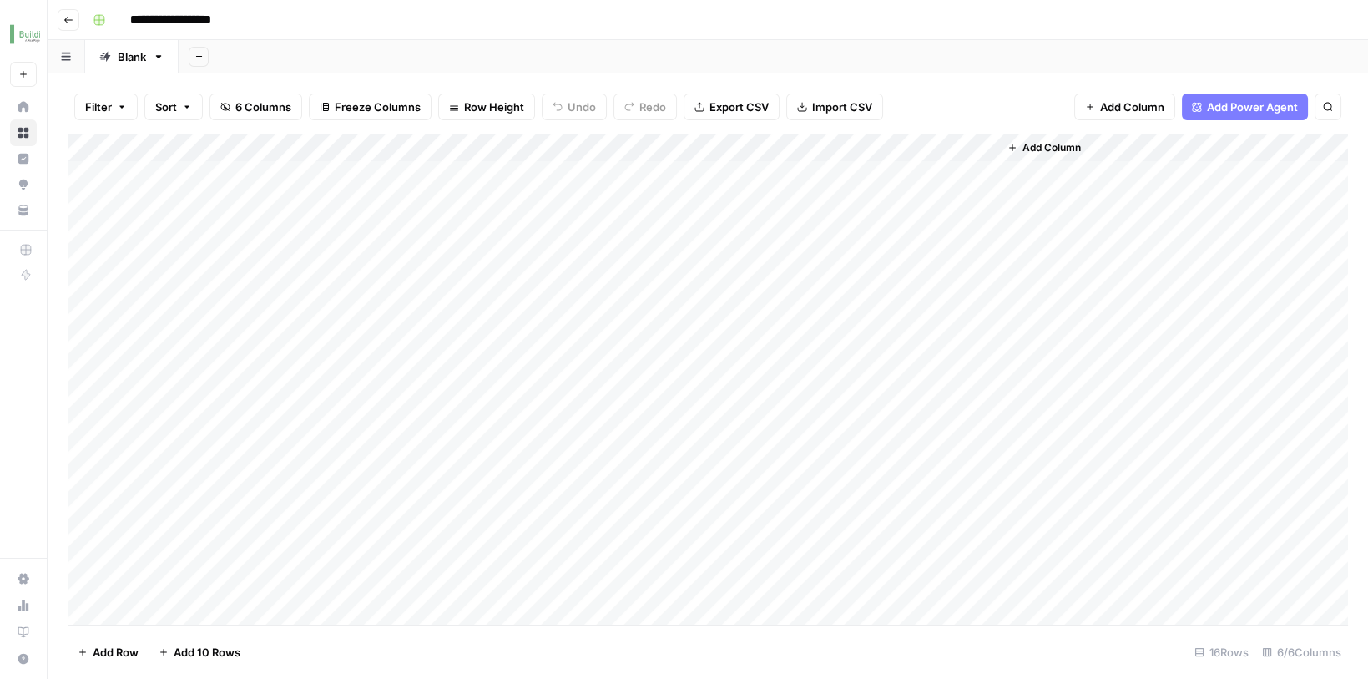
click at [1058, 149] on span "Add Column" at bounding box center [1051, 147] width 58 height 15
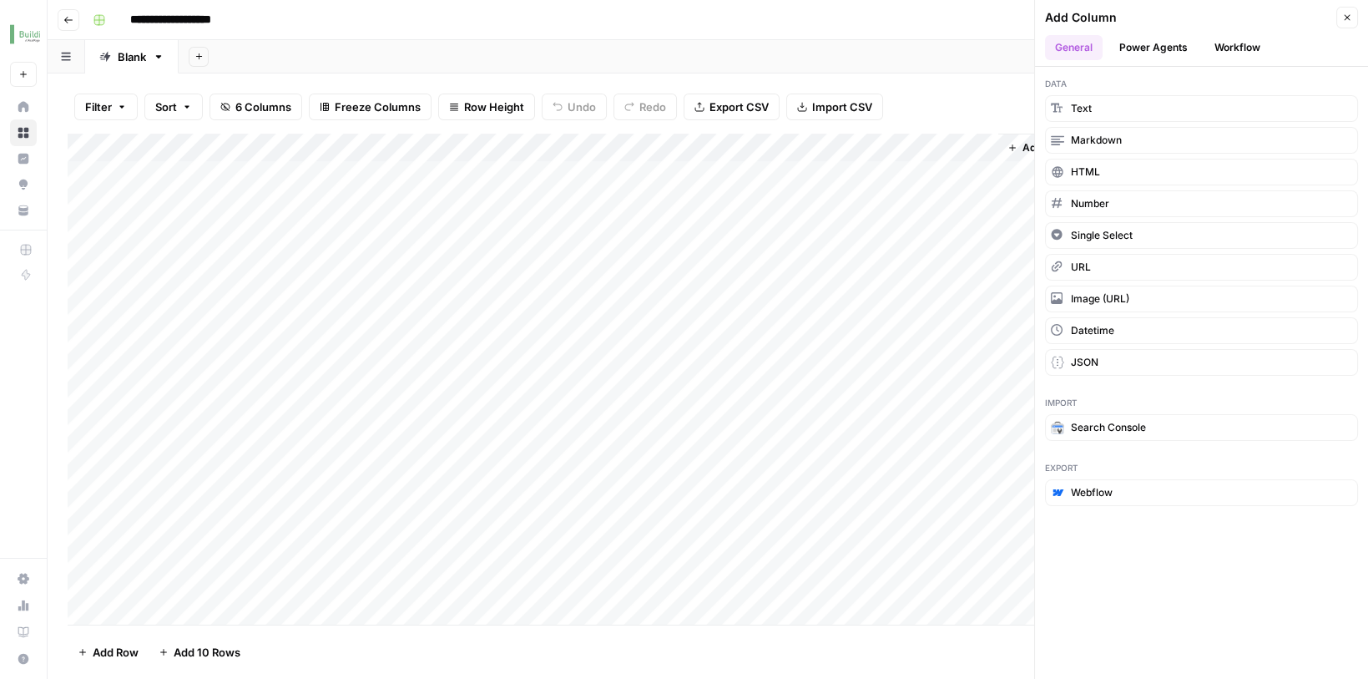
click at [1134, 42] on button "Power Agents" at bounding box center [1153, 47] width 88 height 25
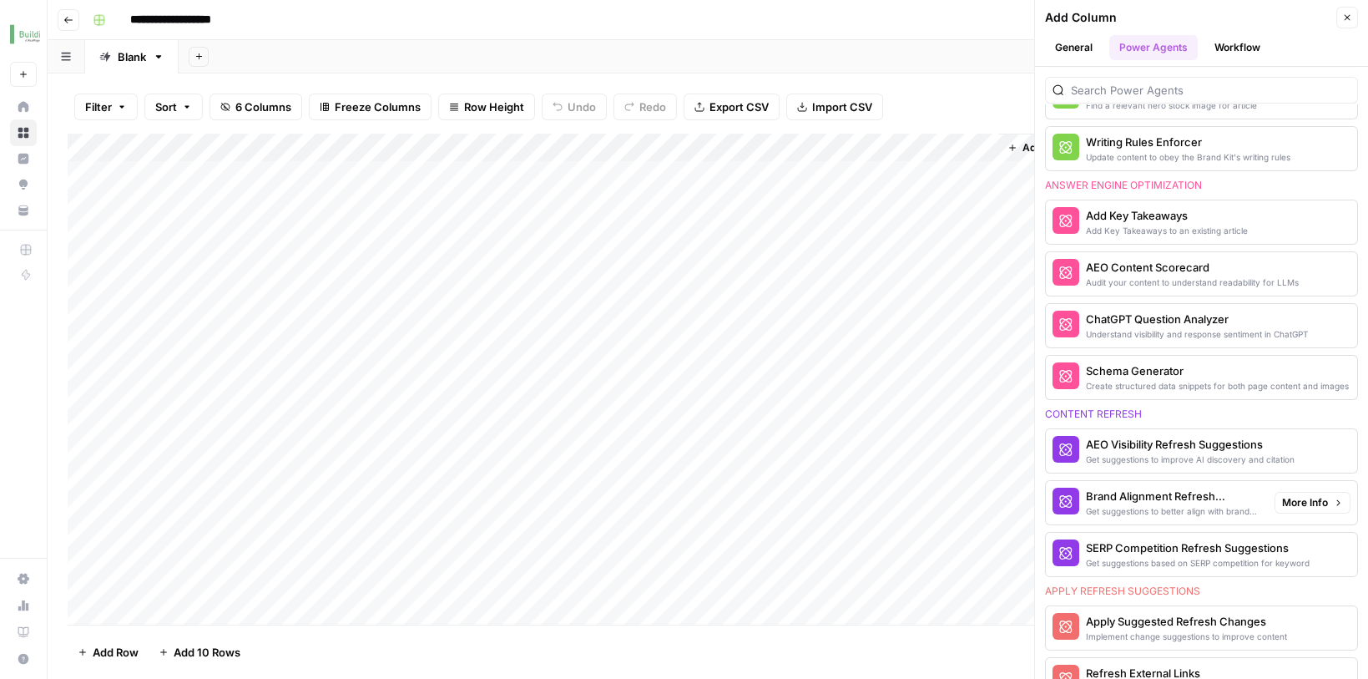
scroll to position [620, 0]
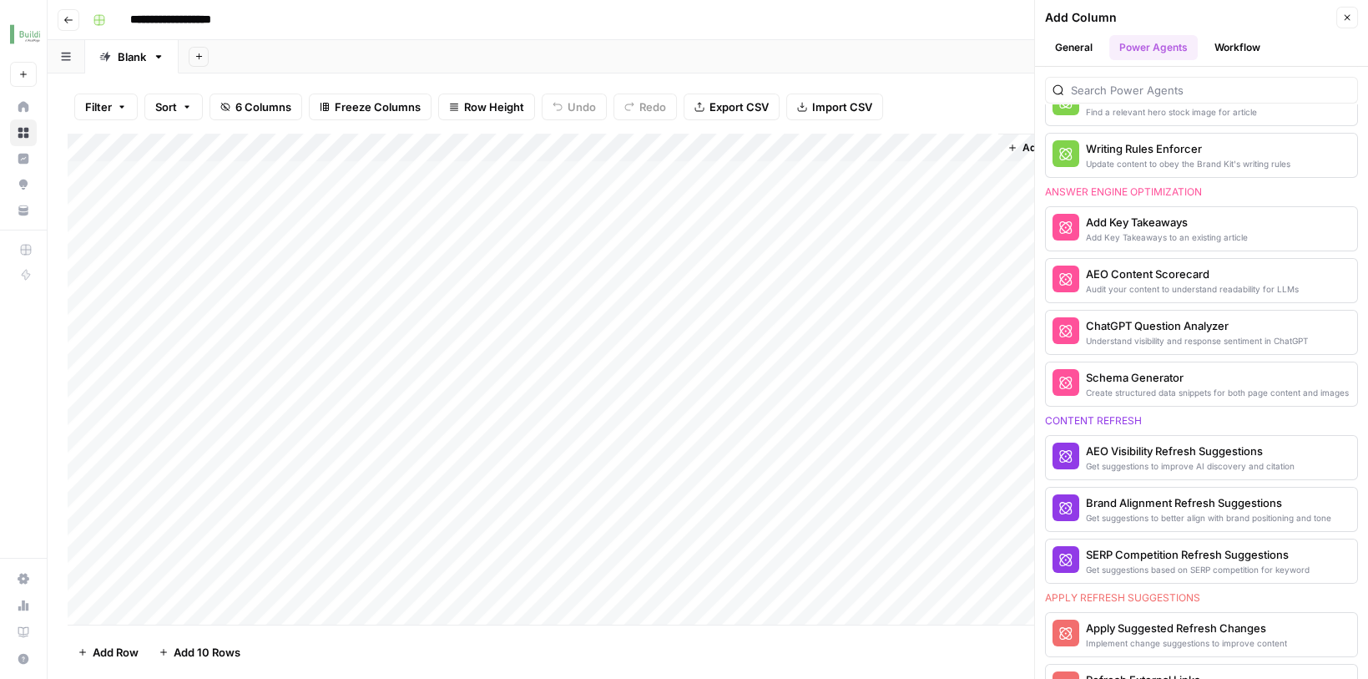
click at [1100, 230] on div "Add Key Takeaways to an existing article" at bounding box center [1167, 236] width 162 height 13
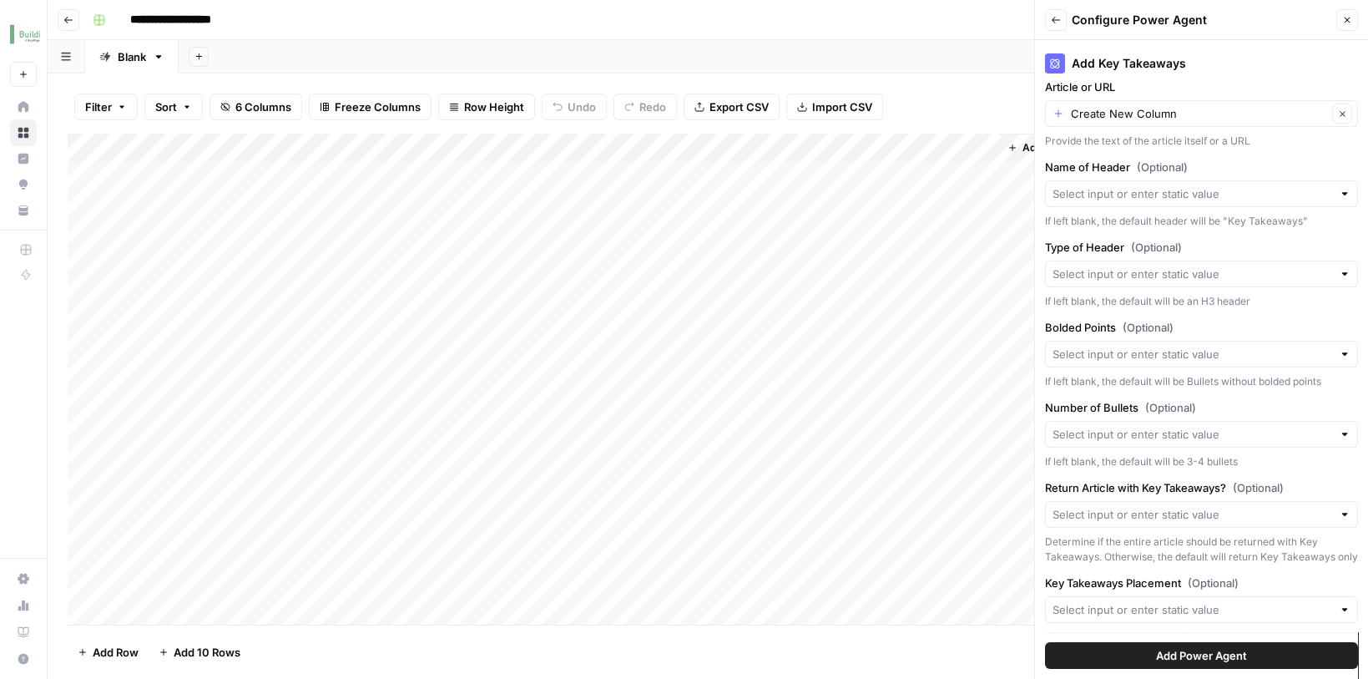
scroll to position [164, 0]
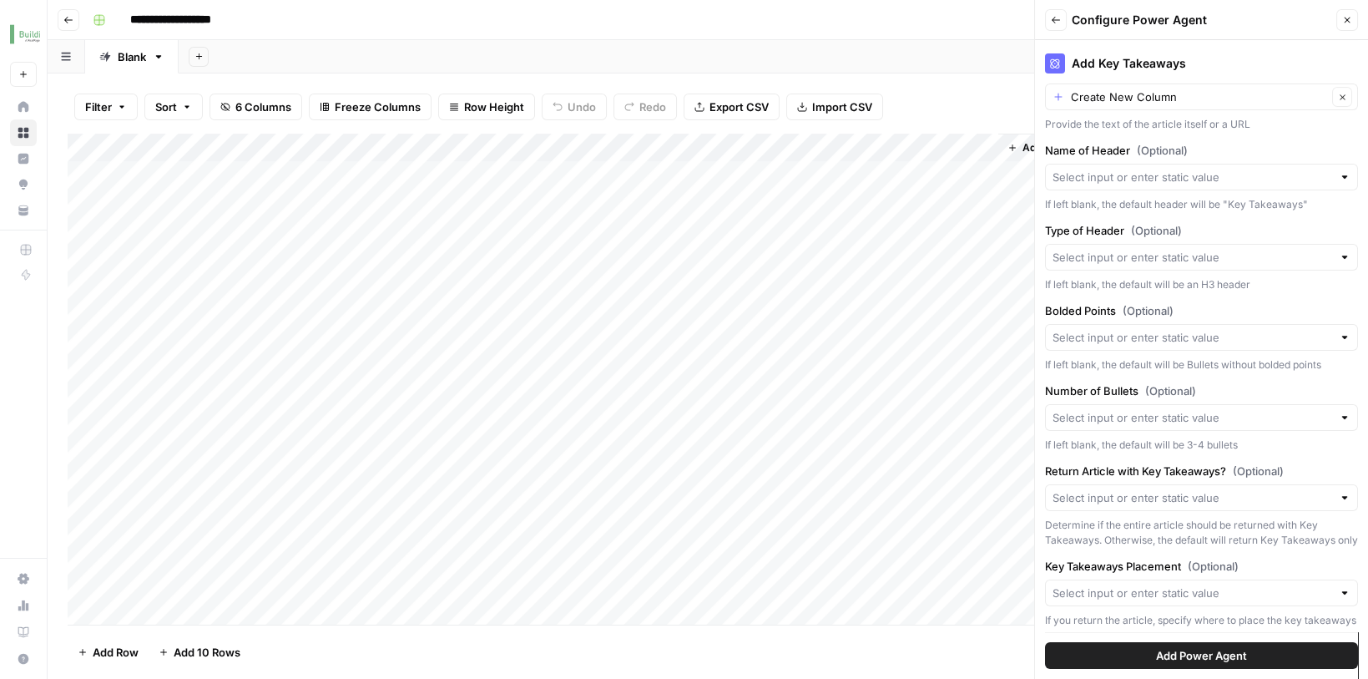
click at [1101, 655] on button "Add Power Agent" at bounding box center [1201, 655] width 313 height 27
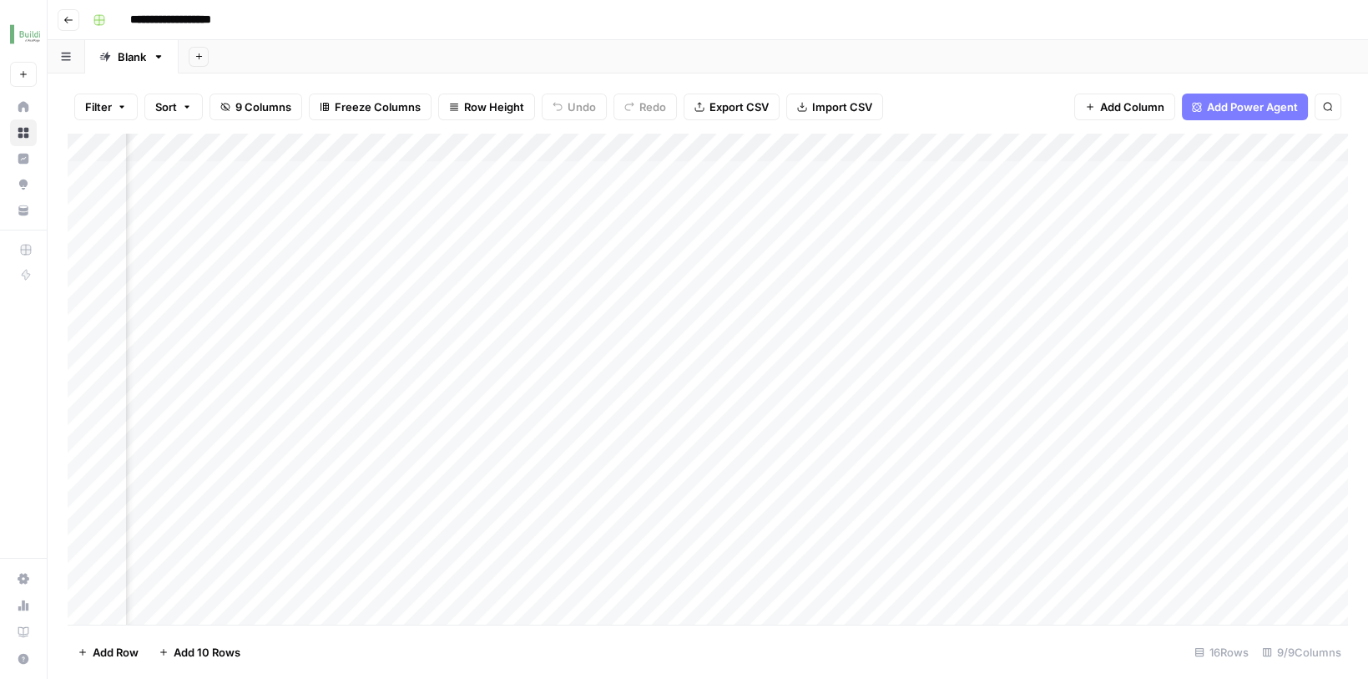
scroll to position [0, 199]
click at [1133, 169] on div "Add Column" at bounding box center [708, 382] width 1280 height 496
click at [1348, 604] on icon "close" at bounding box center [1344, 607] width 8 height 8
click at [1189, 147] on div "Add Column" at bounding box center [708, 382] width 1280 height 496
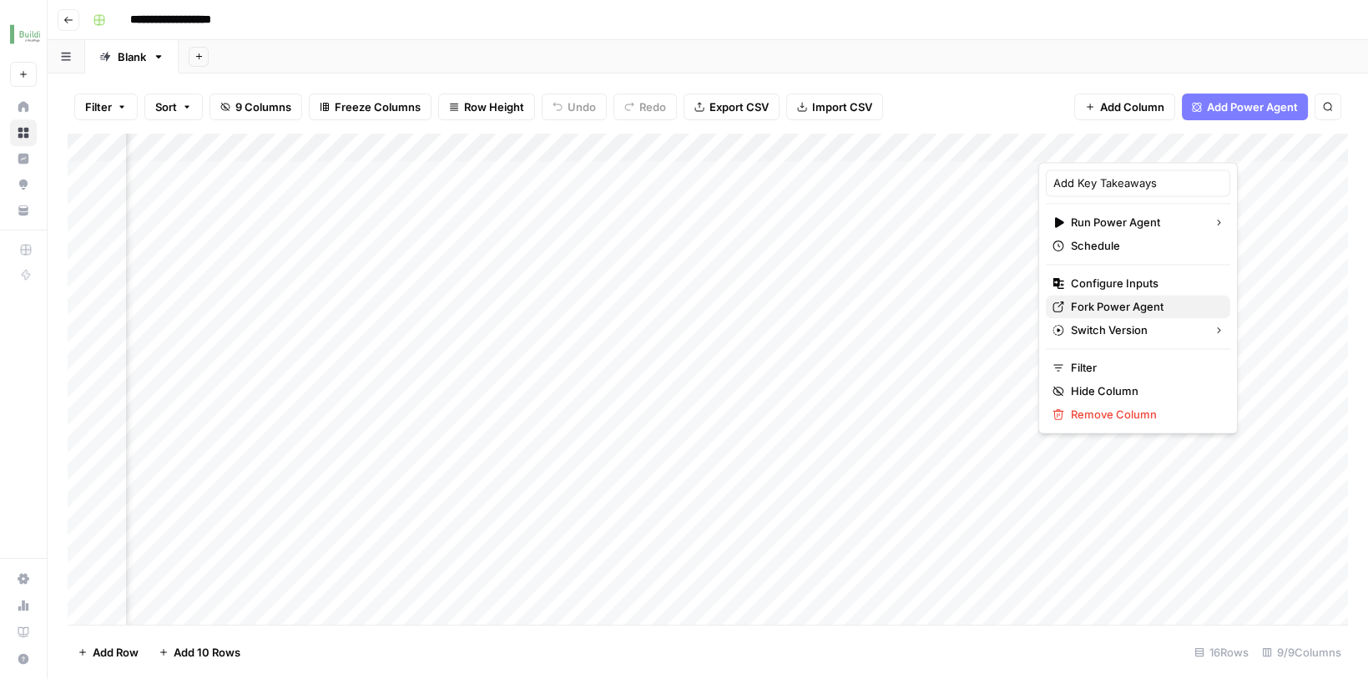
click at [1104, 298] on span "Fork Power Agent" at bounding box center [1144, 306] width 146 height 17
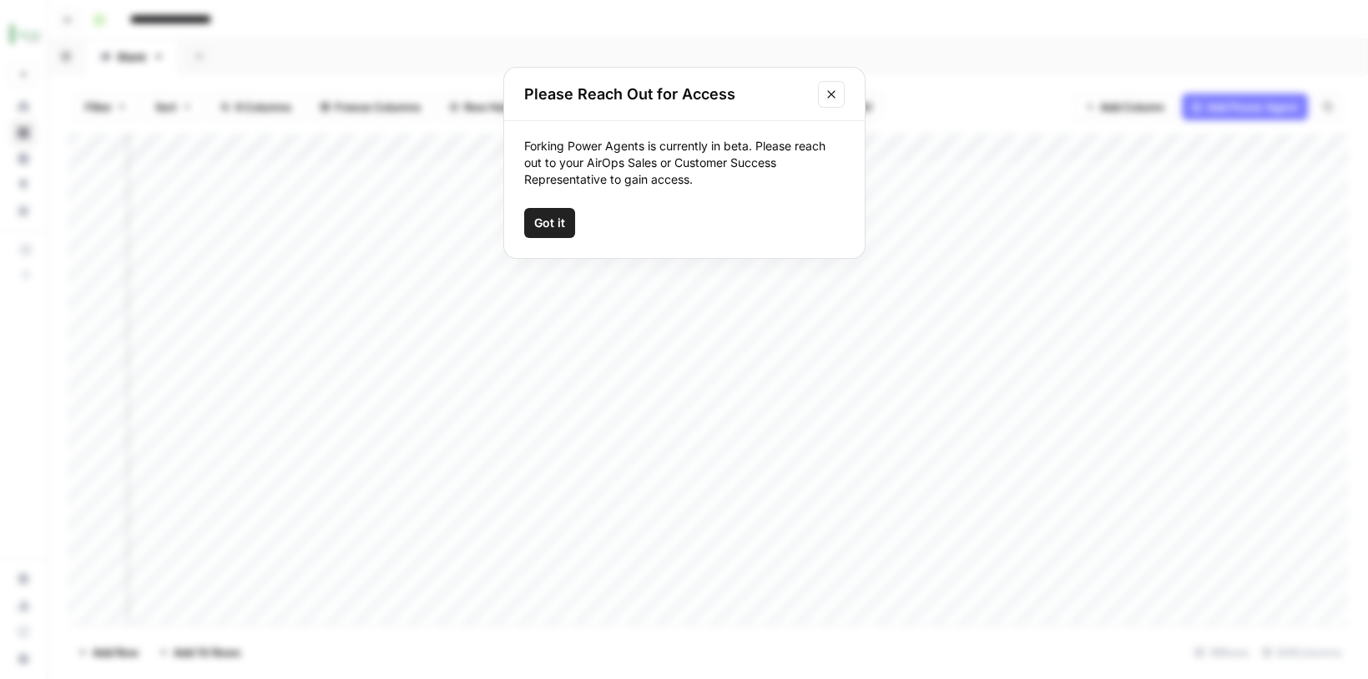
click at [551, 227] on span "Got it" at bounding box center [549, 223] width 31 height 17
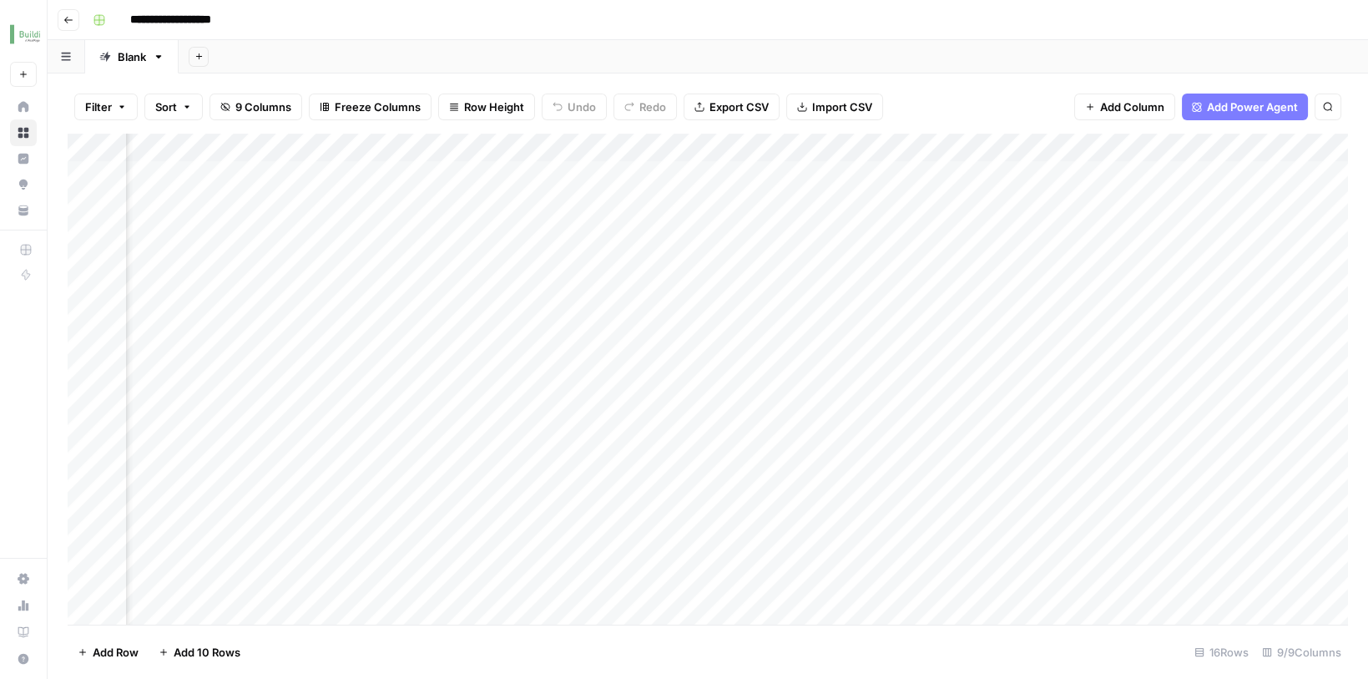
click at [1187, 143] on div "Add Column" at bounding box center [708, 382] width 1280 height 496
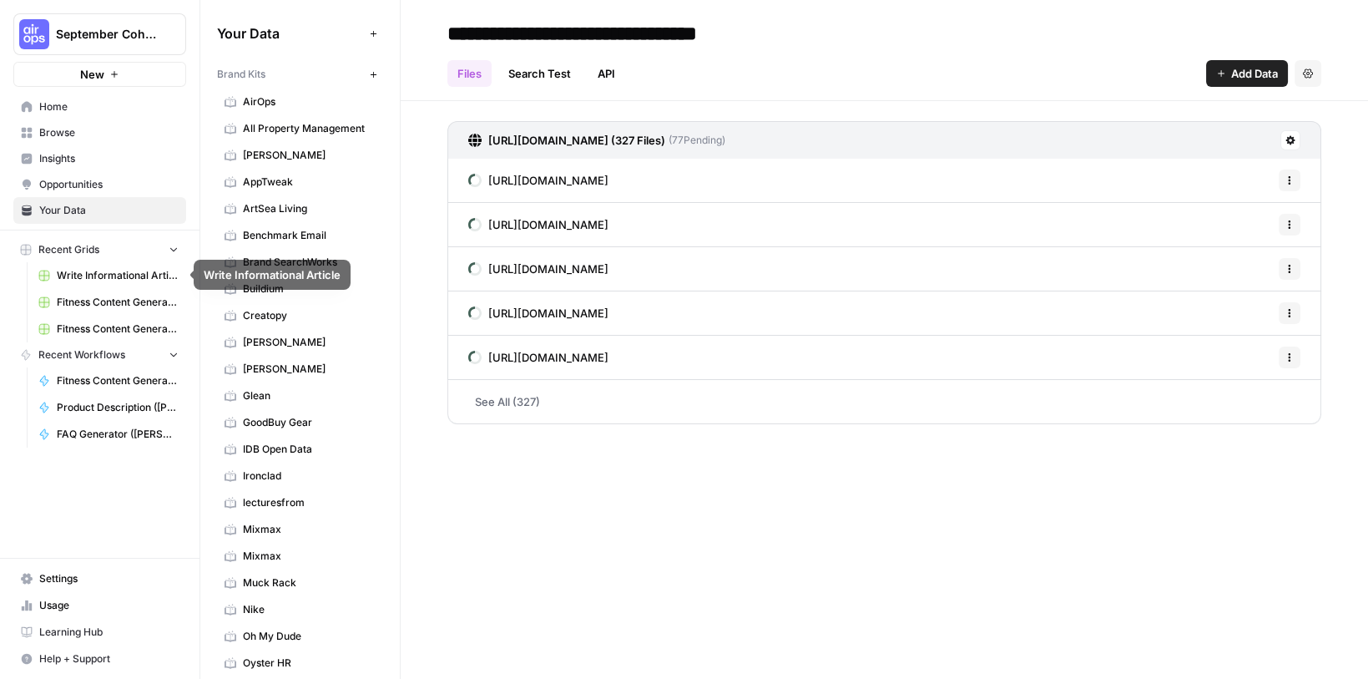
click at [117, 290] on link "Fitness Content Generator ([PERSON_NAME]" at bounding box center [108, 302] width 155 height 27
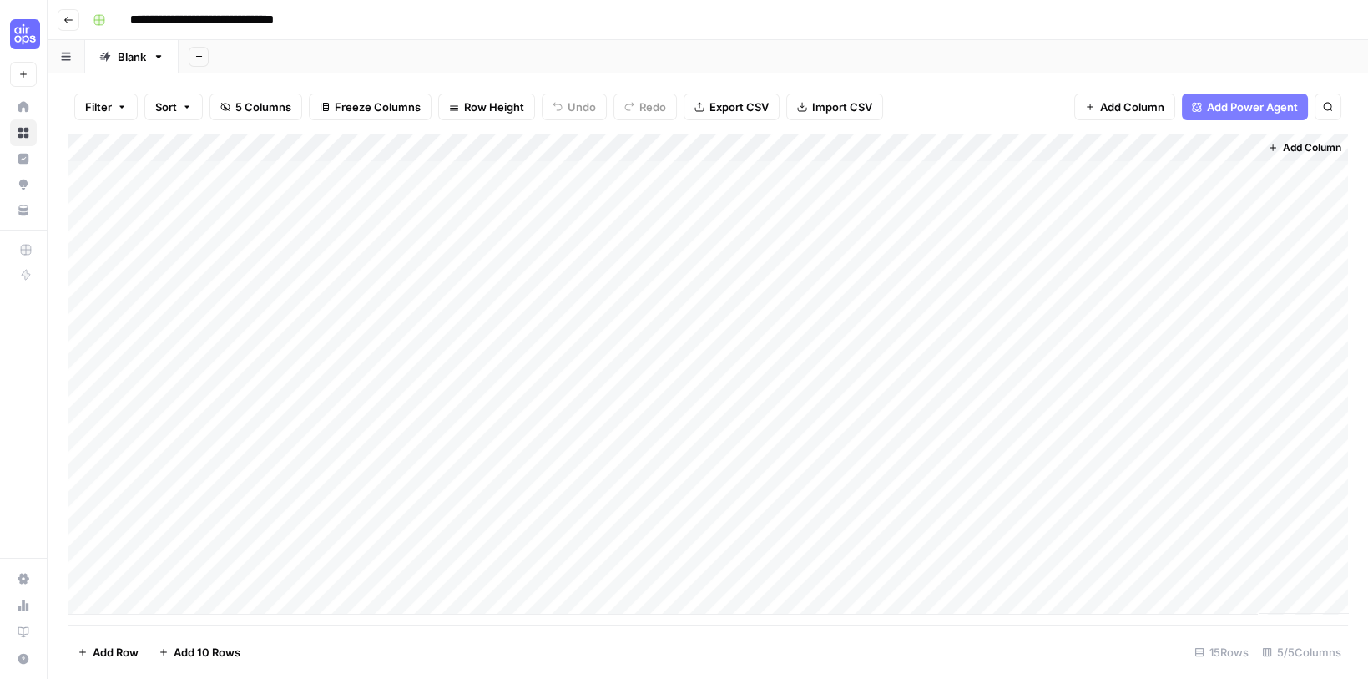
scroll to position [0, 3]
click at [1283, 143] on span "Add Column" at bounding box center [1309, 147] width 58 height 15
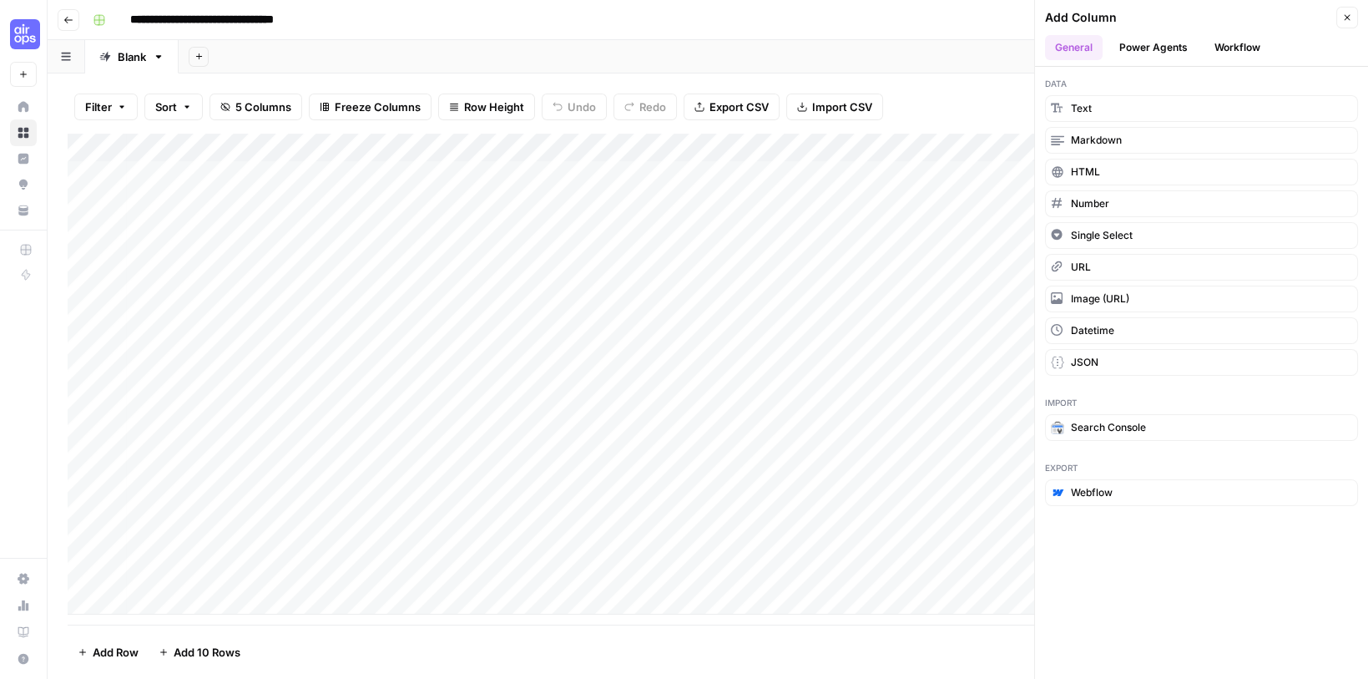
click at [1161, 53] on button "Power Agents" at bounding box center [1153, 47] width 88 height 25
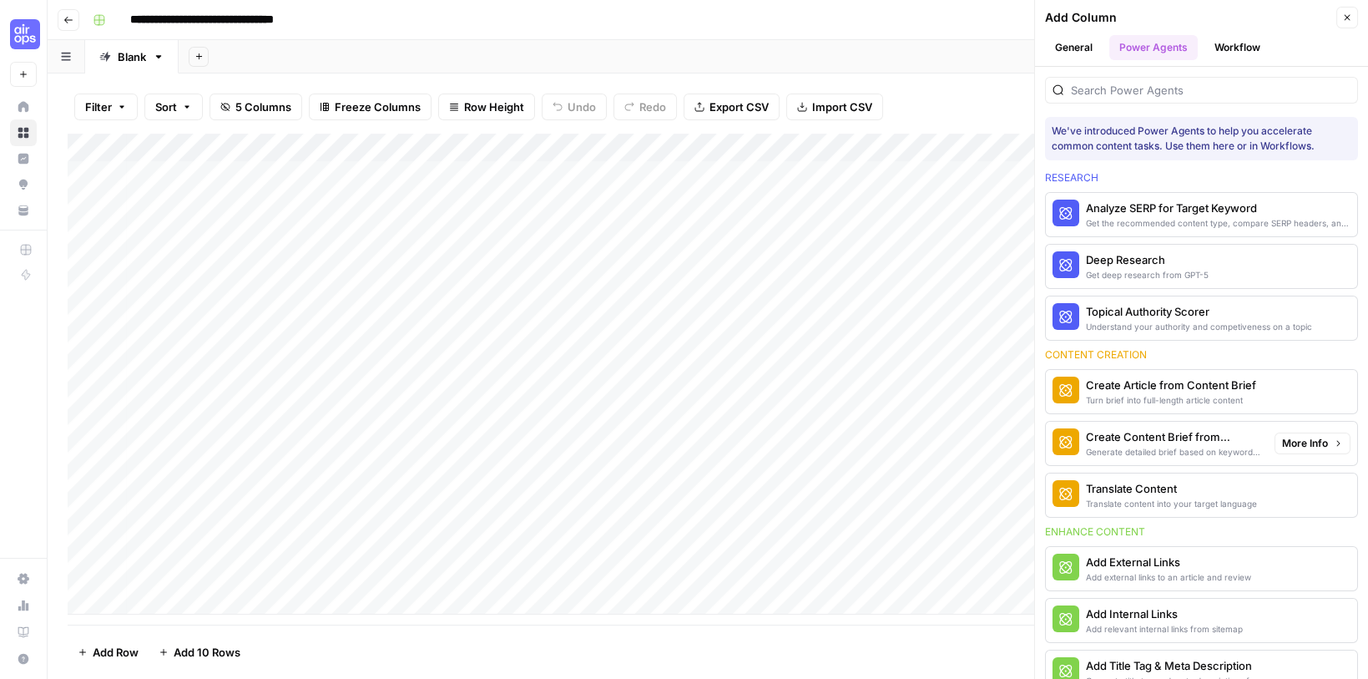
click at [1142, 445] on div "Generate detailed brief based on keyword research" at bounding box center [1173, 451] width 175 height 13
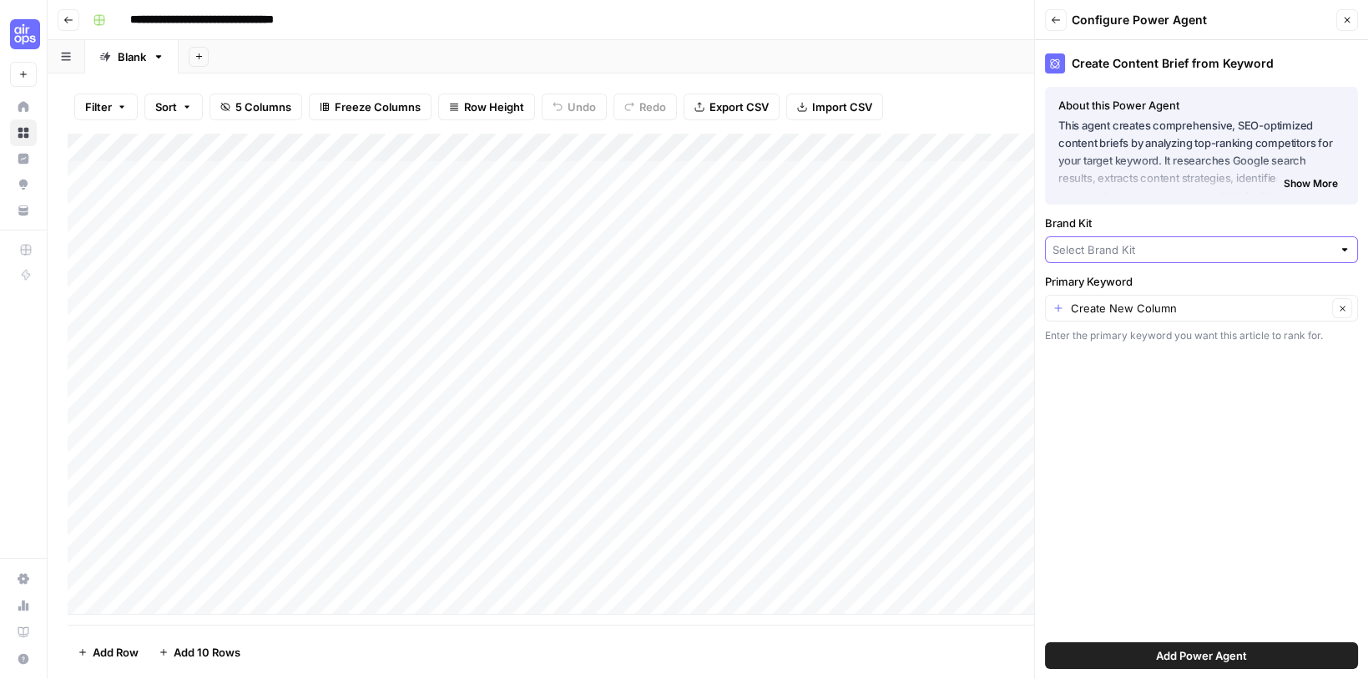
click at [1092, 245] on input "Brand Kit" at bounding box center [1193, 249] width 280 height 17
click at [1138, 281] on span "All Property Management" at bounding box center [1198, 288] width 278 height 17
type input "All Property Management"
click at [1143, 306] on input "Primary Keyword" at bounding box center [1199, 308] width 256 height 17
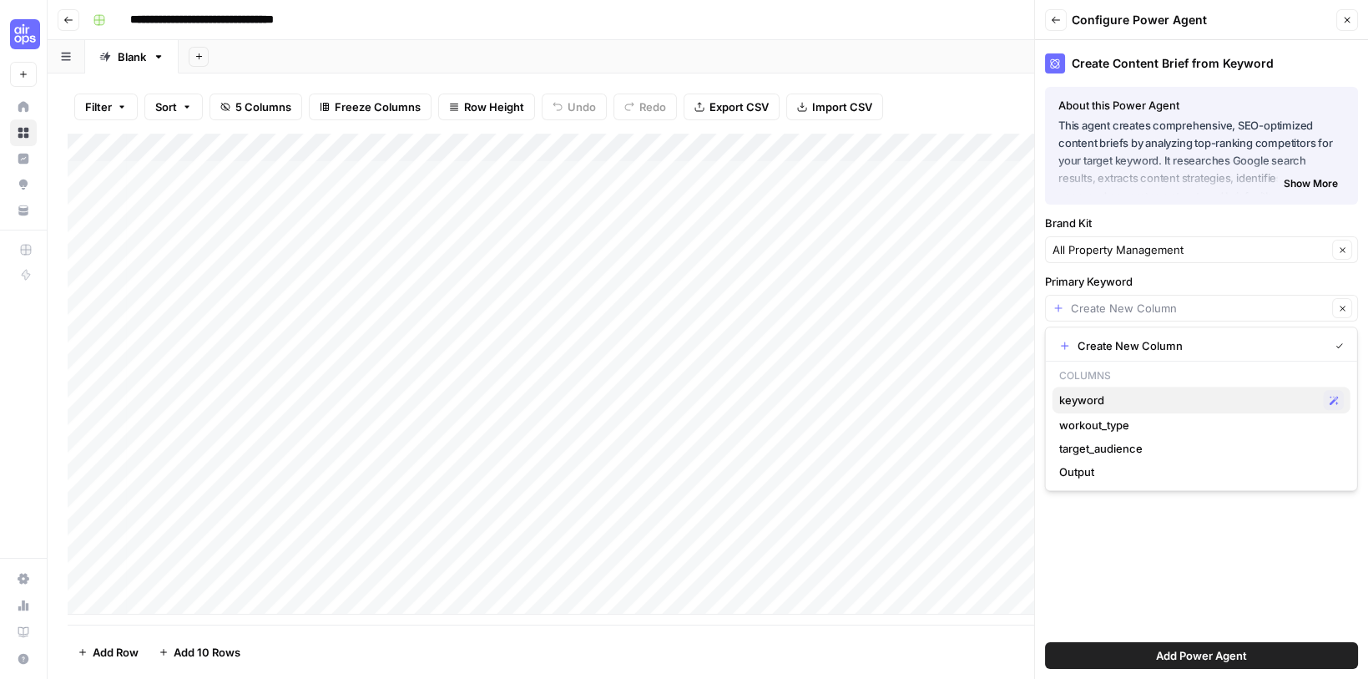
click at [1098, 394] on span "keyword" at bounding box center [1188, 399] width 258 height 17
type input "keyword"
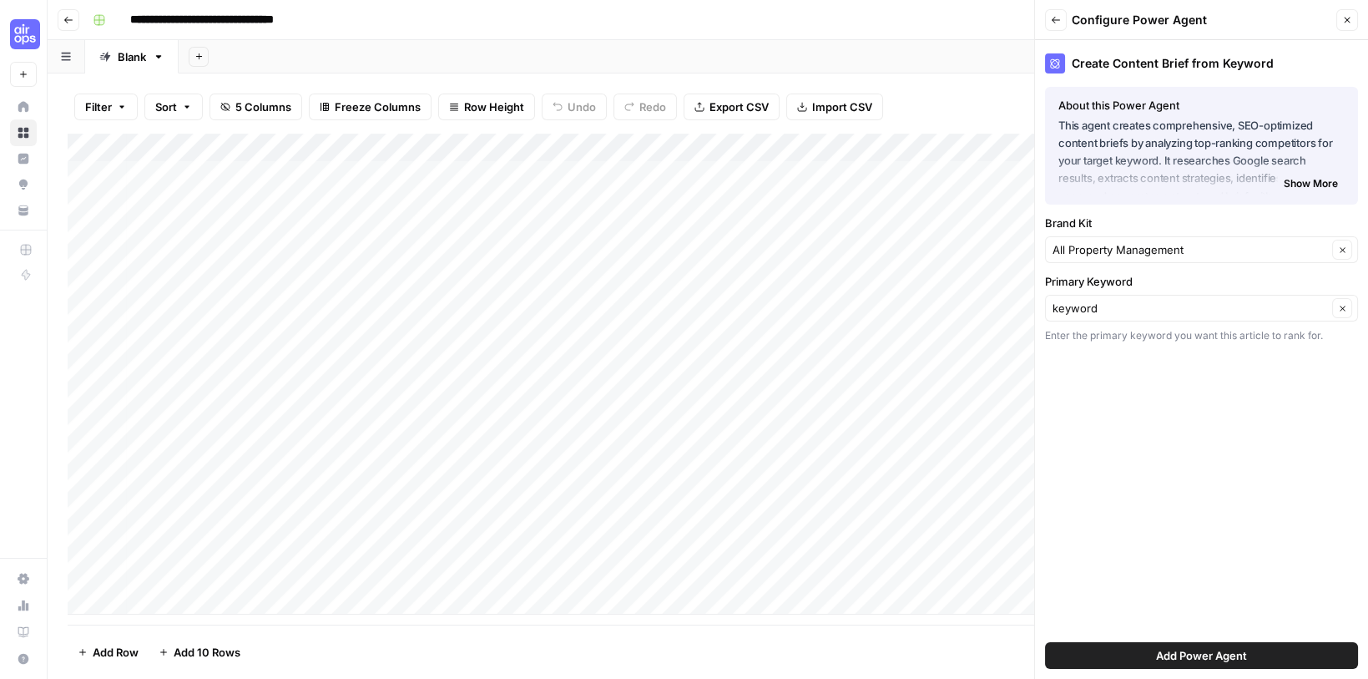
click at [1089, 645] on button "Add Power Agent" at bounding box center [1201, 655] width 313 height 27
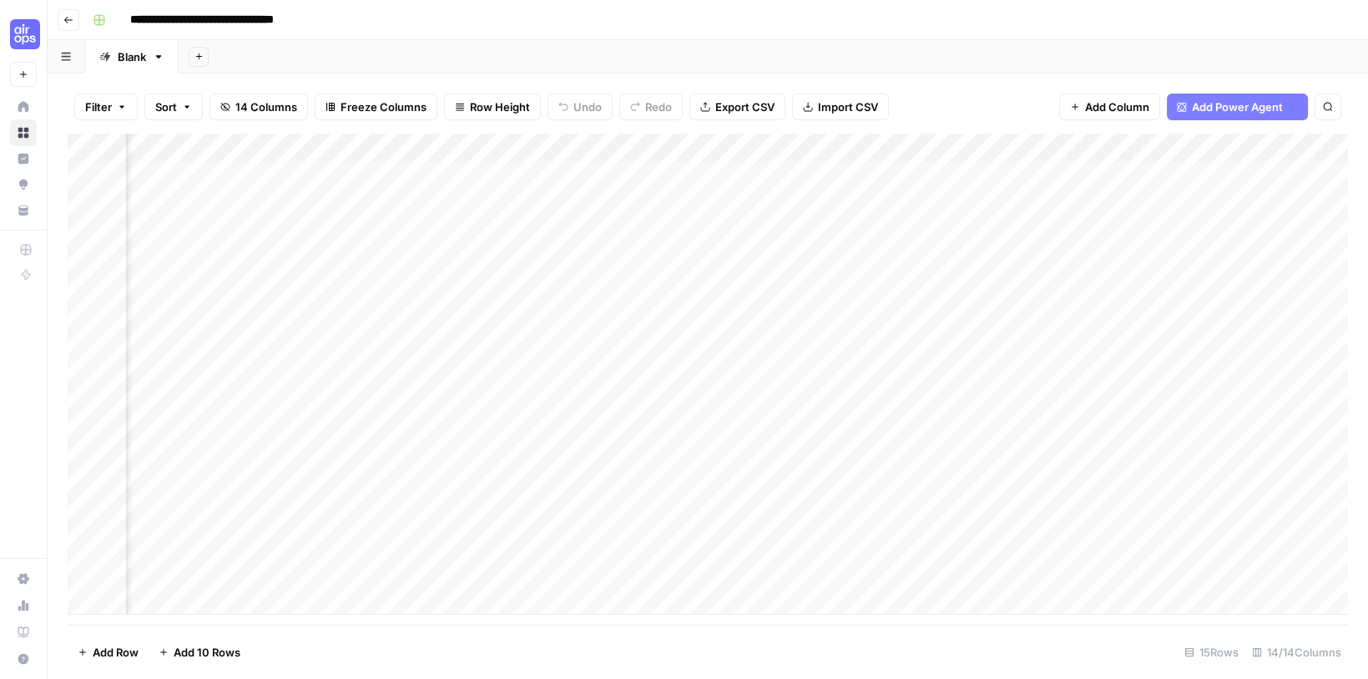
scroll to position [0, 296]
click at [1189, 144] on div "Add Column" at bounding box center [708, 374] width 1280 height 481
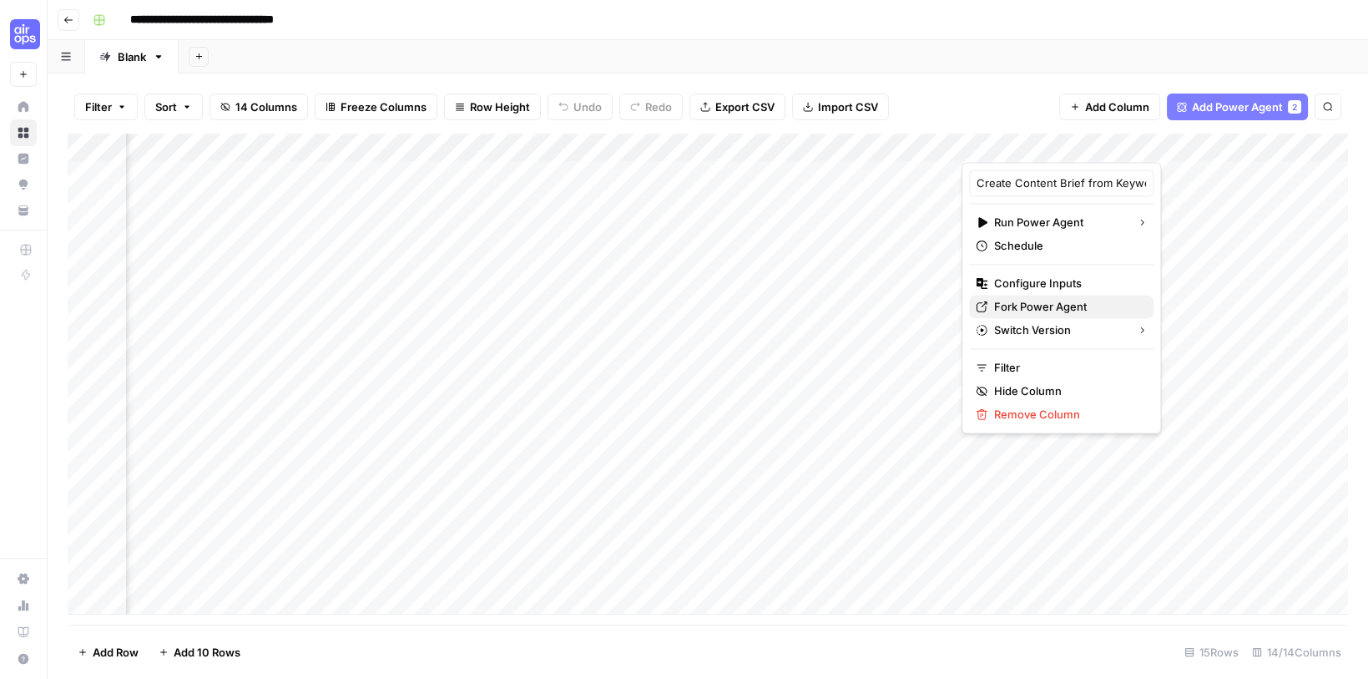
click at [1044, 298] on span "Fork Power Agent" at bounding box center [1067, 306] width 146 height 17
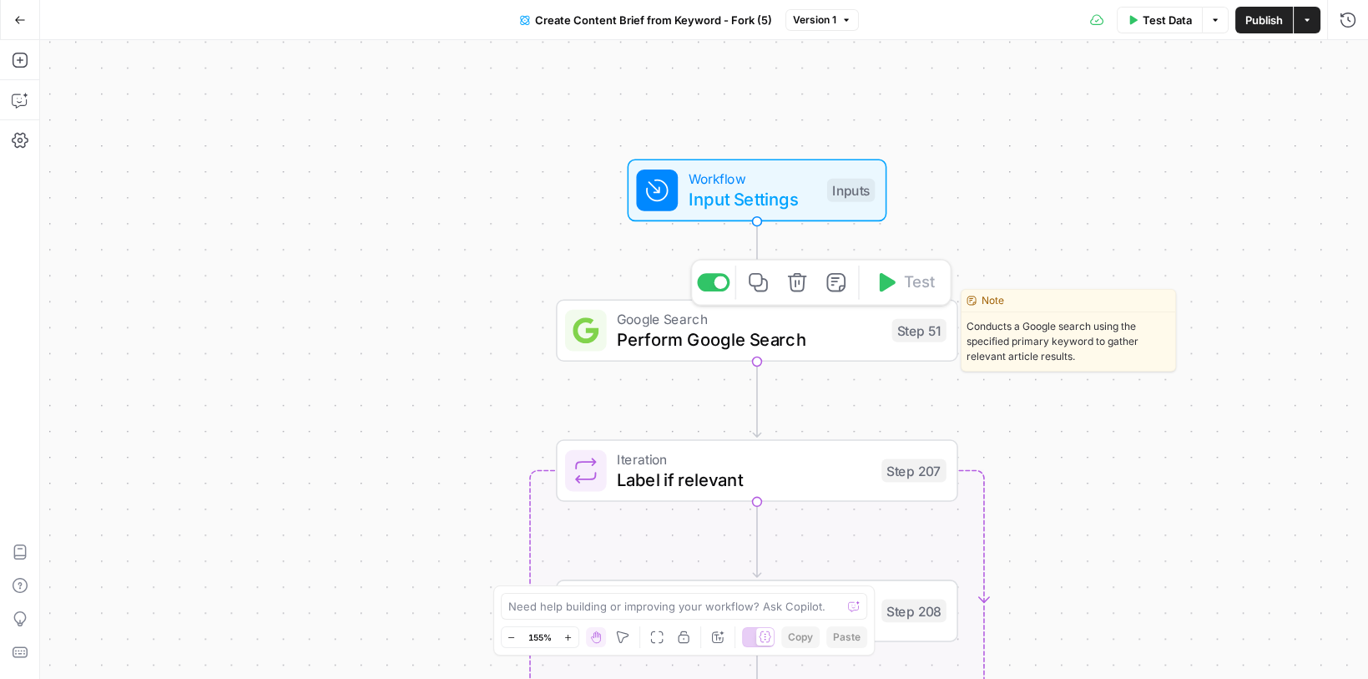
click at [634, 316] on span "Google Search" at bounding box center [749, 318] width 265 height 21
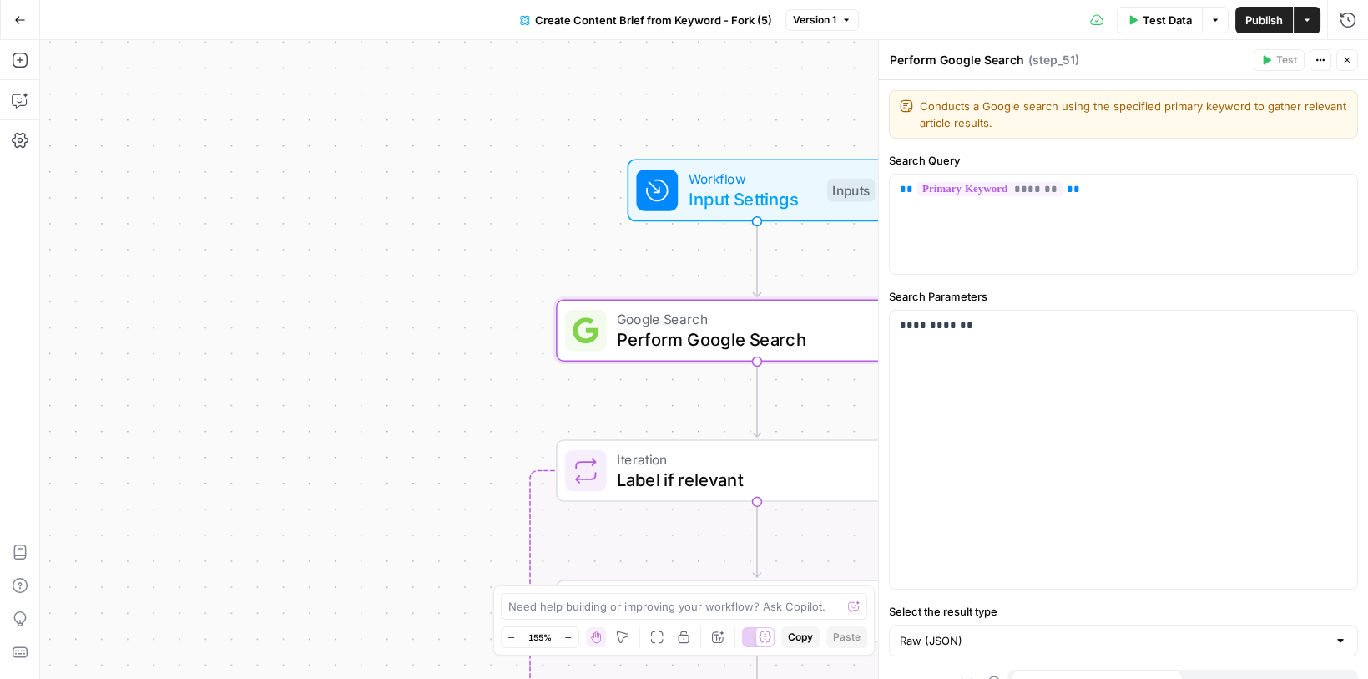
scroll to position [23, 0]
